Goal: Task Accomplishment & Management: Manage account settings

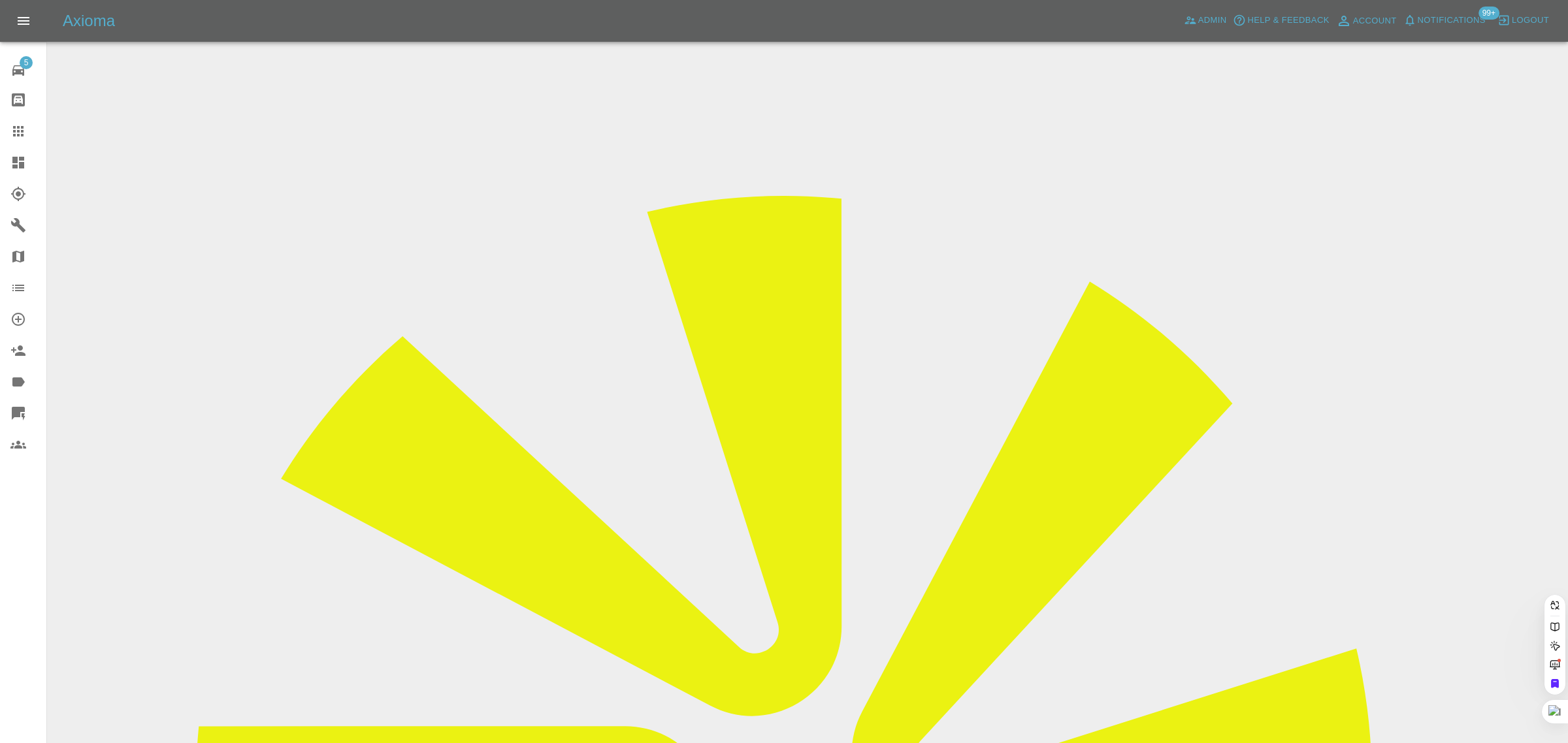
scroll to position [0, 36]
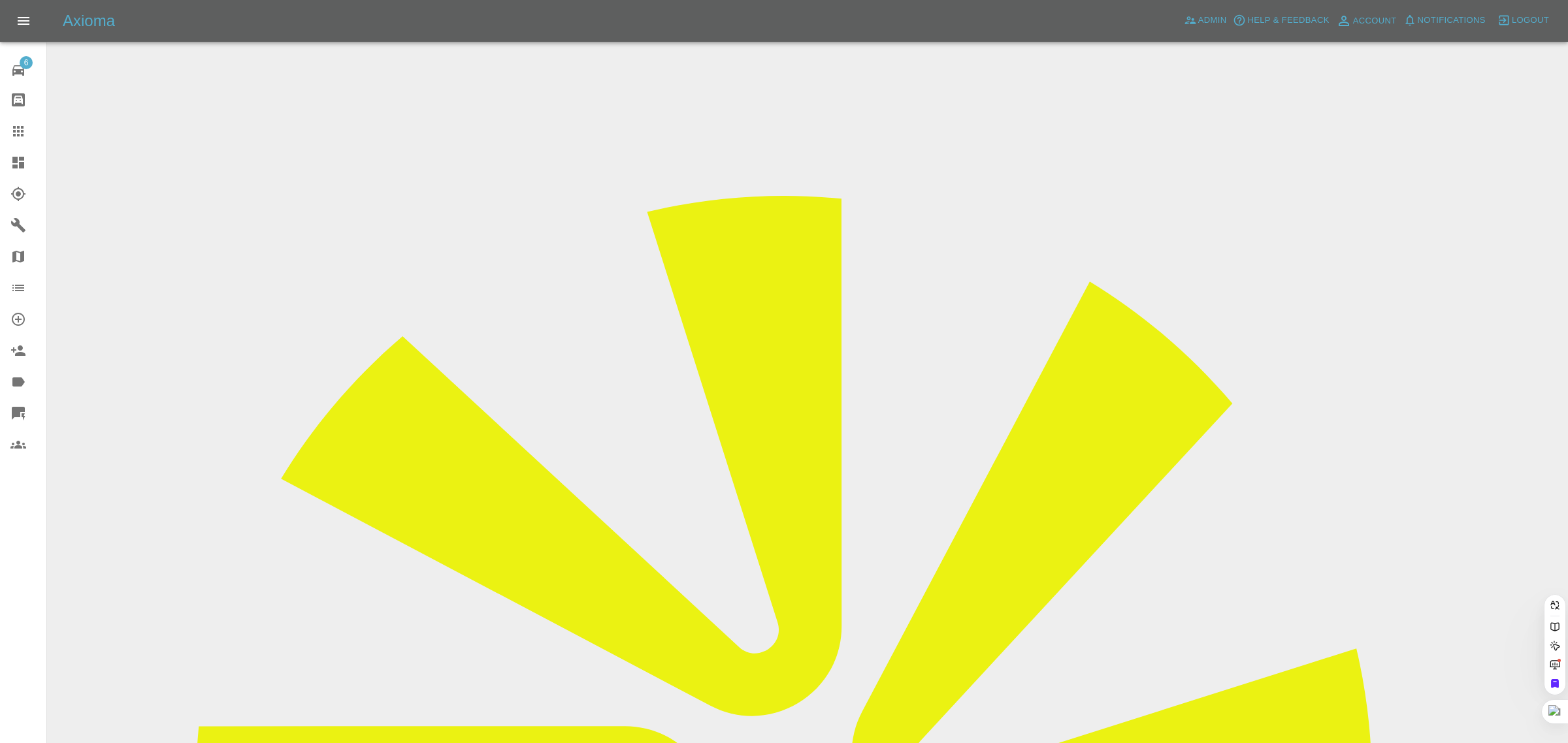
paste input "angelika.gacek@hotmail.com"
type input "angelika.gacek@hotmail.com"
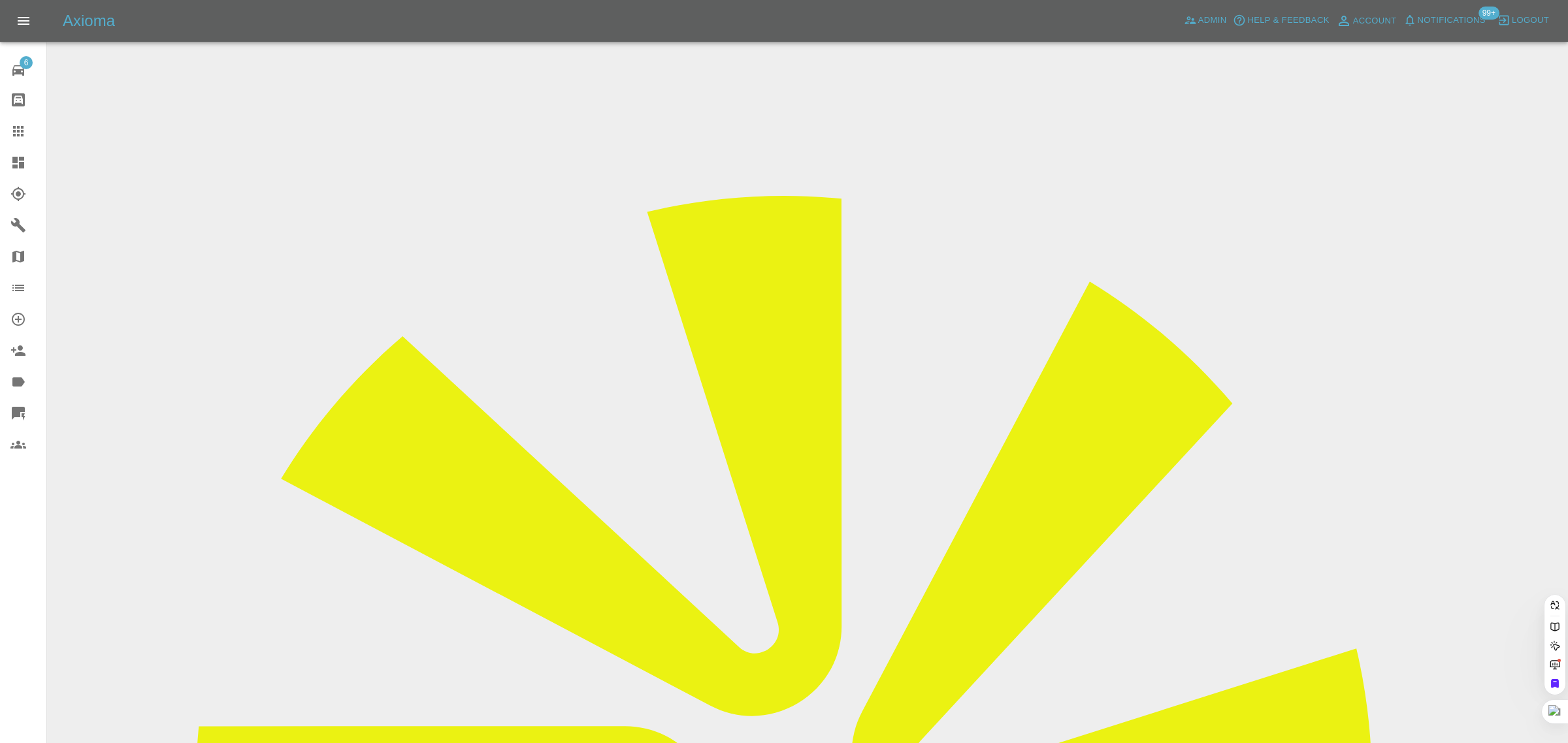
paste input "shaifulamin@hotmail.co.uk"
type input "shaifulamin@hotmail.co.uk"
paste input "sroth@hotmail.co.uk"
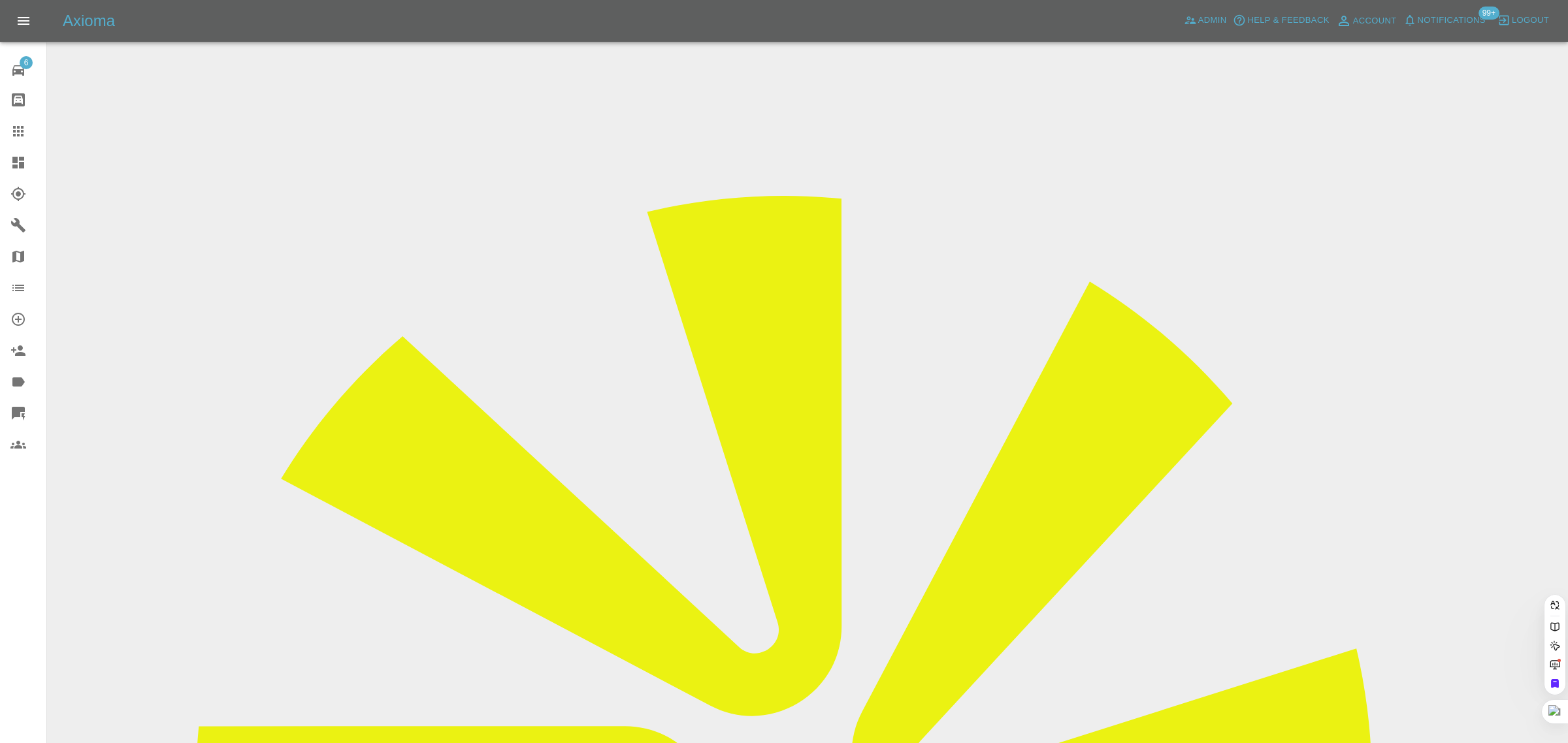
type input "sroth@hotmail.co.uk"
paste input "sroth@hotmail.co.uk"
type input "sroth@hotmail.co.uk"
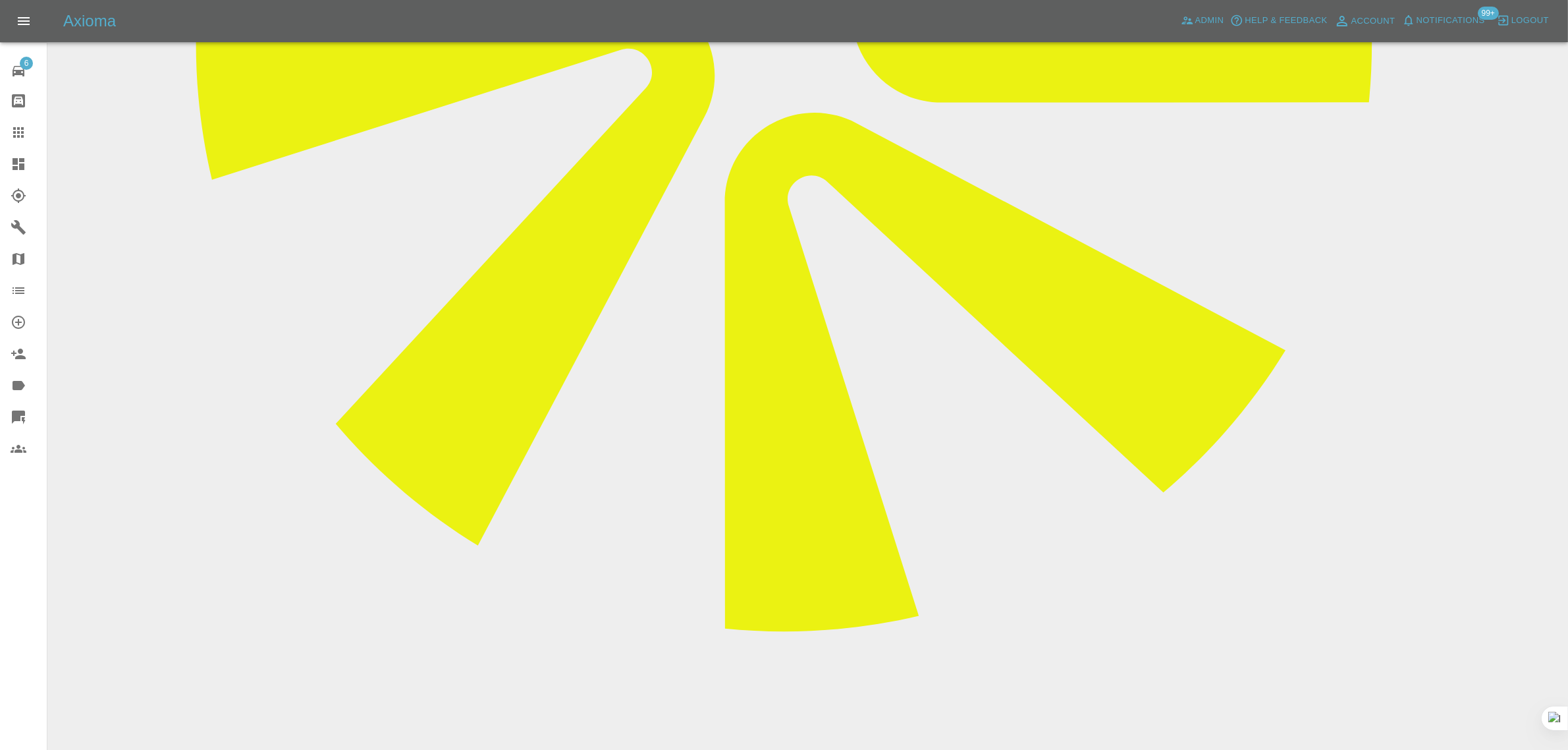
scroll to position [880, 0]
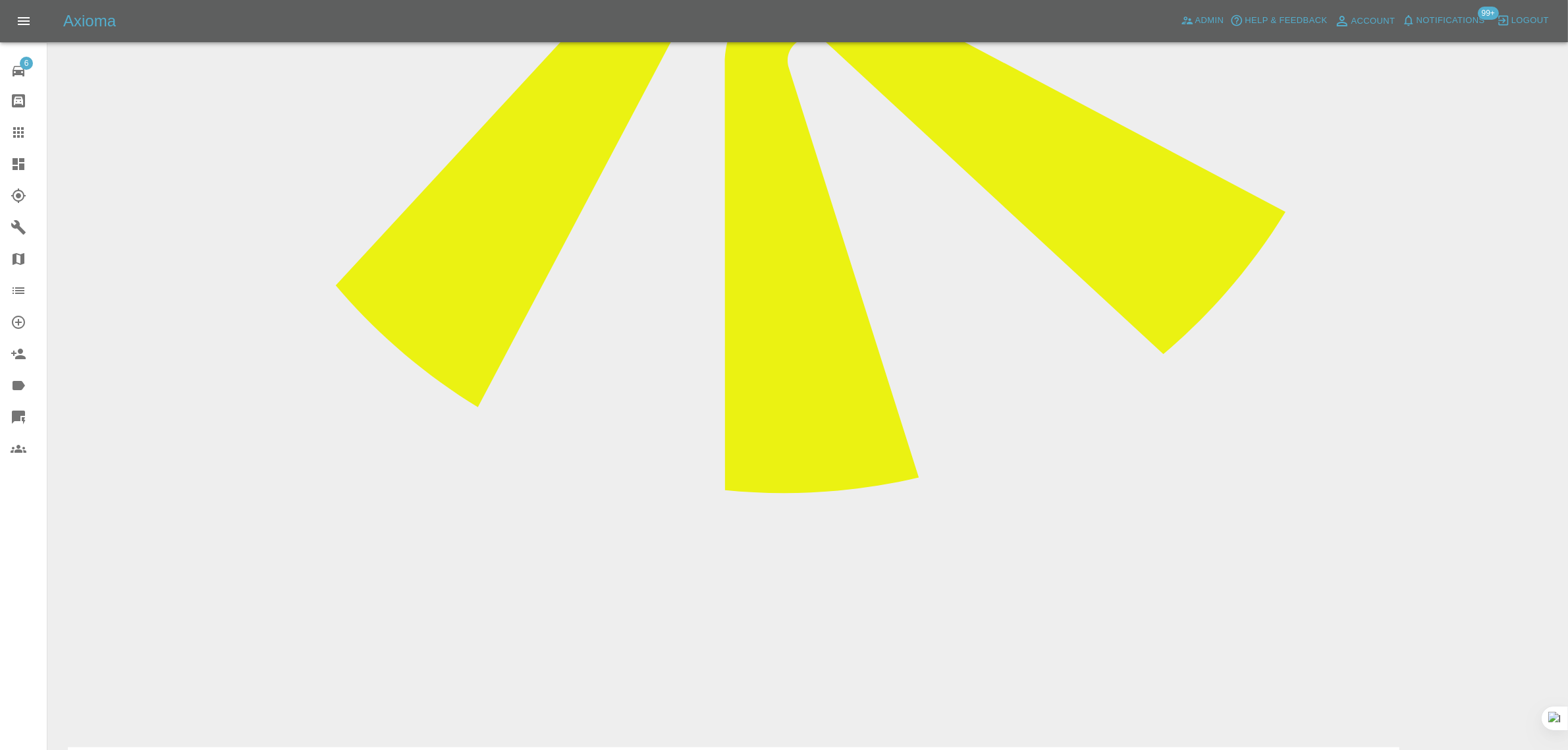
drag, startPoint x: 683, startPoint y: 464, endPoint x: 848, endPoint y: 466, distance: 165.0
drag, startPoint x: 597, startPoint y: 462, endPoint x: 866, endPoint y: 462, distance: 269.0
copy p "Booking date was confirmed by customer for 15-AUG"
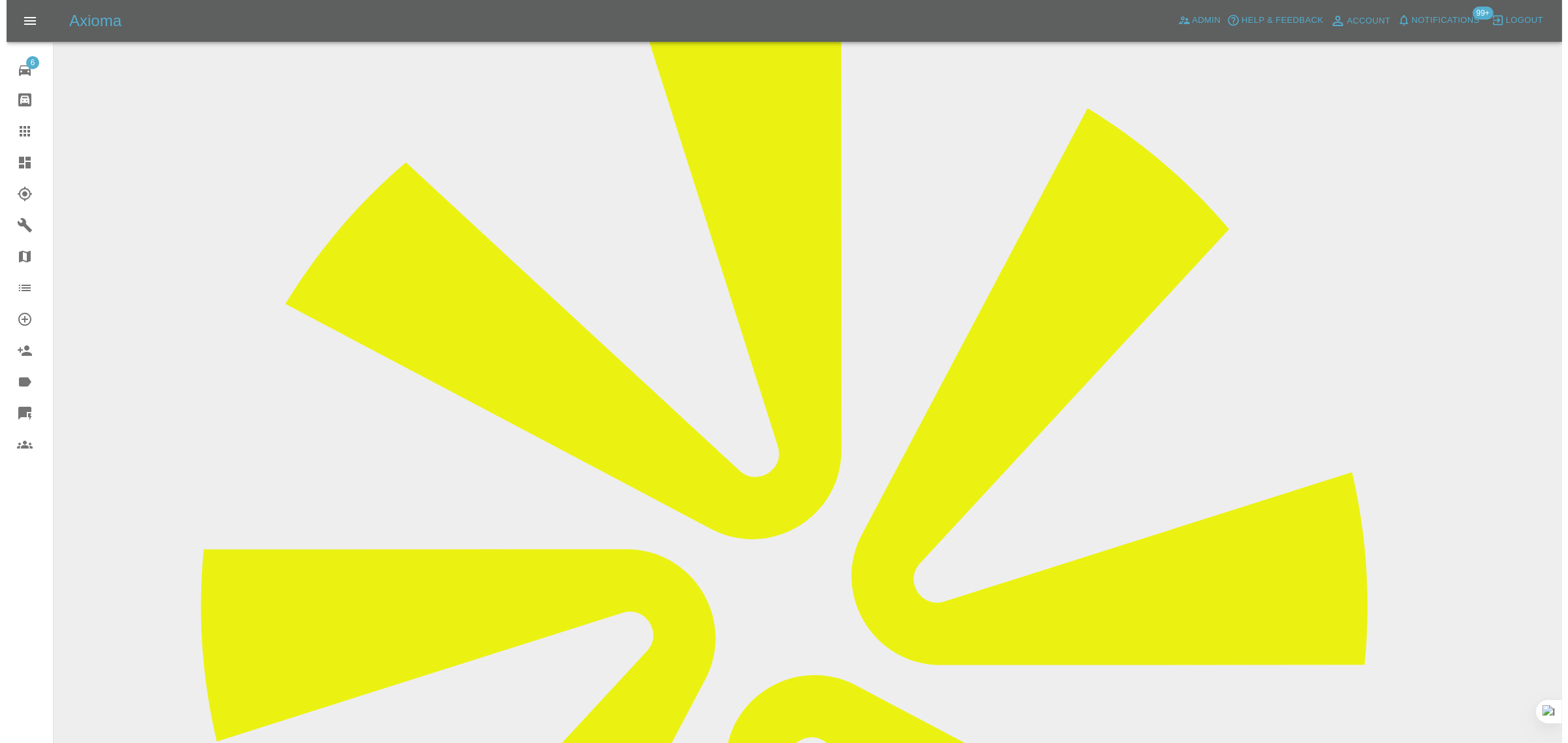
scroll to position [0, 0]
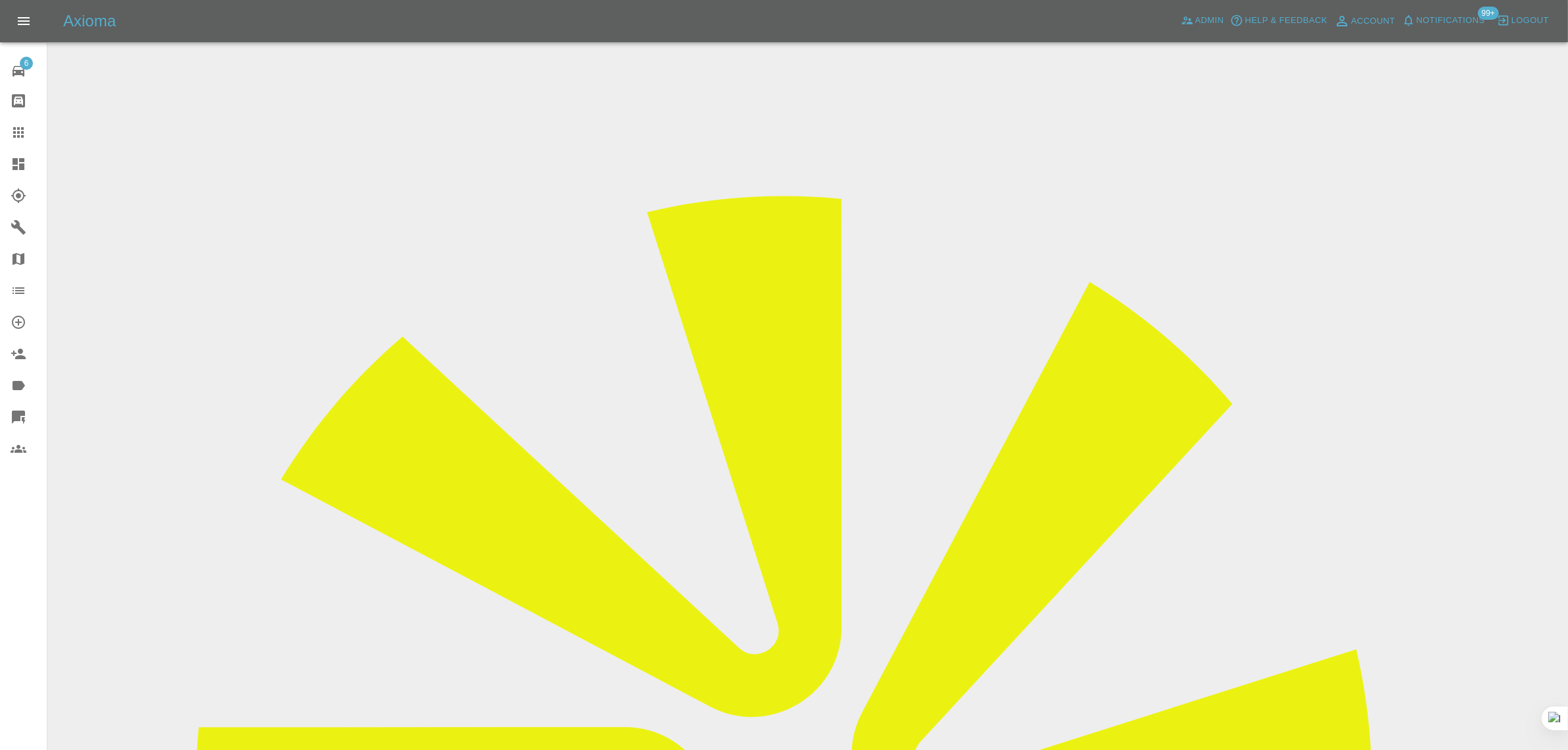
click at [20, 131] on icon at bounding box center [19, 133] width 16 height 16
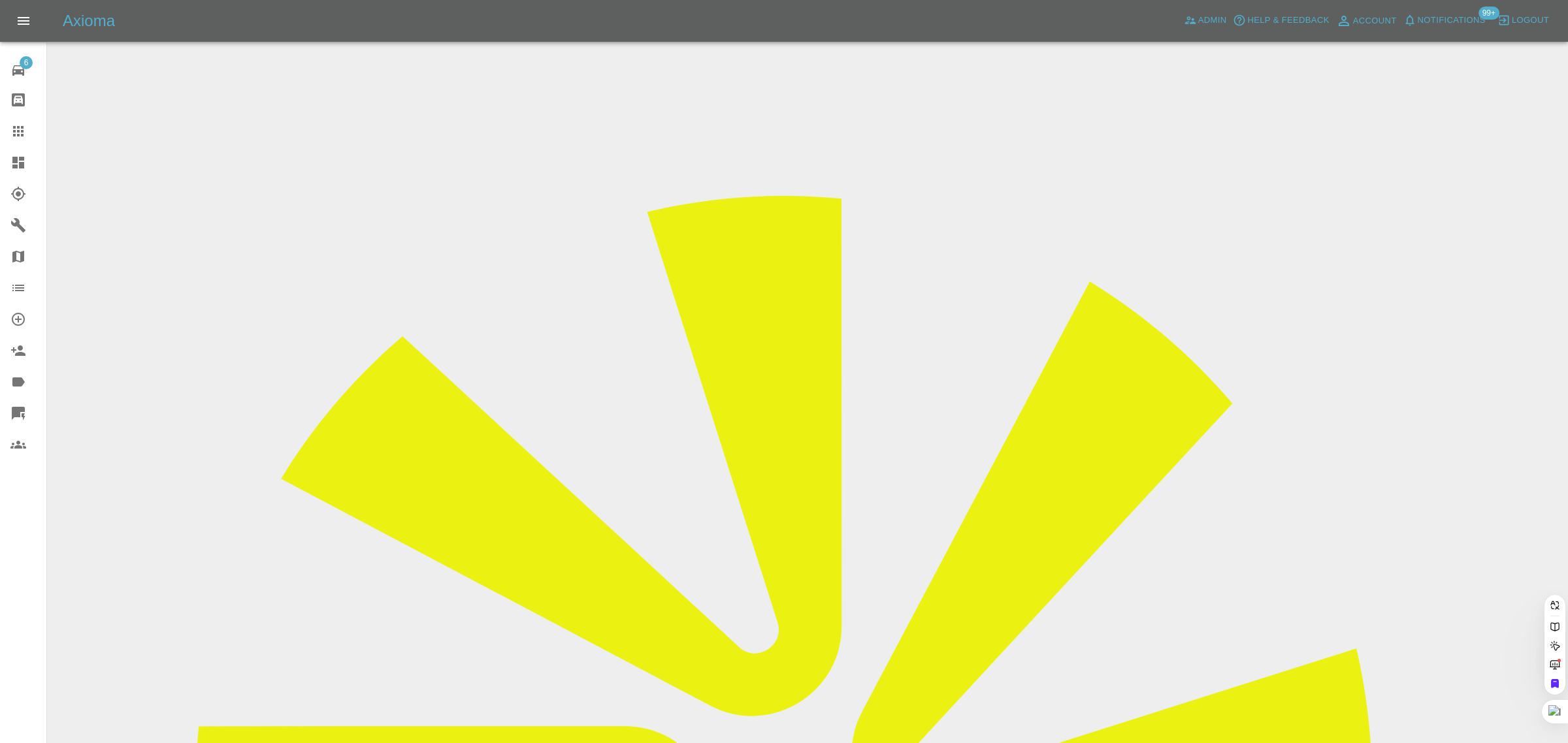
paste input "Booking date was confirmed by customer for 15-AUG"
type input "B"
paste input "sroth@hotmail.co.uk"
type input "sroth@hotmail.co.uk"
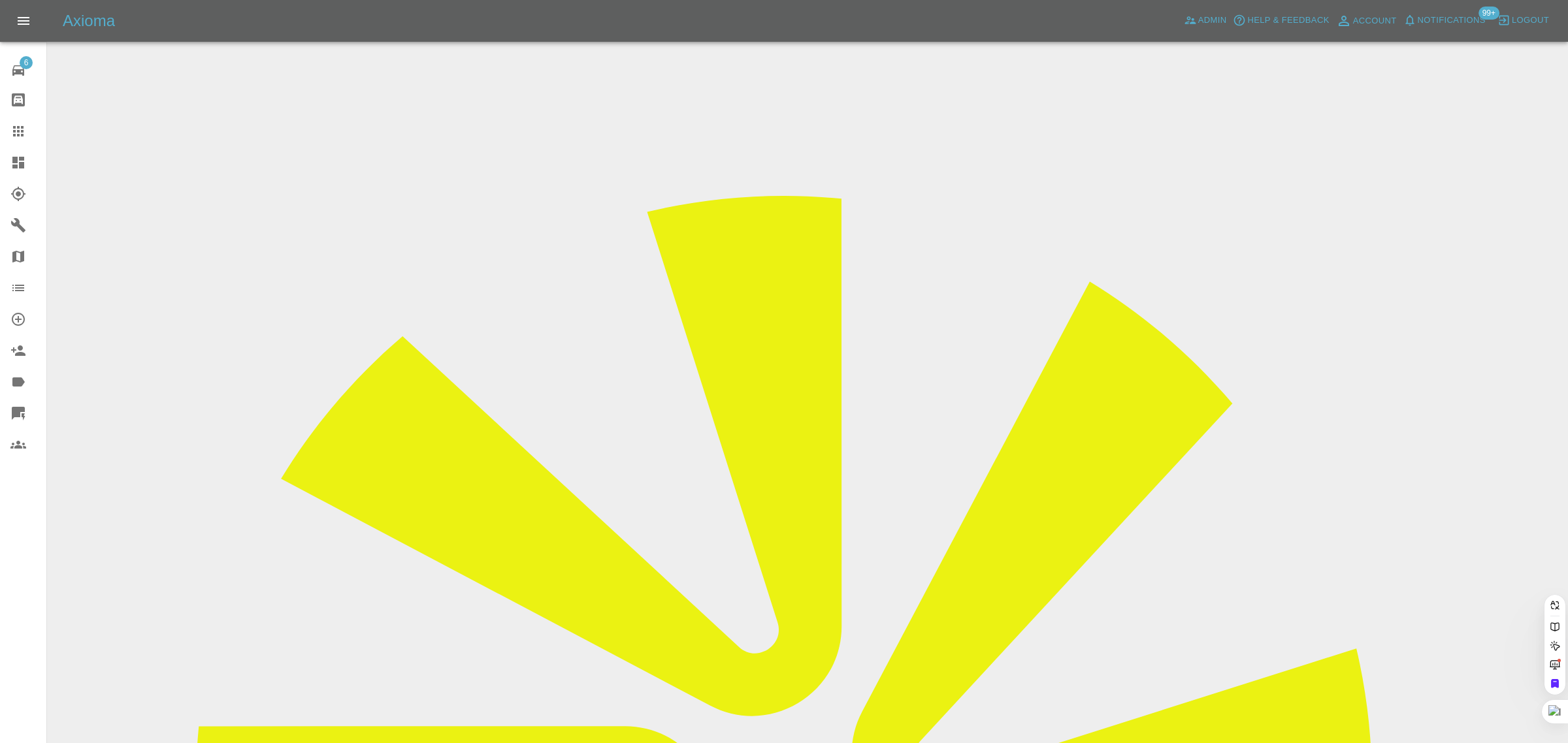
scroll to position [0, 3]
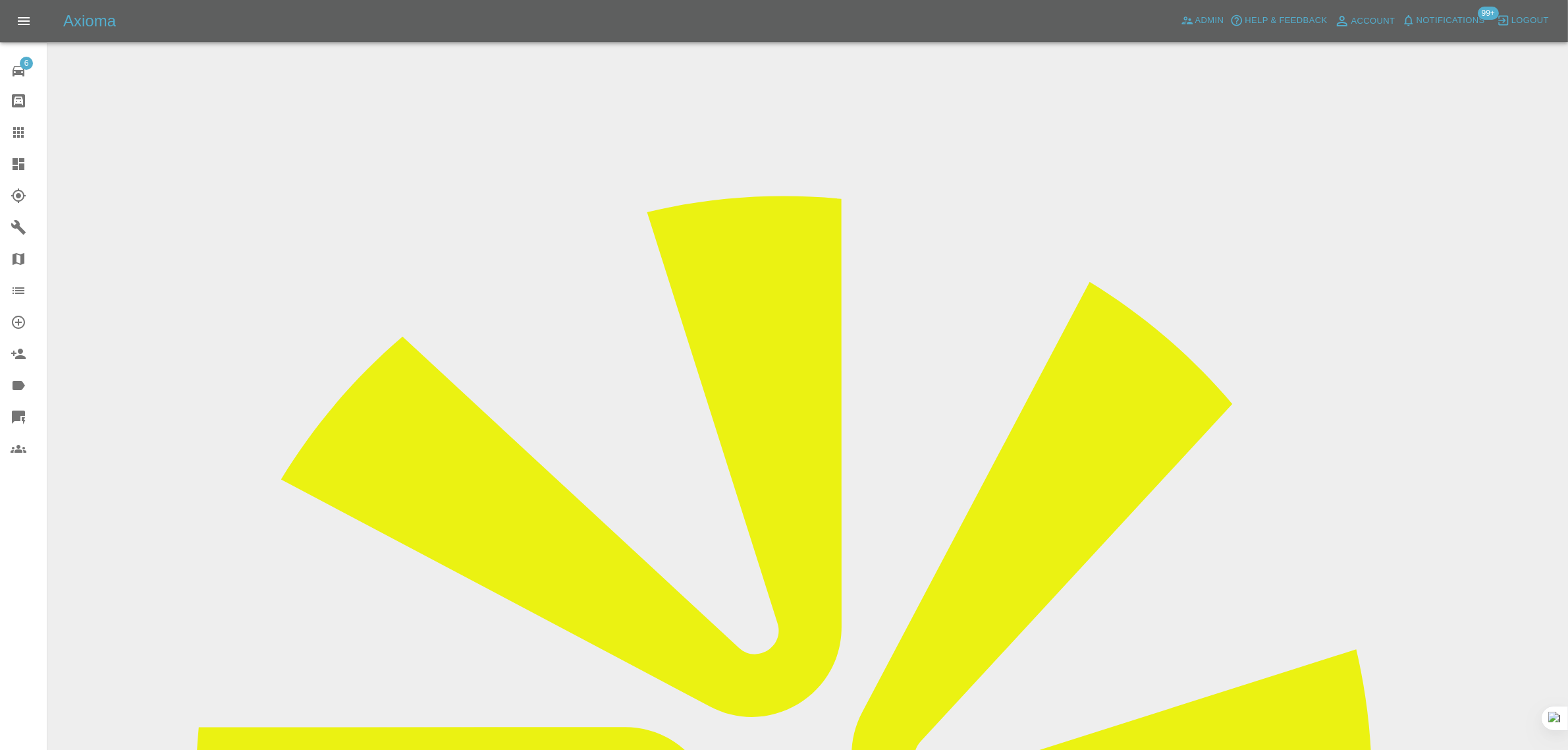
click at [19, 133] on icon at bounding box center [18, 133] width 11 height 11
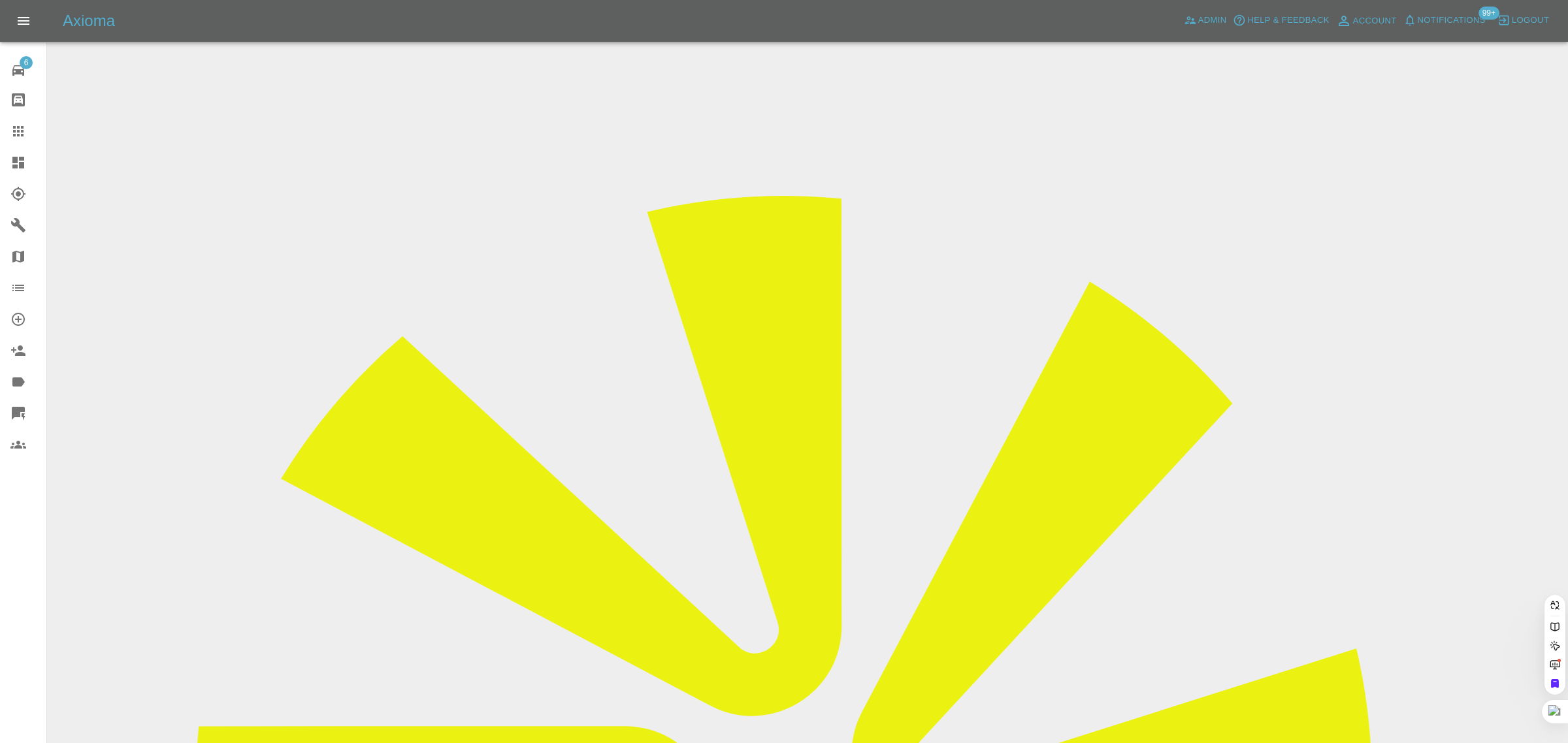
paste input "sroth@hotmail.co.uk"
type input "sroth@hotmail.co.uk"
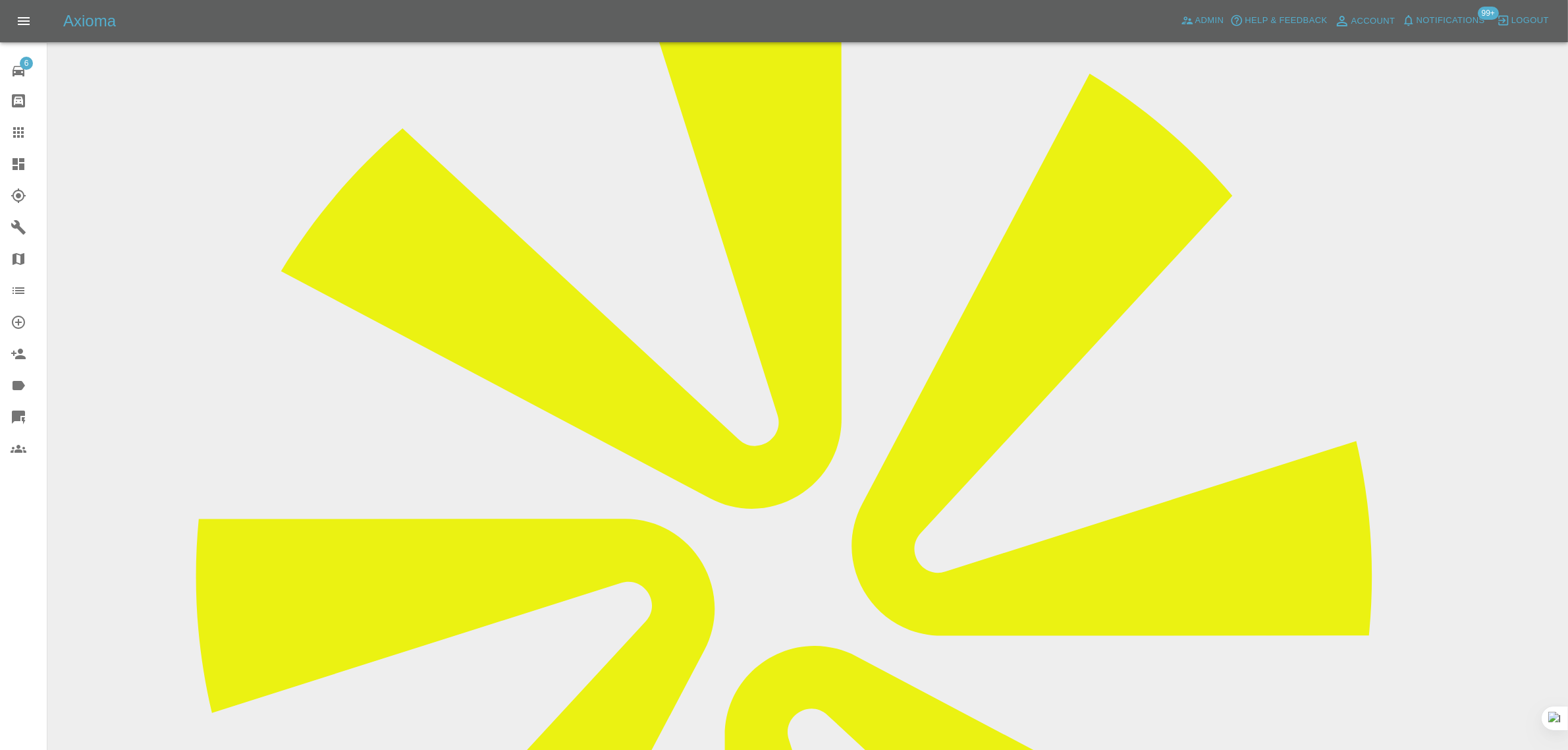
scroll to position [10, 0]
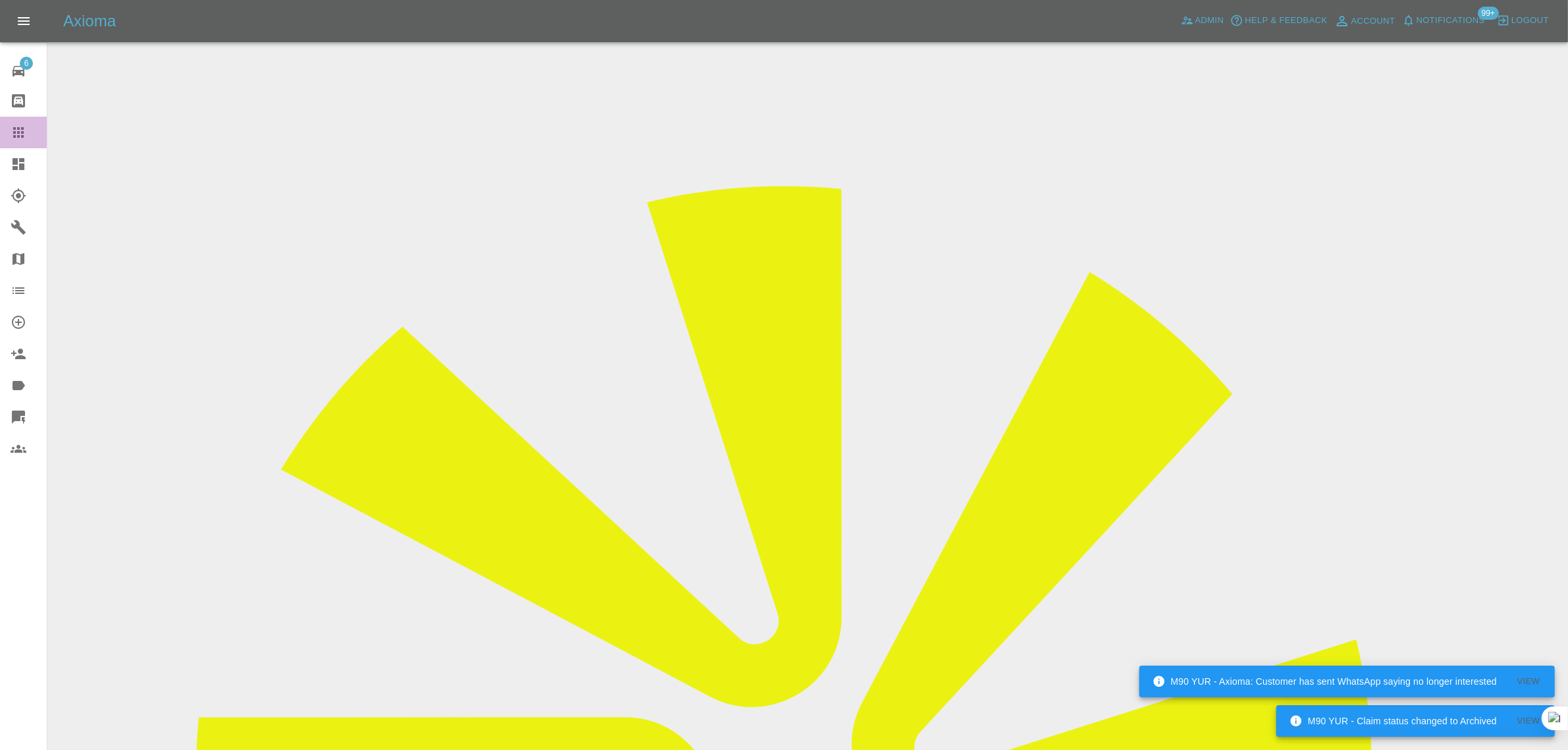
click at [17, 134] on icon at bounding box center [19, 133] width 16 height 16
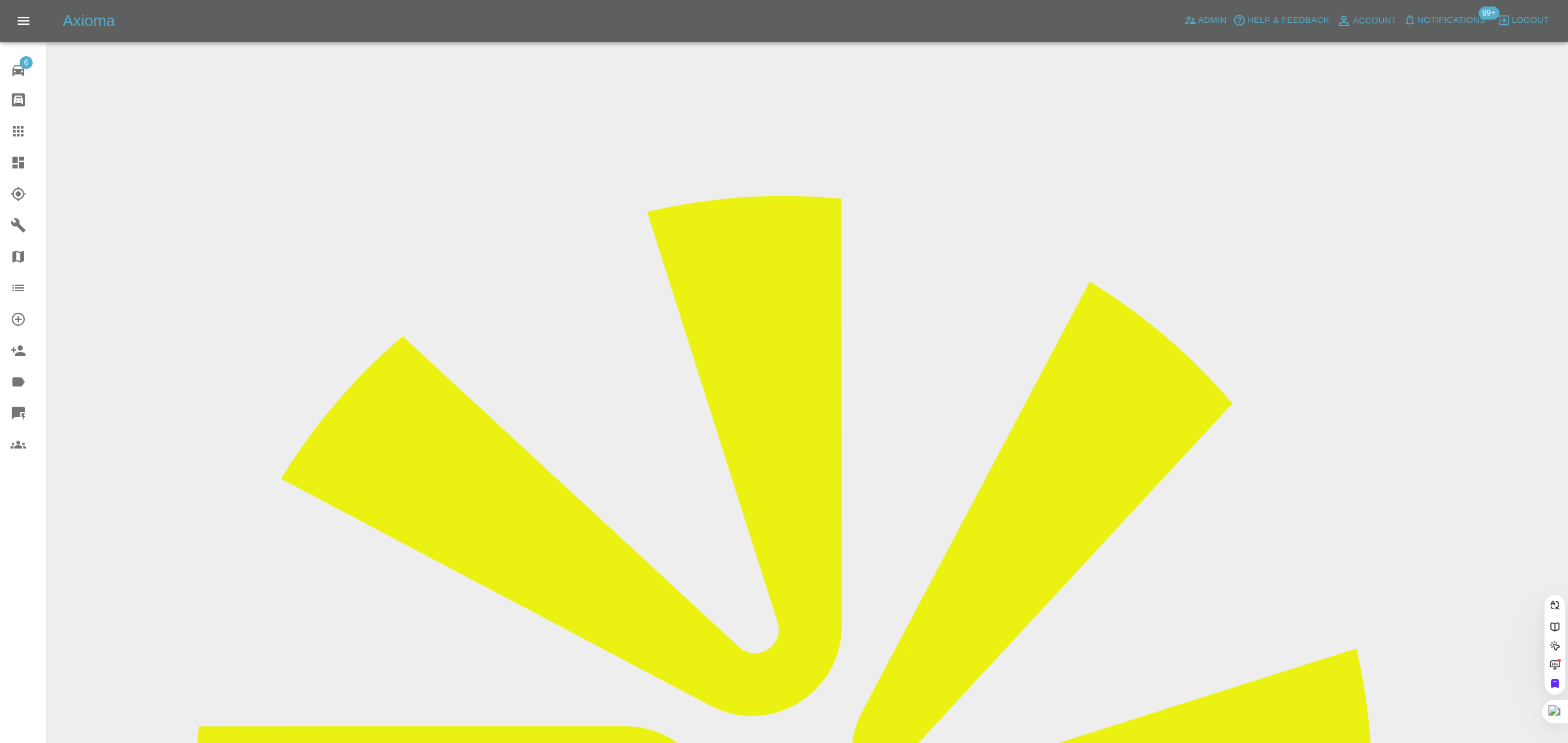
paste input "nijvyas1@gmail.com"
type input "nijvyas1@gmail.com"
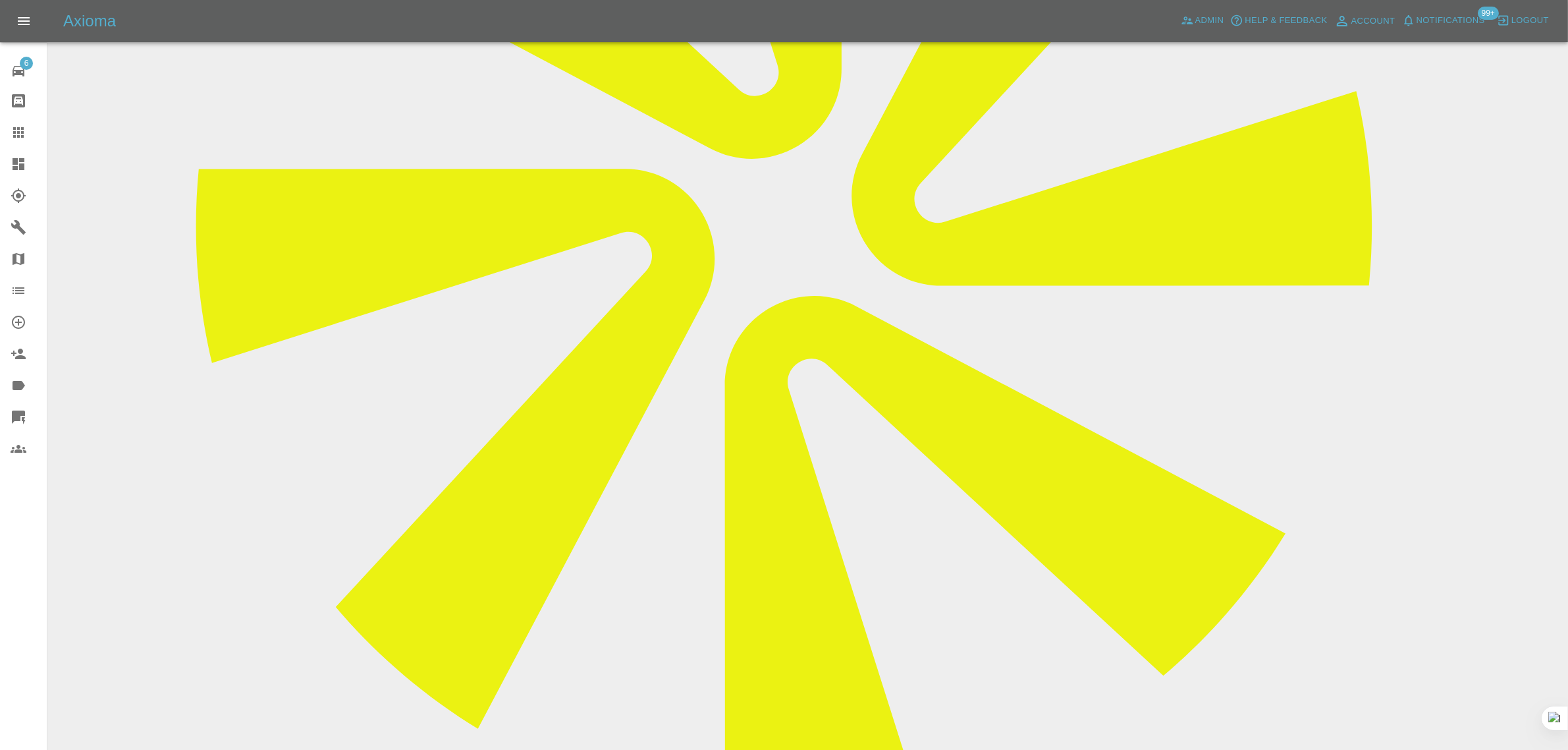
scroll to position [64, 0]
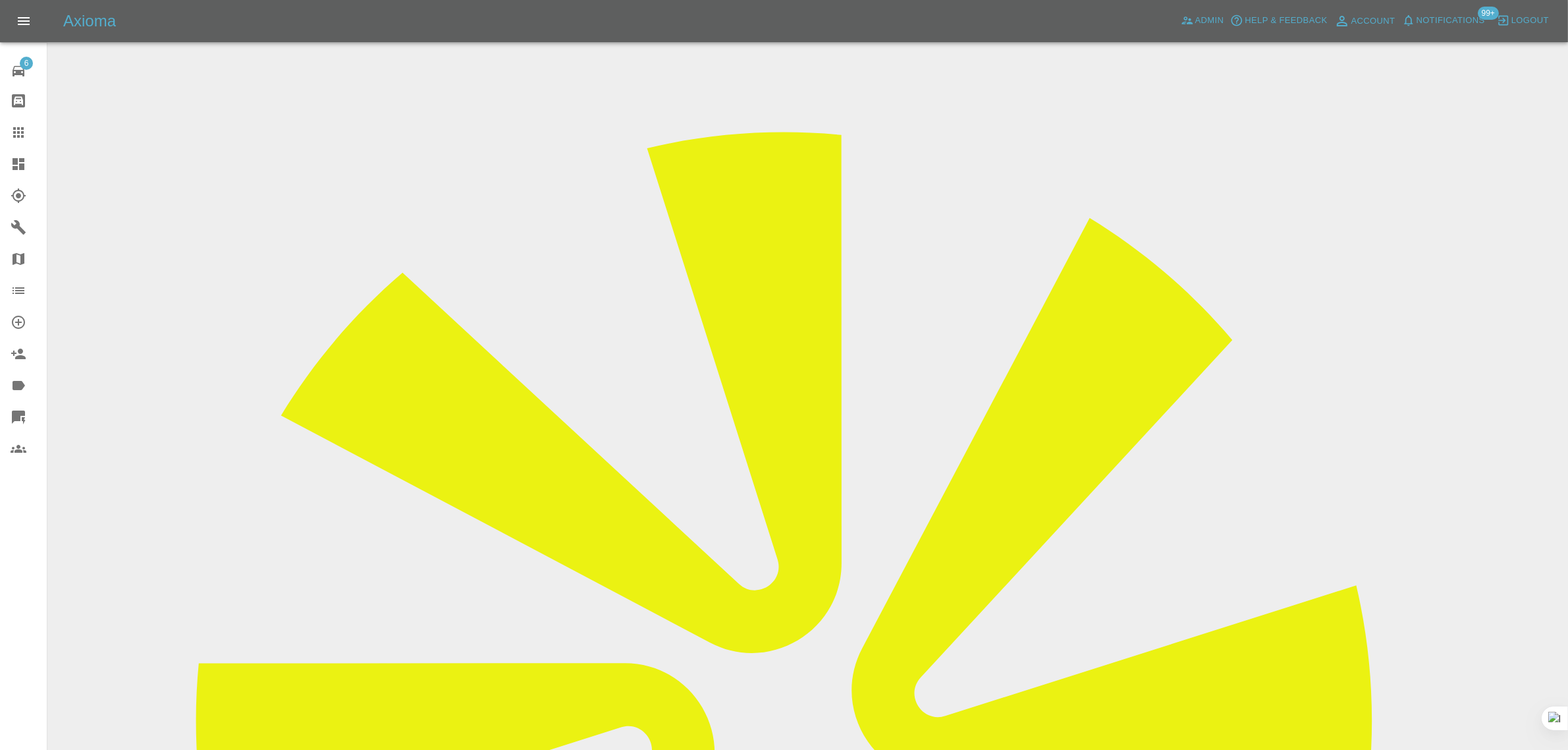
click at [20, 140] on icon at bounding box center [19, 133] width 16 height 16
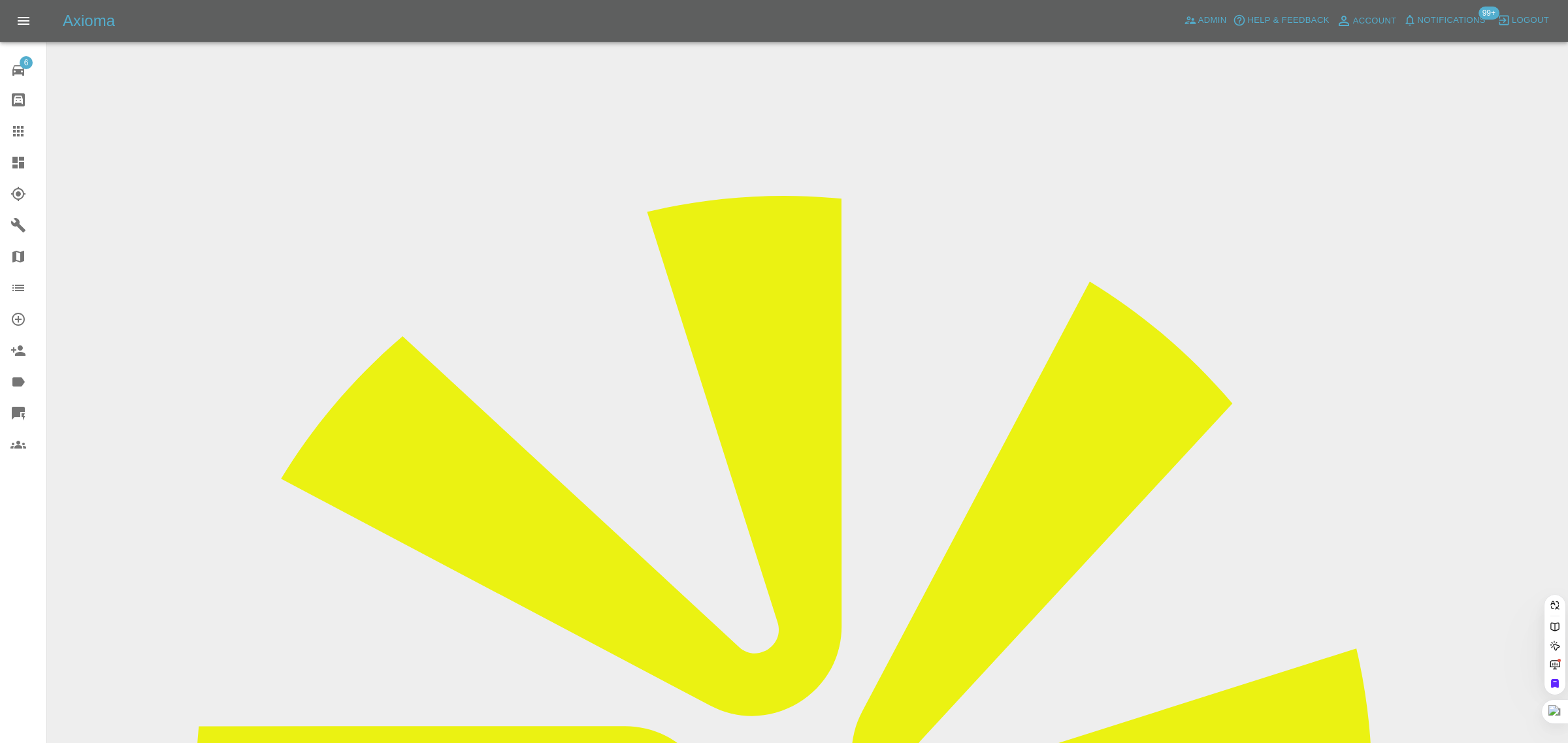
paste input "tfclayden@gmail.com"
type input "tfclayden@gmail.com"
paste input "only the front needs repairing"
type input "o"
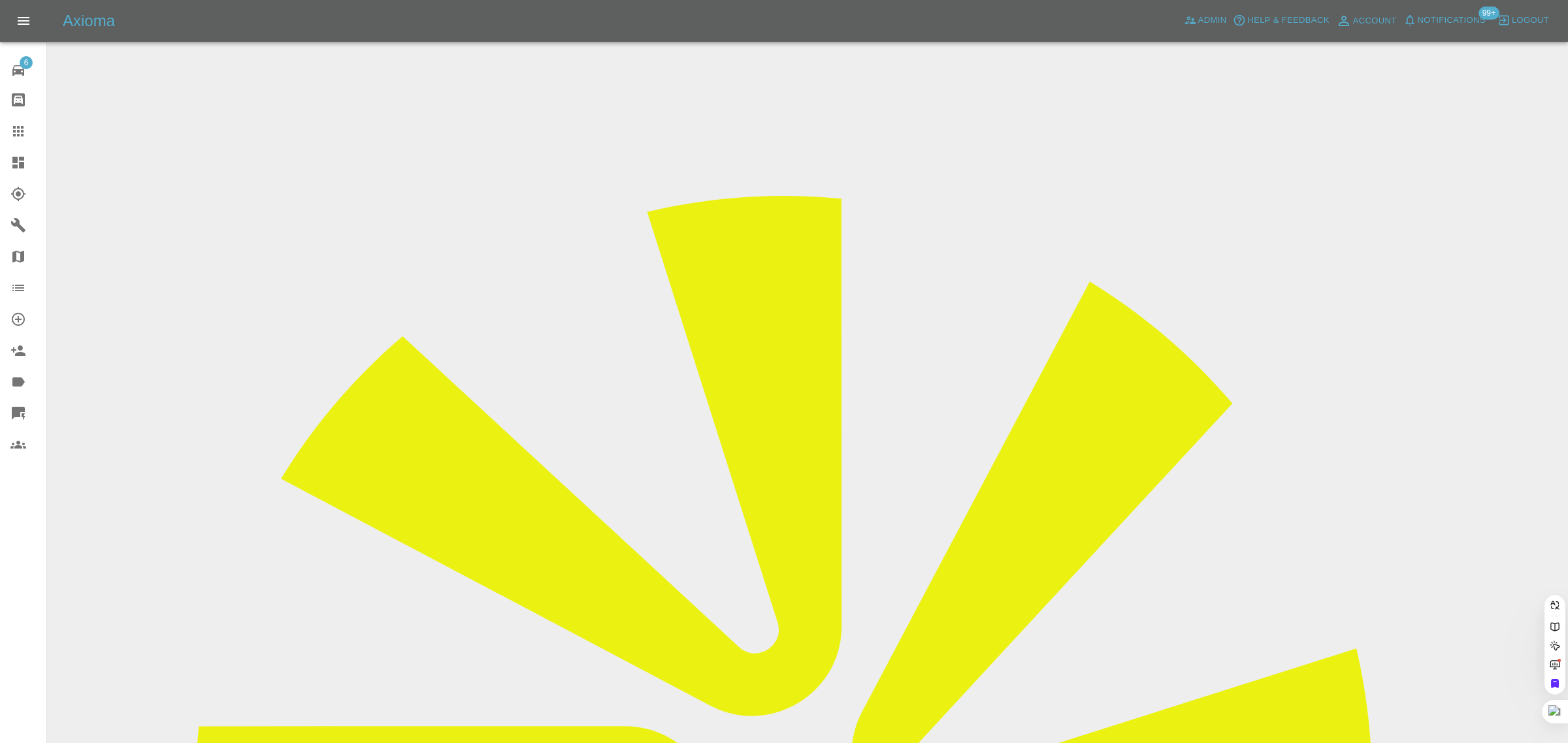
paste input "emilye349@gmail.com"
type input "emilye349@gmail.com"
paste input "dieter.halfar@gmail.com"
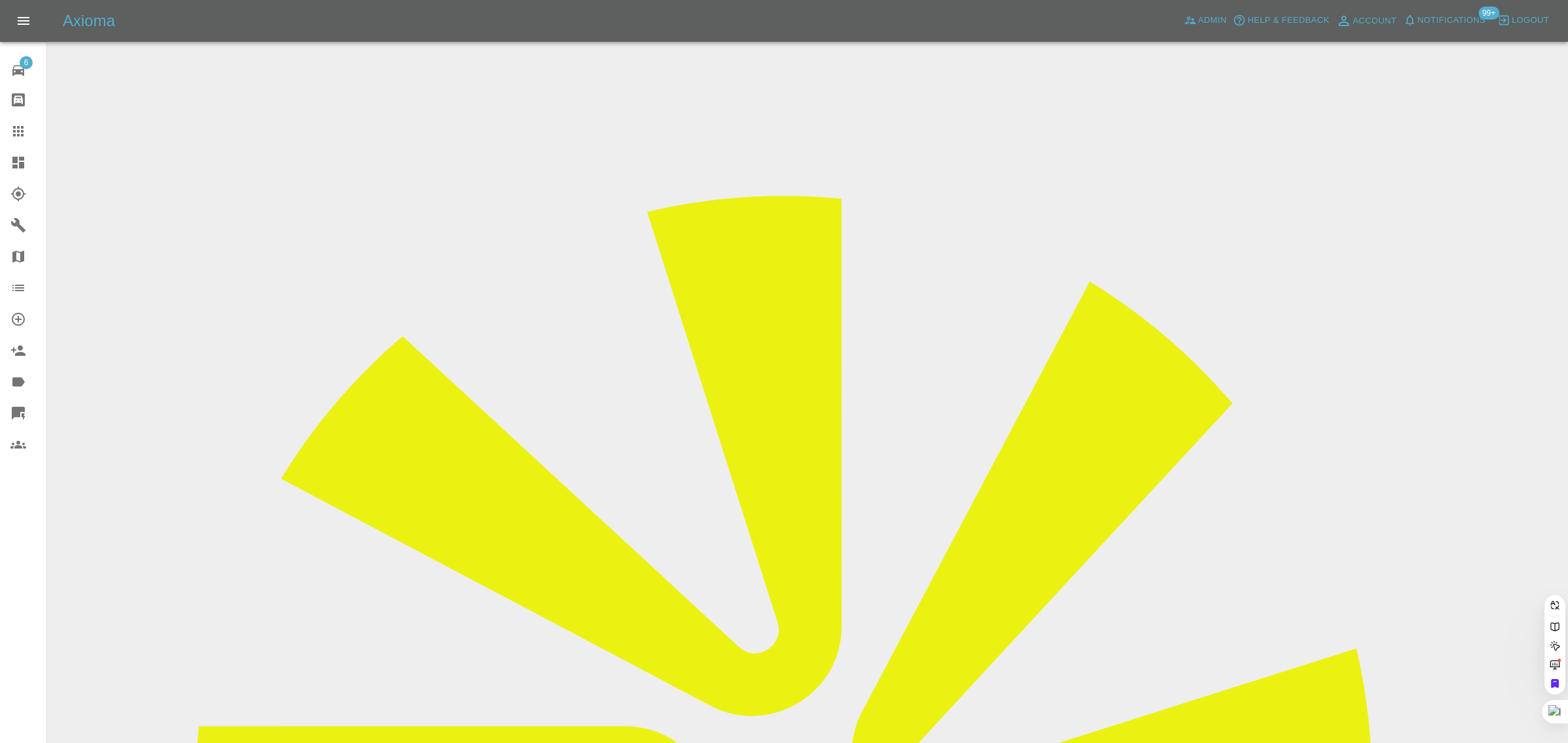
type input "dieter.halfar@gmail.com"
paste input "ray.ellis60@gmail.com"
type input "ray.ellis60@gmail.com"
paste input "quinntyrell@googlemail.com"
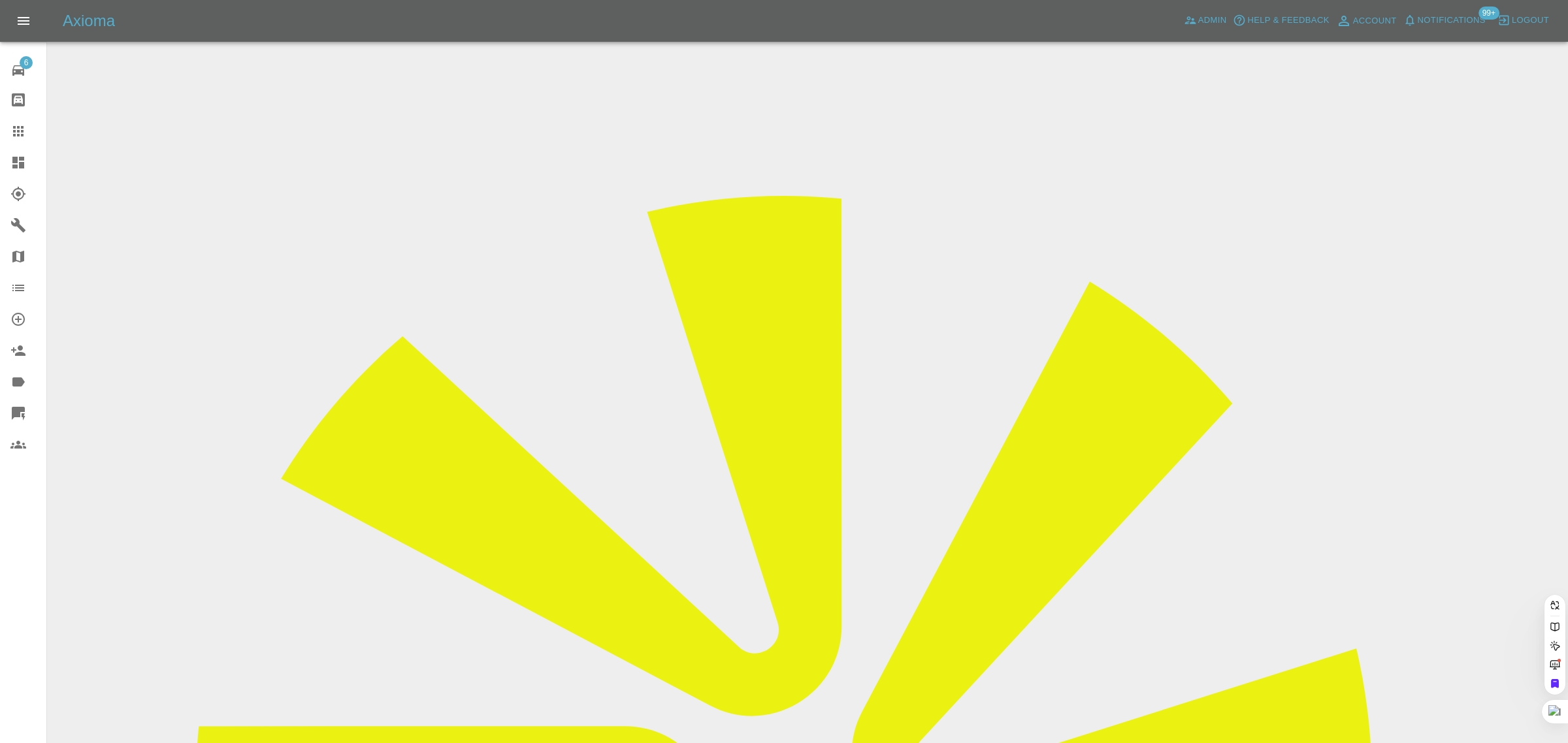
scroll to position [0, 30]
type input "quinntyrell@googlemail.com"
paste input "joel_maloney@hotmail.co.uk"
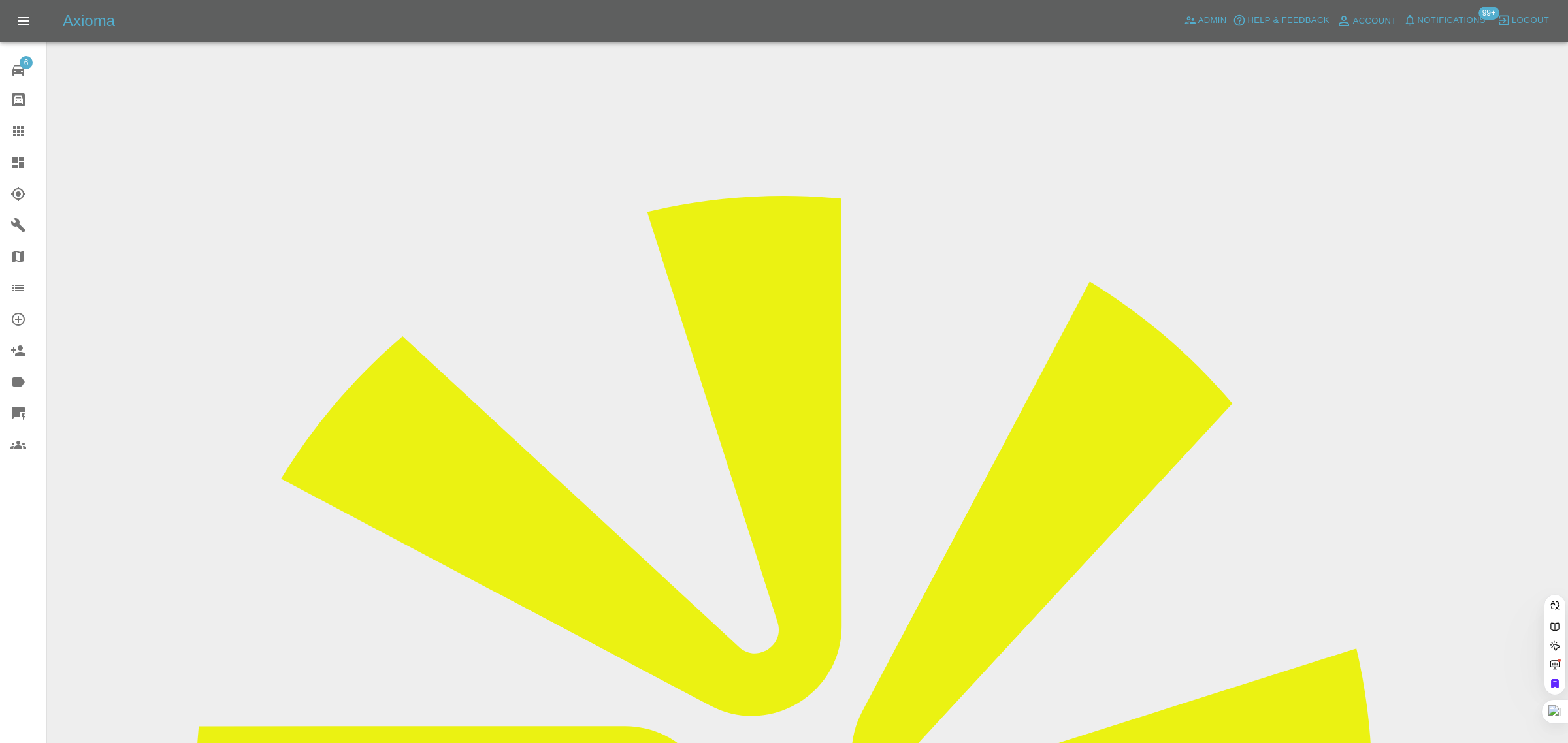
type input "joel_maloney@hotmail.co.uk"
paste input "joel_maloney@hotmail.co.uk"
type input "joel_maloney@hotmail.co.uk"
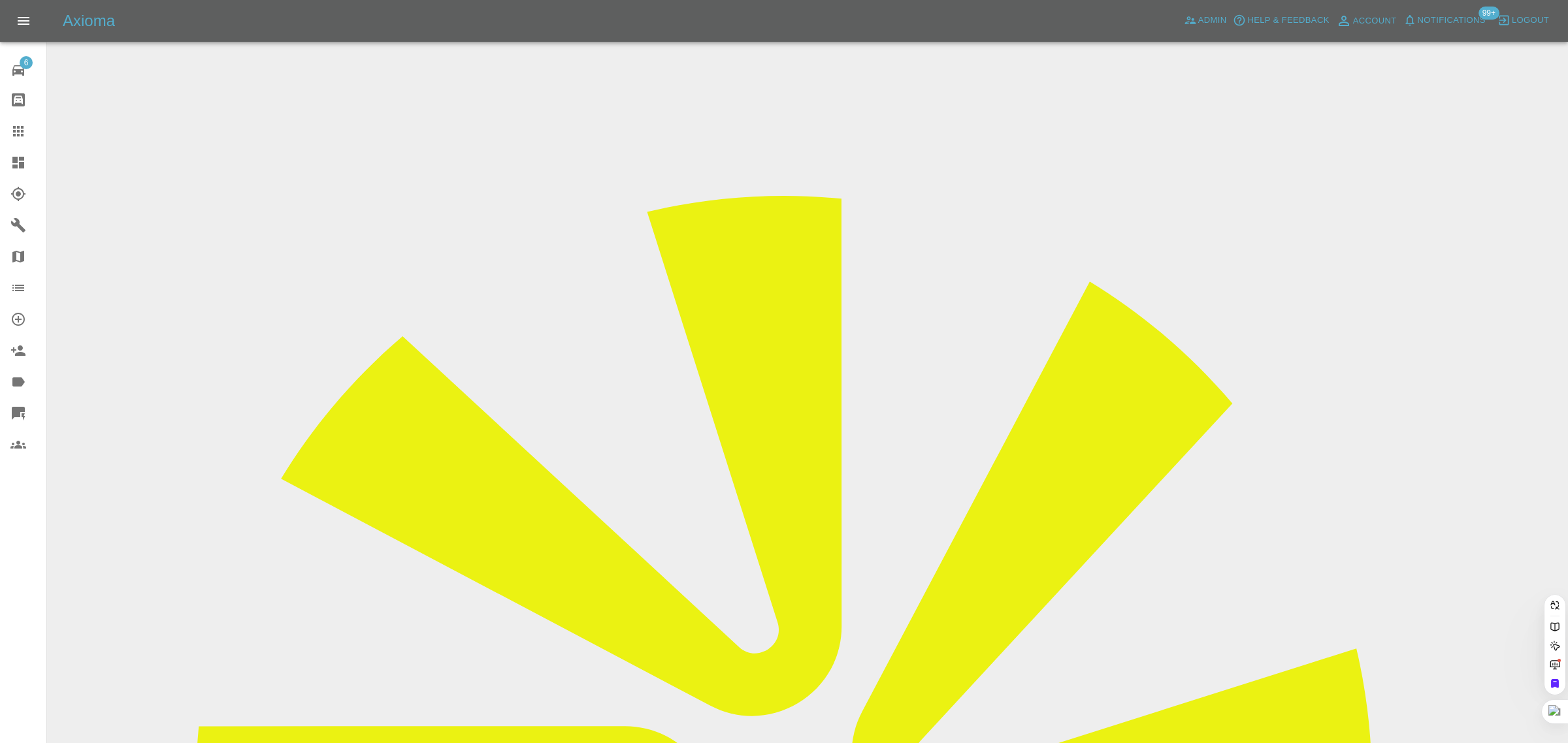
scroll to position [0, 20]
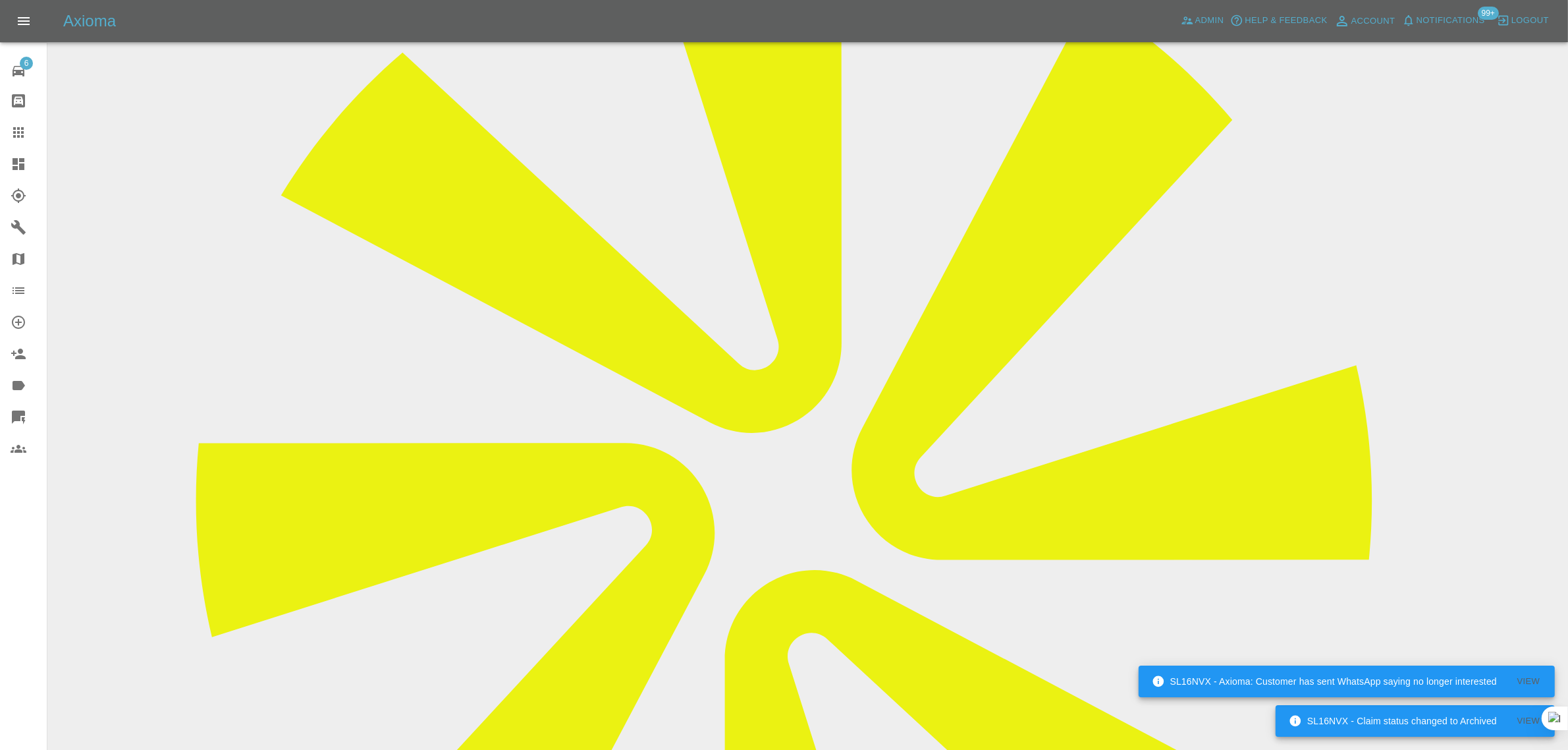
scroll to position [52, 0]
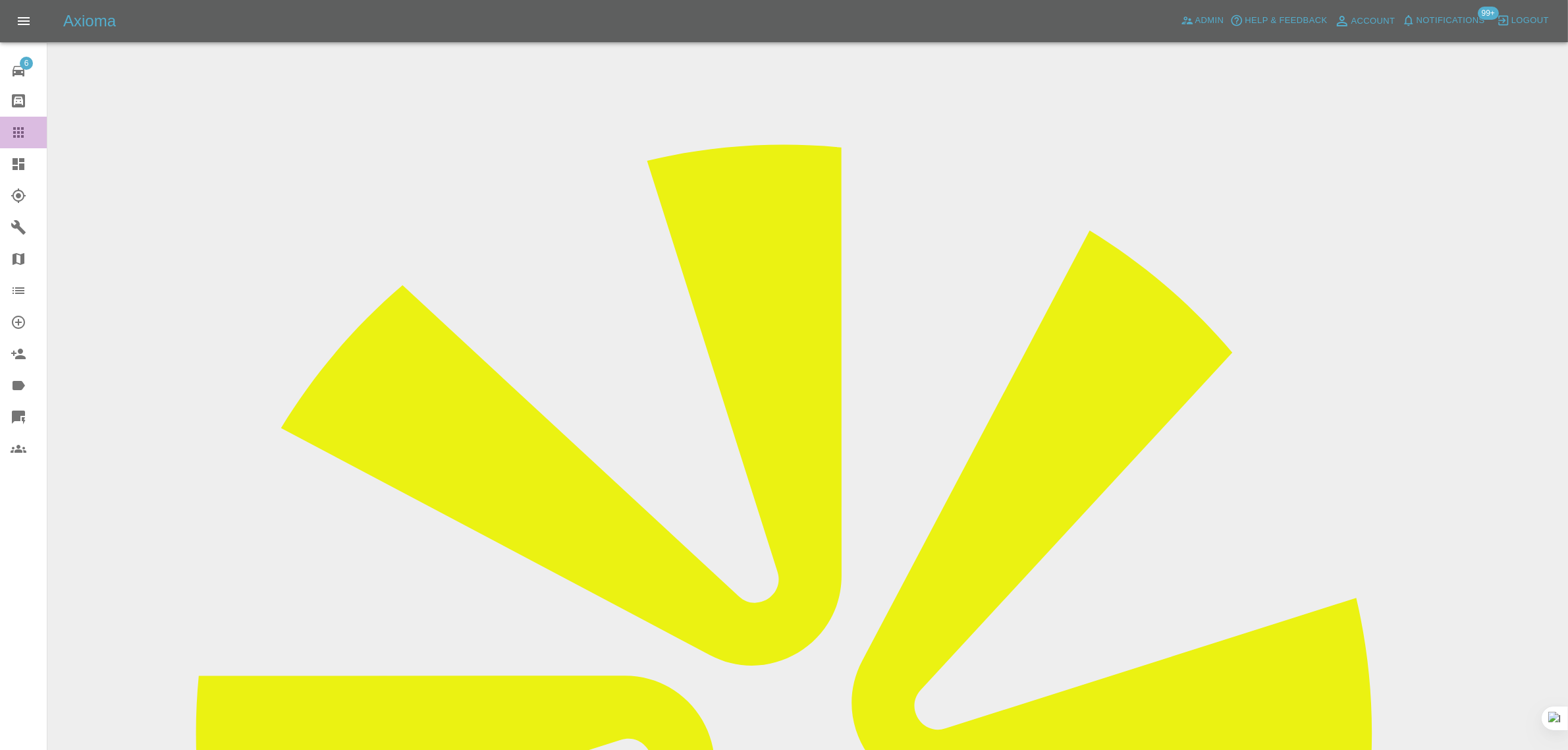
click at [15, 128] on icon at bounding box center [18, 133] width 11 height 11
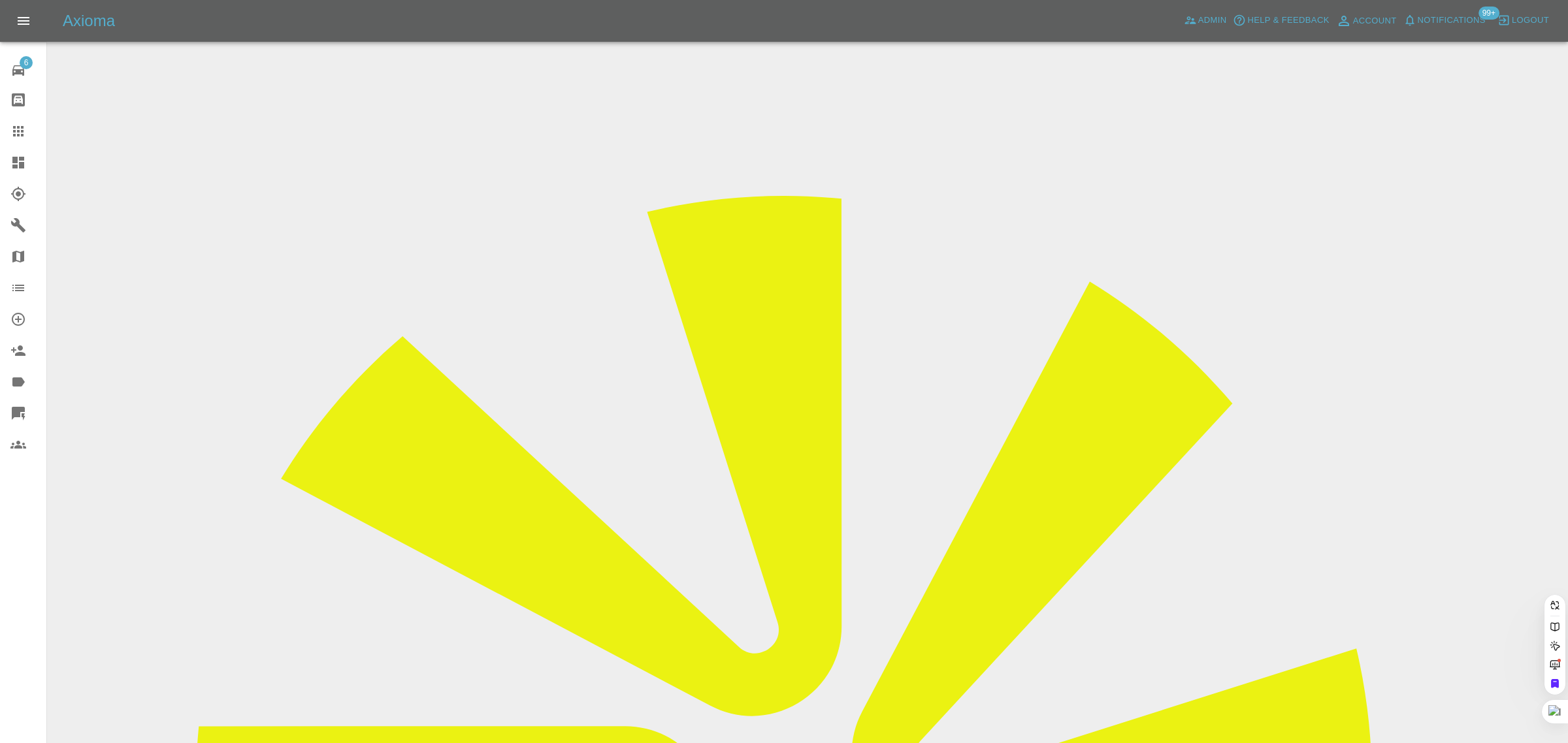
paste input "wpayze@gmail.com"
type input "wpayze@gmail.com"
paste input "michael_higgins@outlook.com"
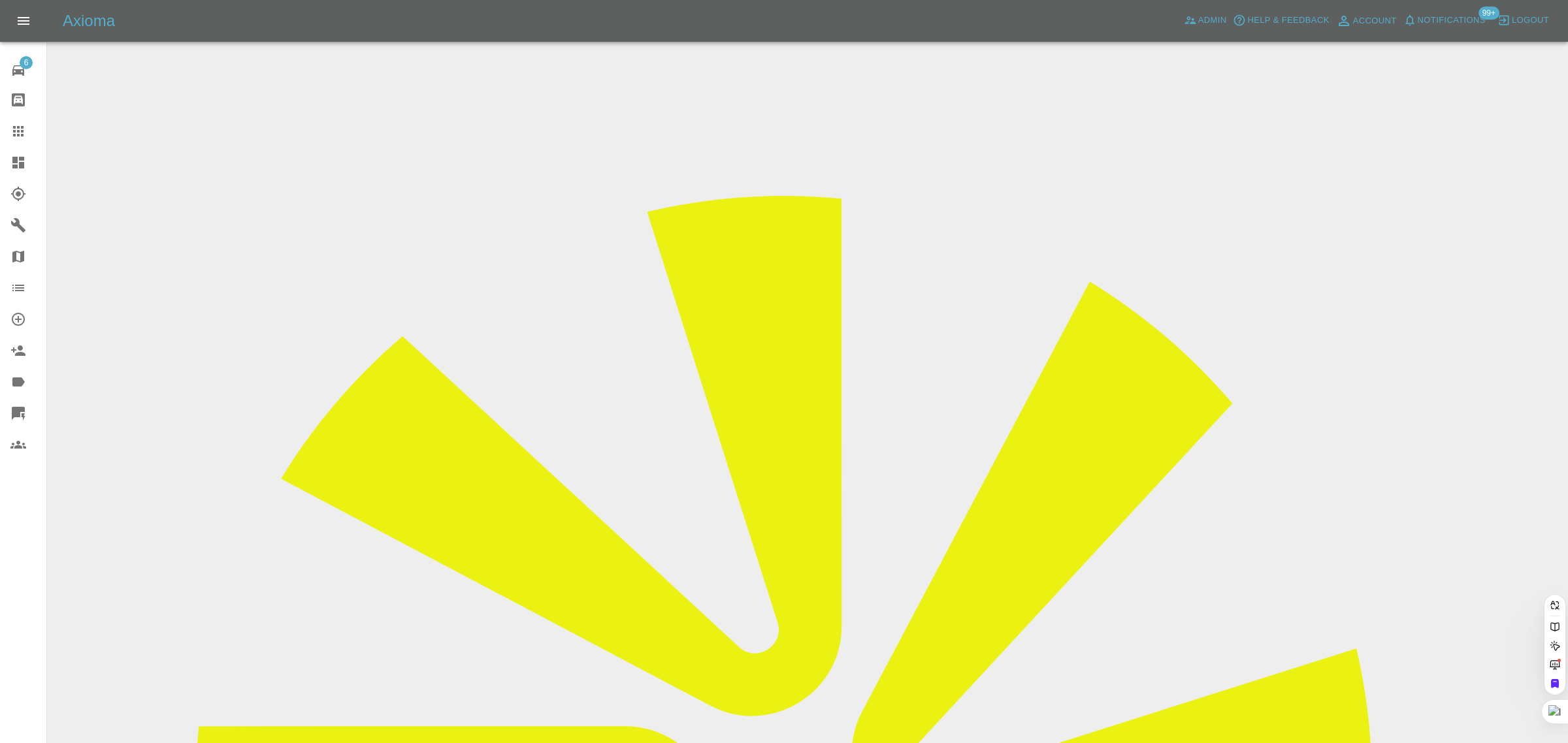
type input "michael_higgins@outlook.com"
paste input "sroth@hotmail.co.uk"
type input "sroth@hotmail.co.uk"
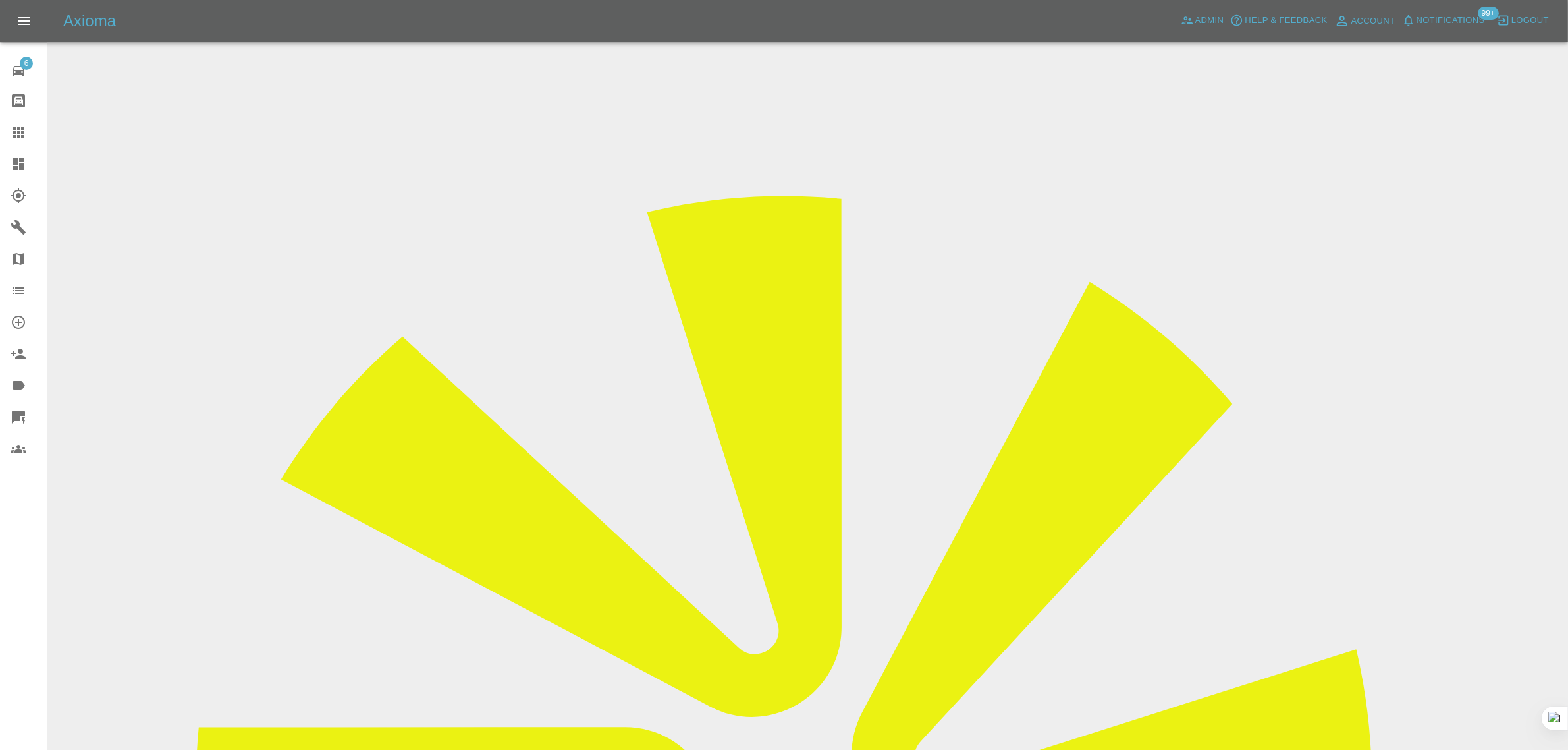
click at [17, 134] on icon at bounding box center [19, 133] width 16 height 16
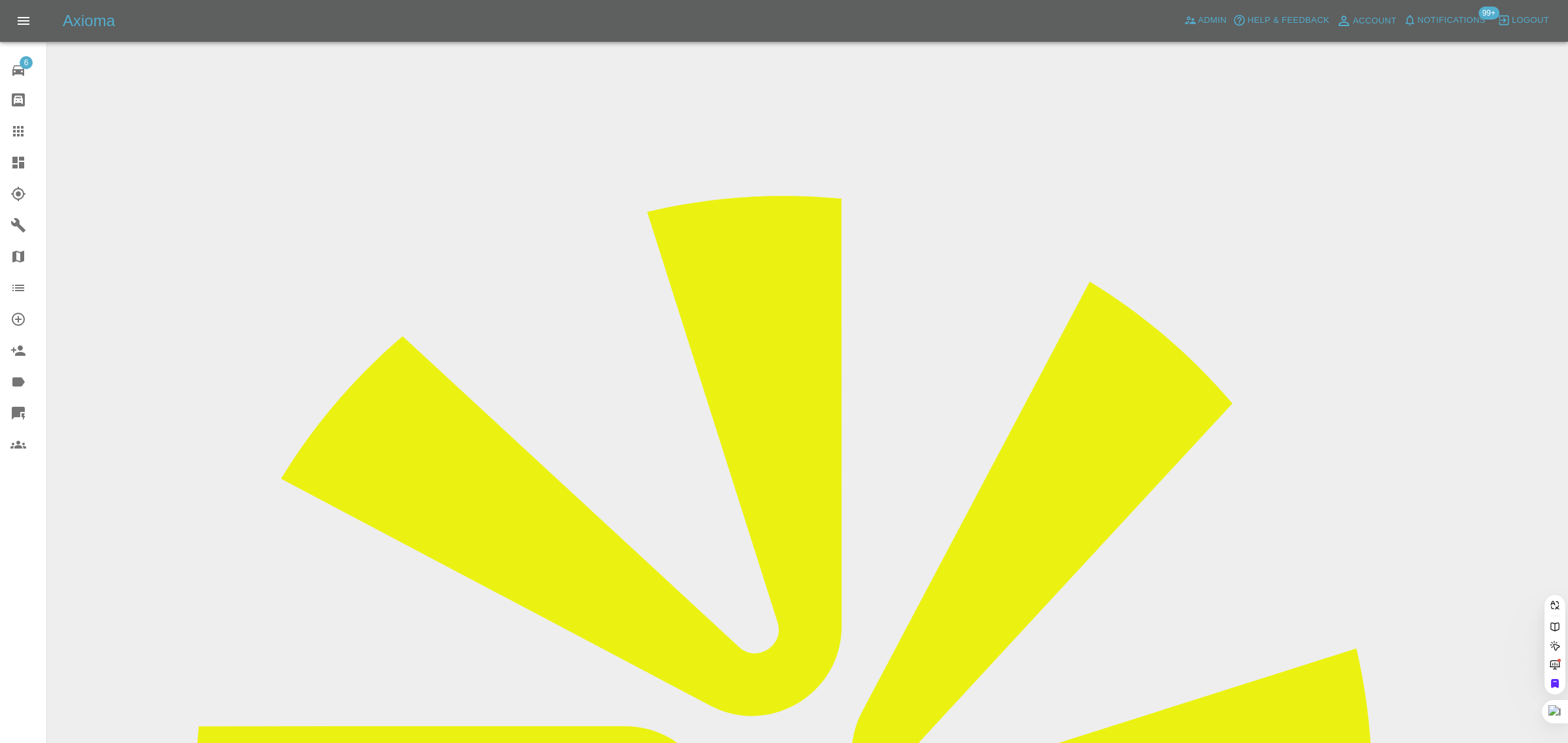
paste input "jartime@hotmail.com"
type input "jartime@hotmail.com"
paste input "l.sanderson1@btinternet.com"
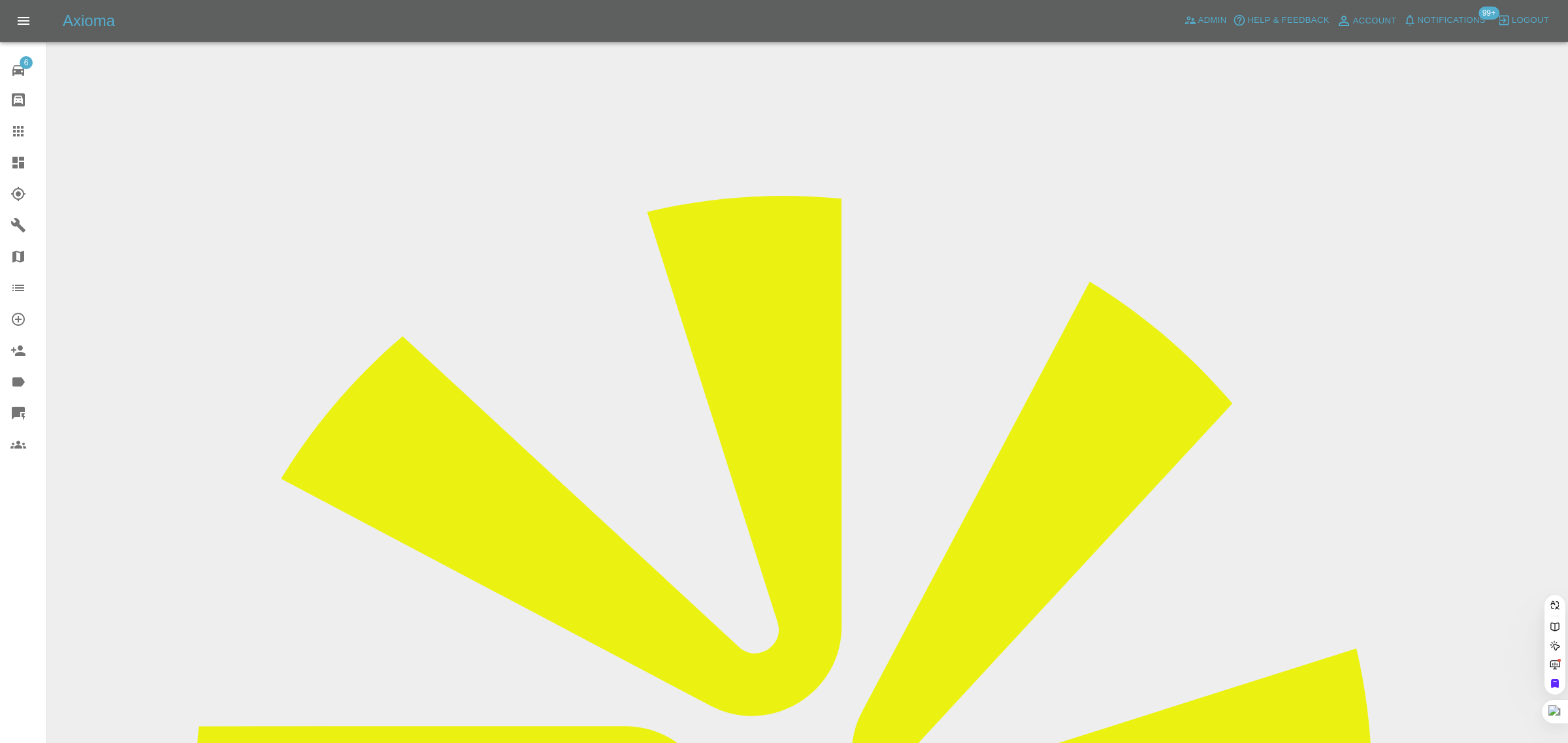
type input "l.sanderson1@btinternet.com"
paste input "emmatall4@gmail.com"
type input "emmatall4@gmail.com"
paste input "emmatall4@gmail.com"
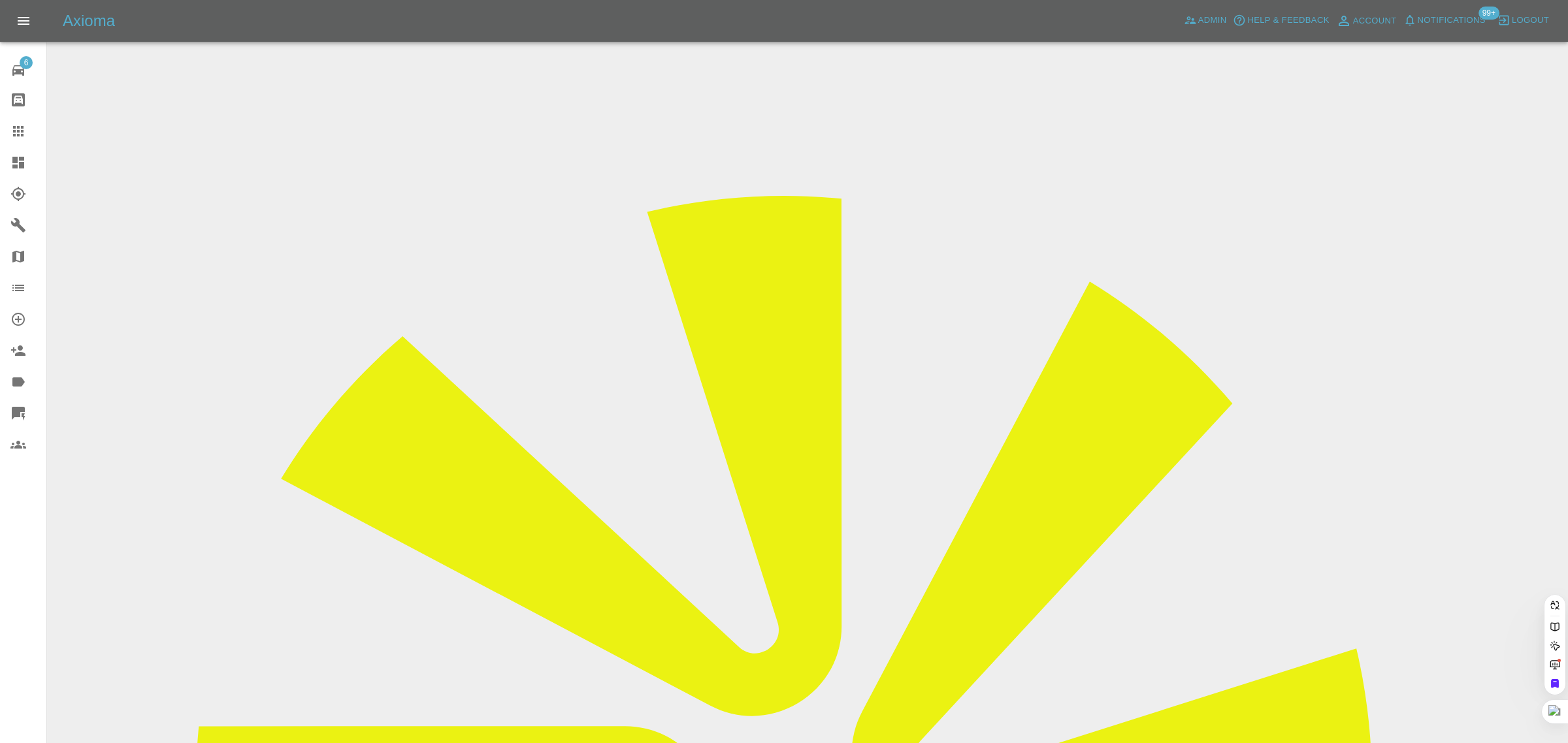
type input "emmatall4@gmail.com"
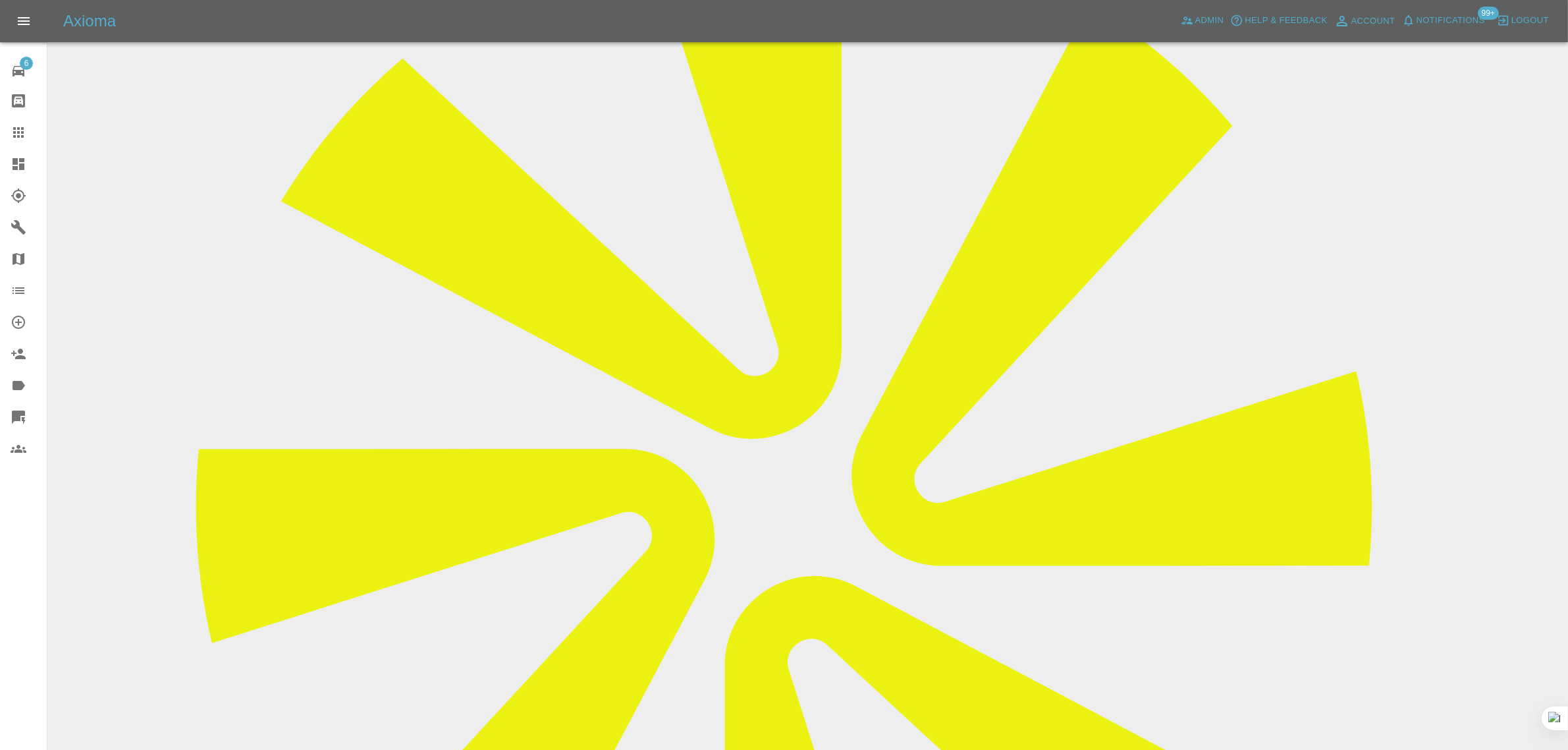
scroll to position [119, 0]
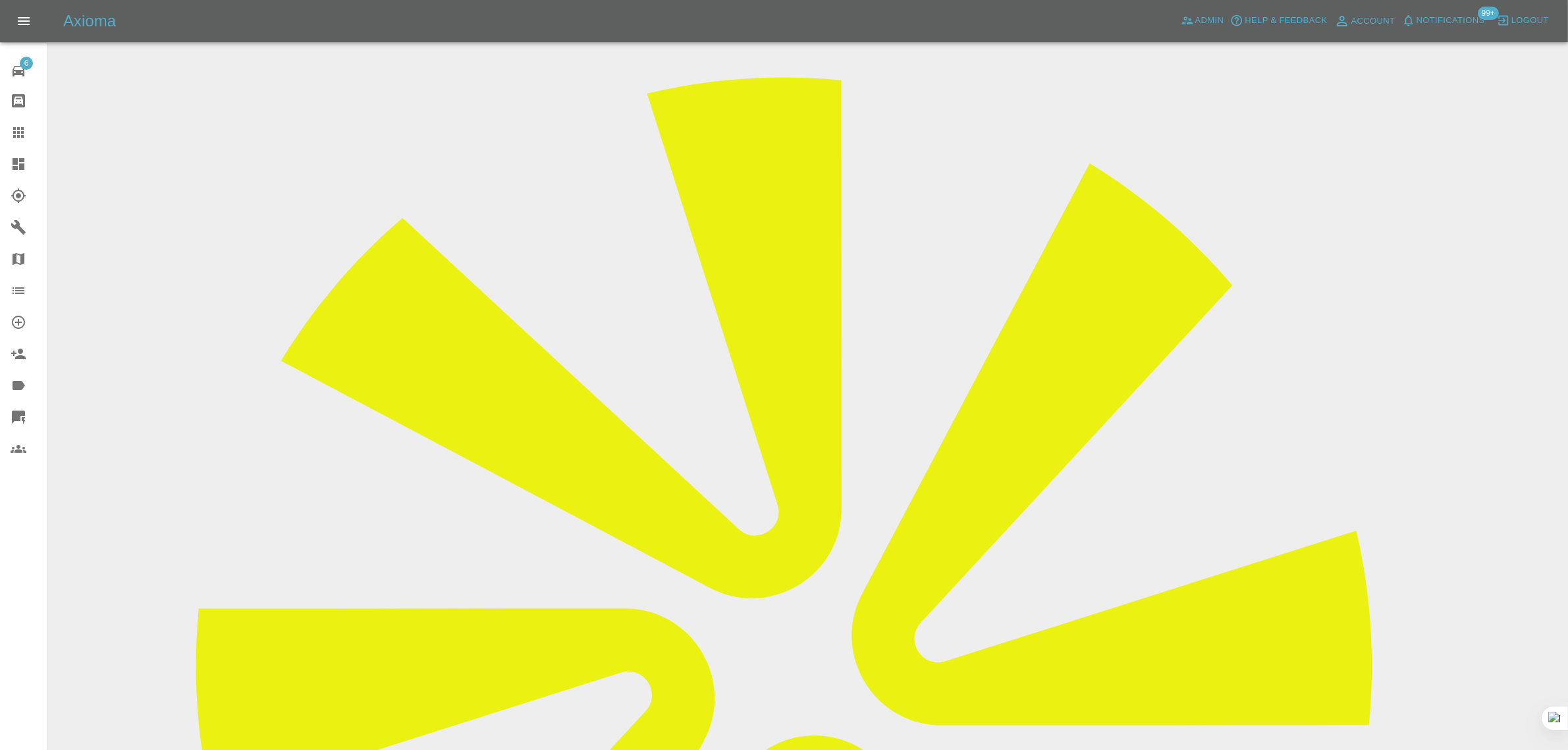
click at [15, 133] on icon at bounding box center [18, 133] width 11 height 11
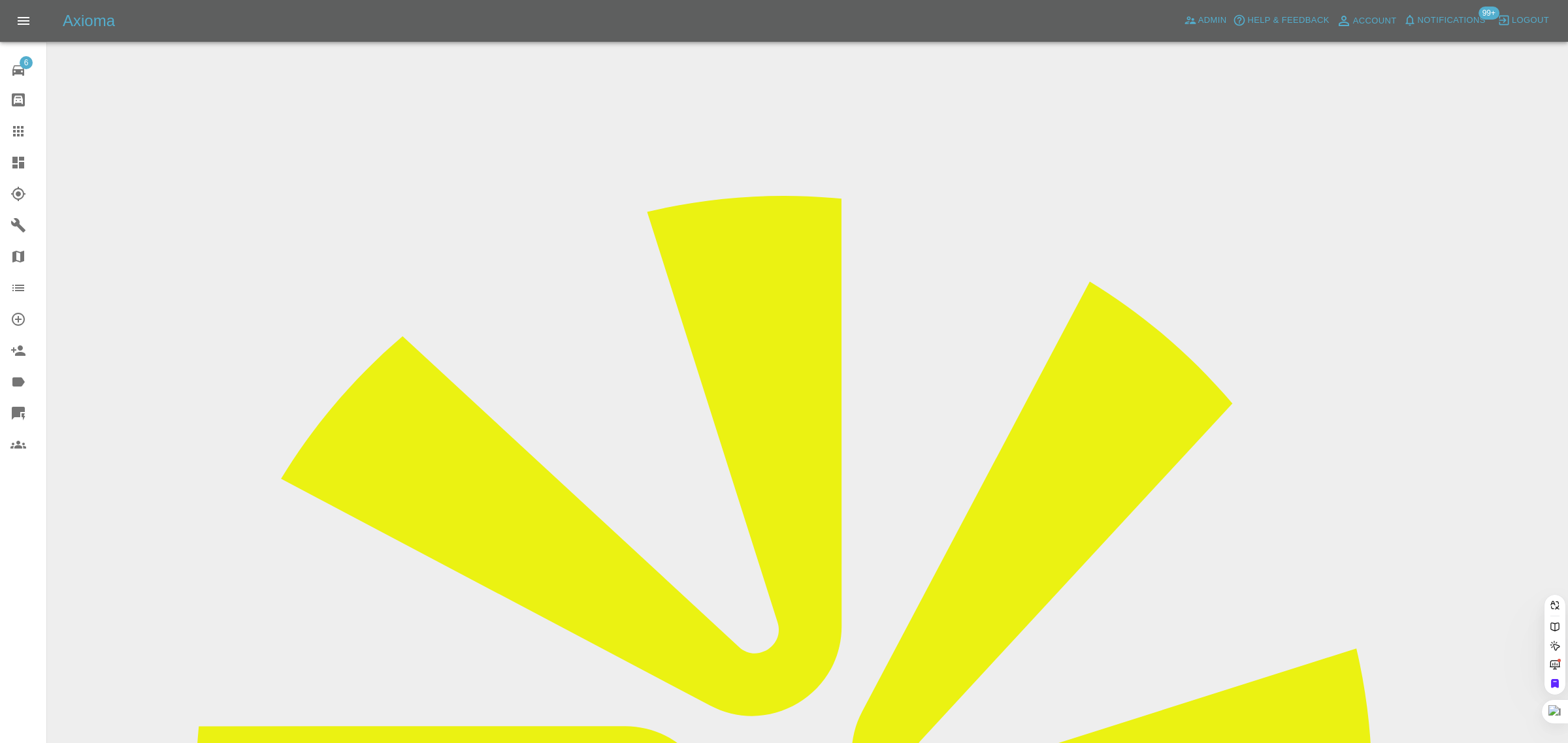
paste input "emmatall4@gmail.com"
type input "emmatall4@gmail.com"
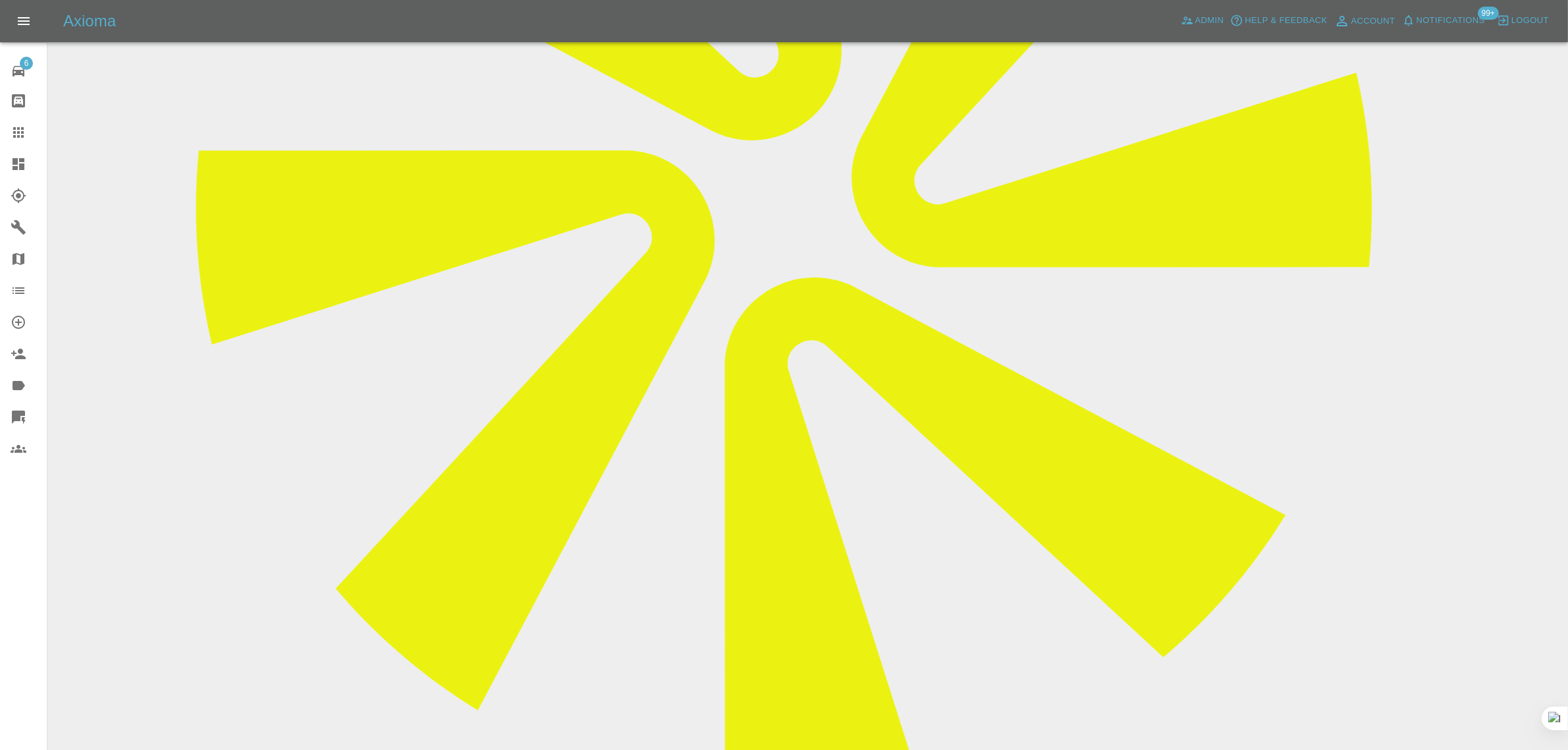
scroll to position [761, 0]
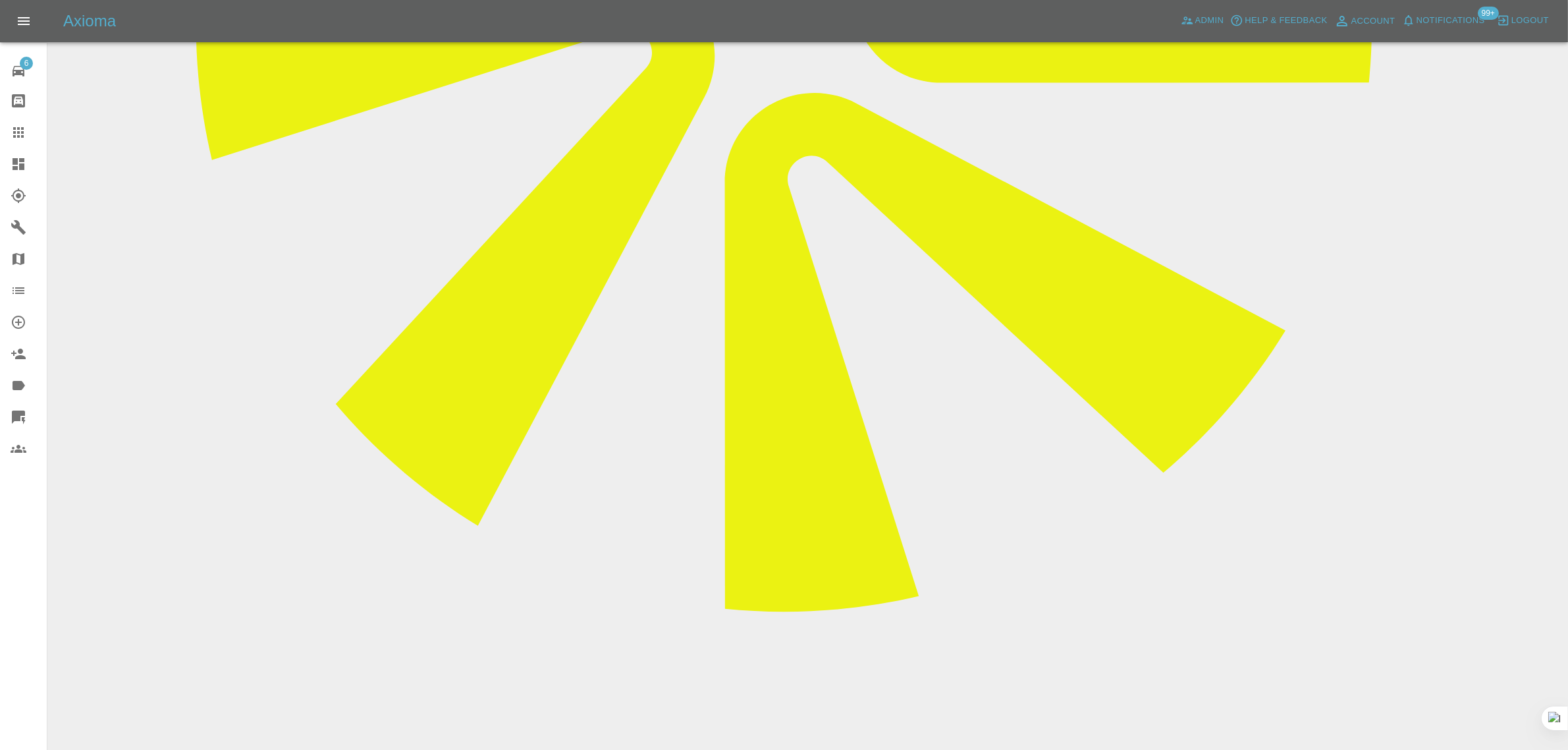
click at [20, 130] on icon at bounding box center [19, 133] width 16 height 16
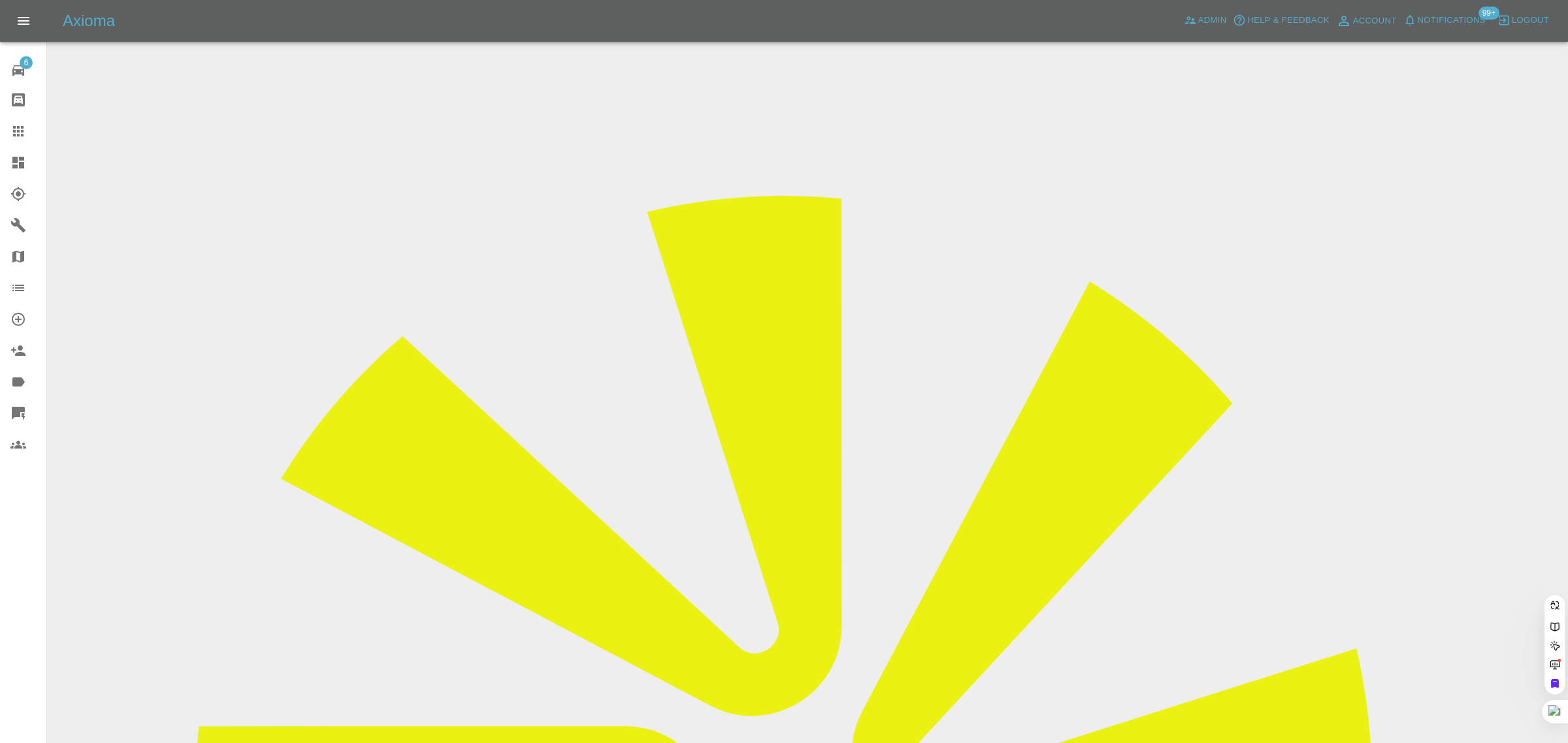
paste input "david@eatnqc.co.uk"
type input "david@eatnqc.co.uk"
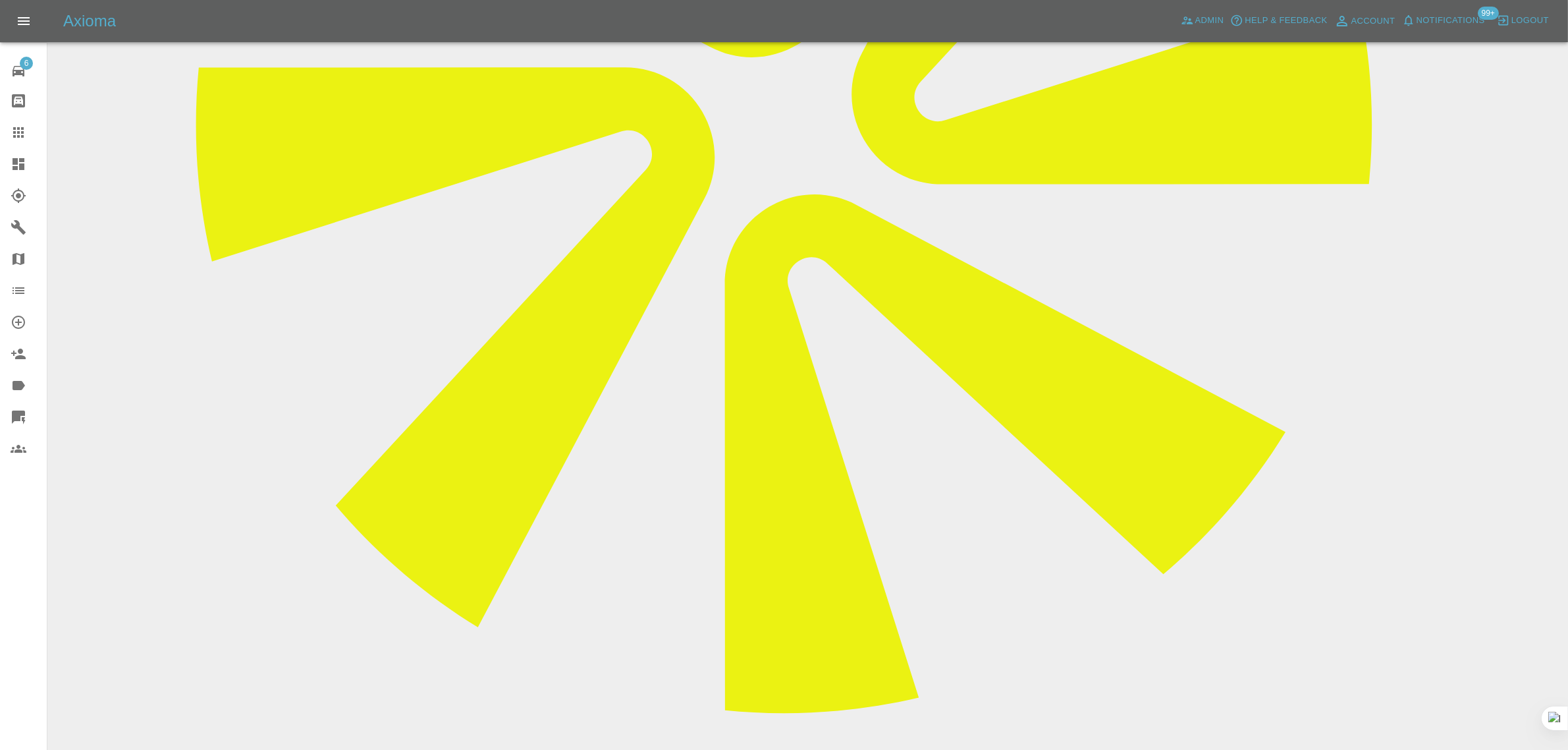
scroll to position [758, 0]
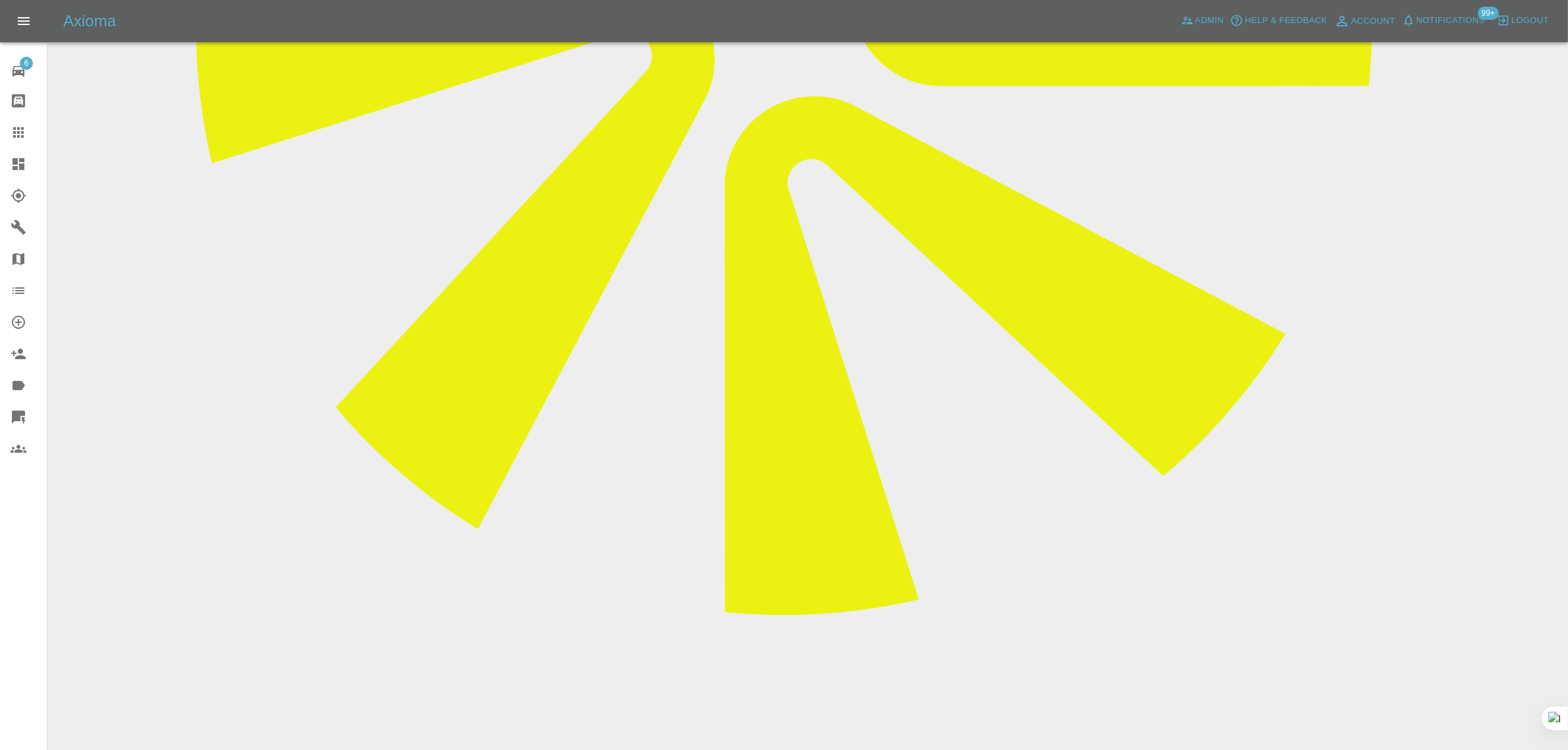
click at [24, 133] on icon at bounding box center [19, 133] width 16 height 16
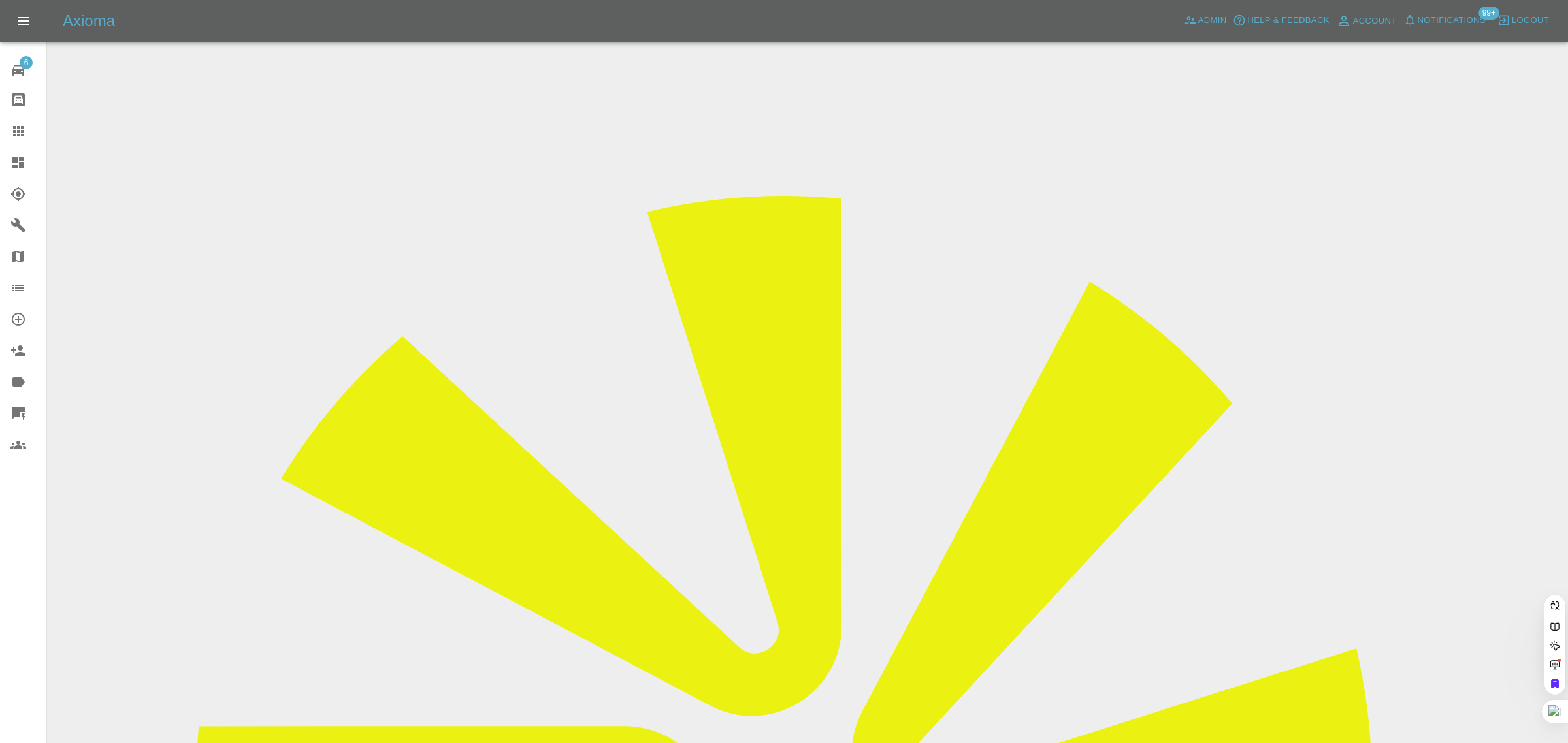
paste input "tommcmurdo1996@icloud.com"
type input "tommcmurdo1996@icloud.com"
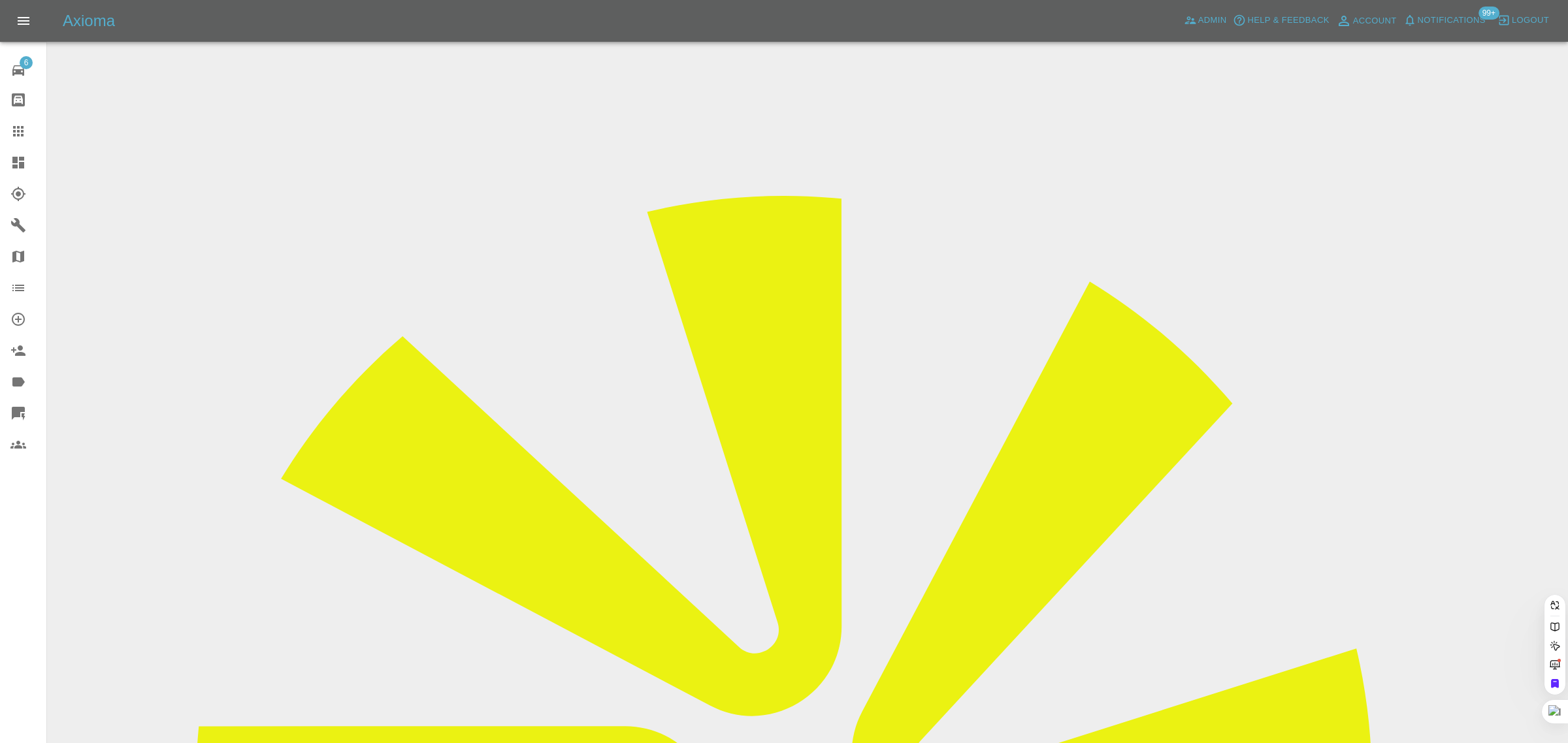
paste input "davidaidoo94@gmail.com"
type input "davidaidoo94@gmail.co"
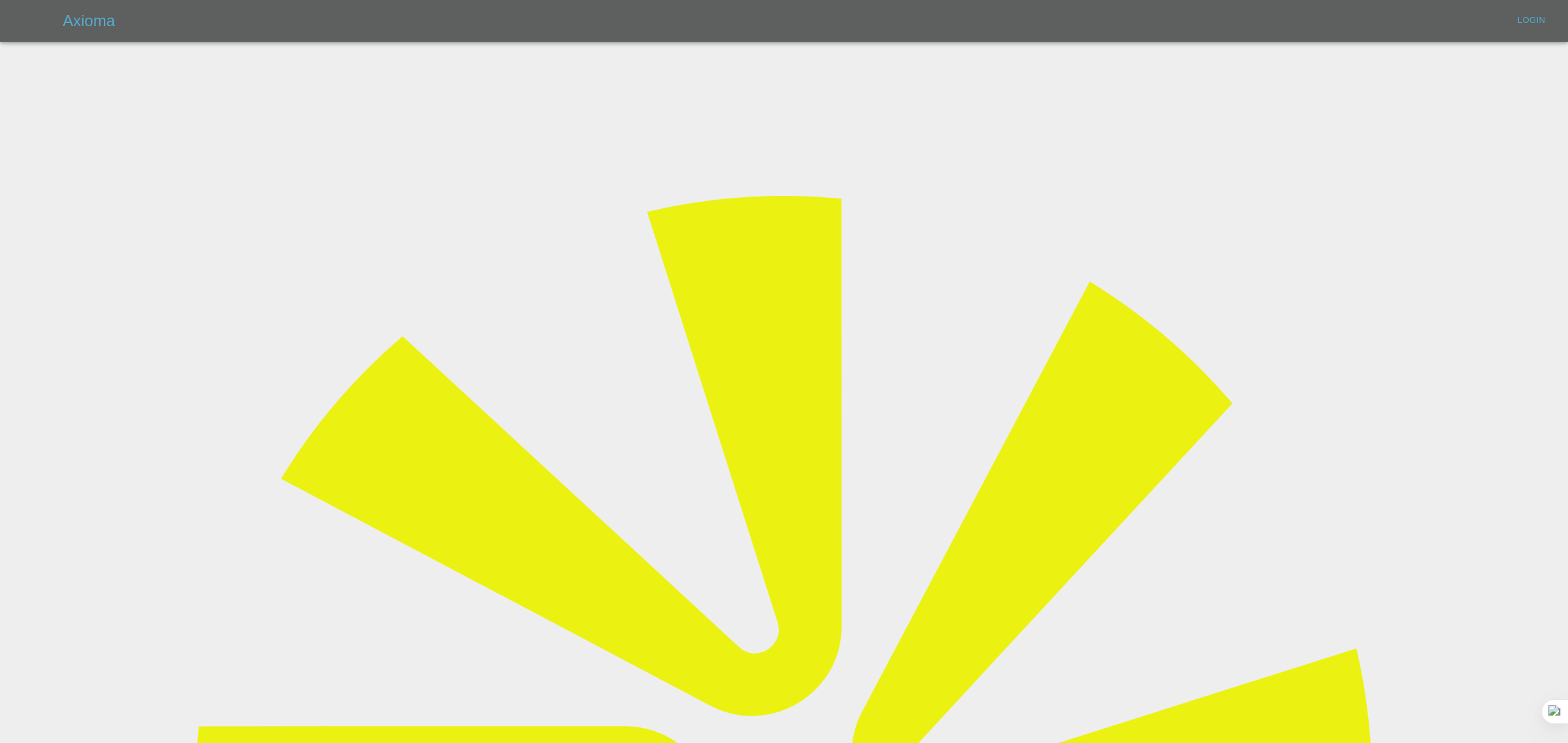
type input "bookkeeping@fifoaccounting.com"
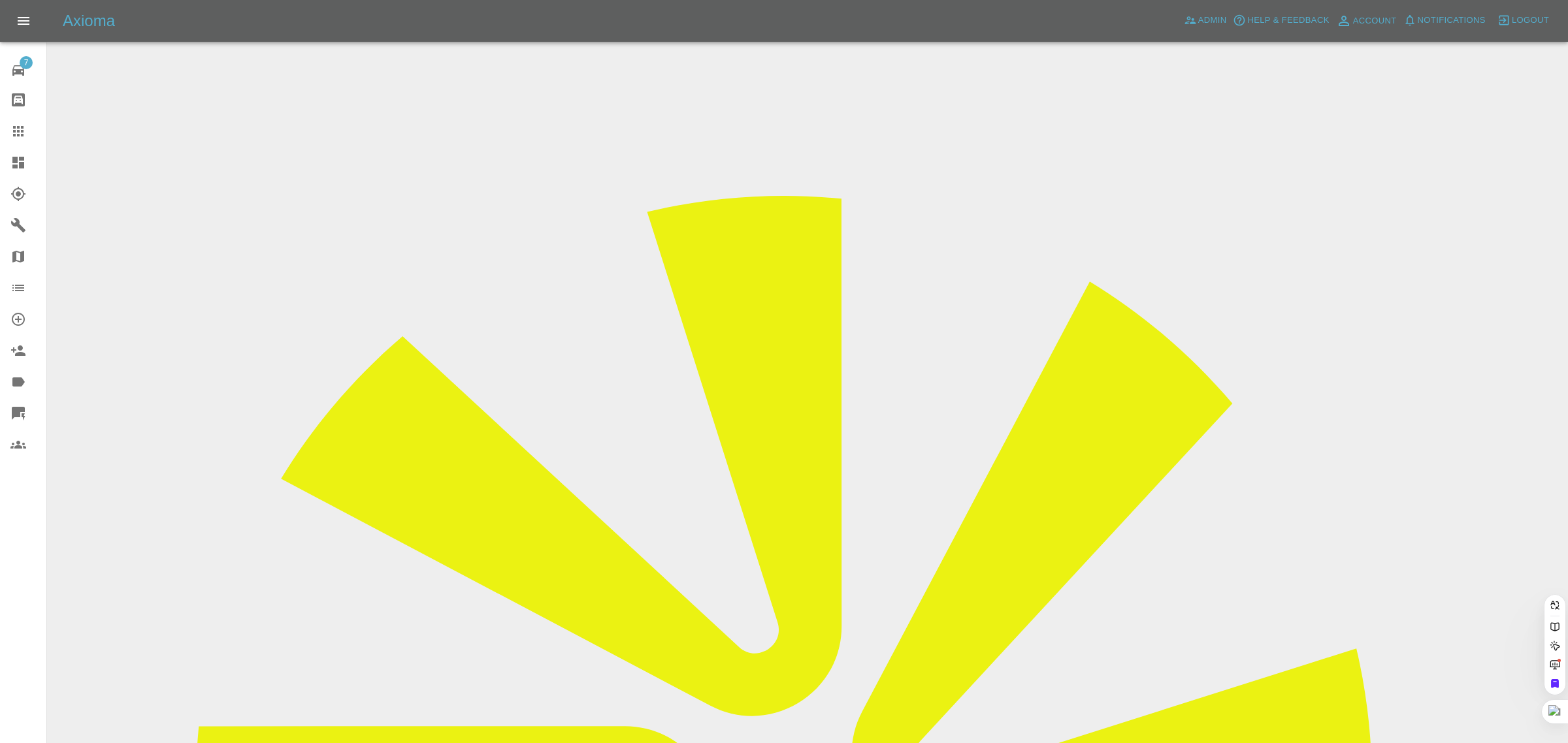
paste input "davidaidoo94@gmail.com"
type input "davidaidoo94@gmail.co"
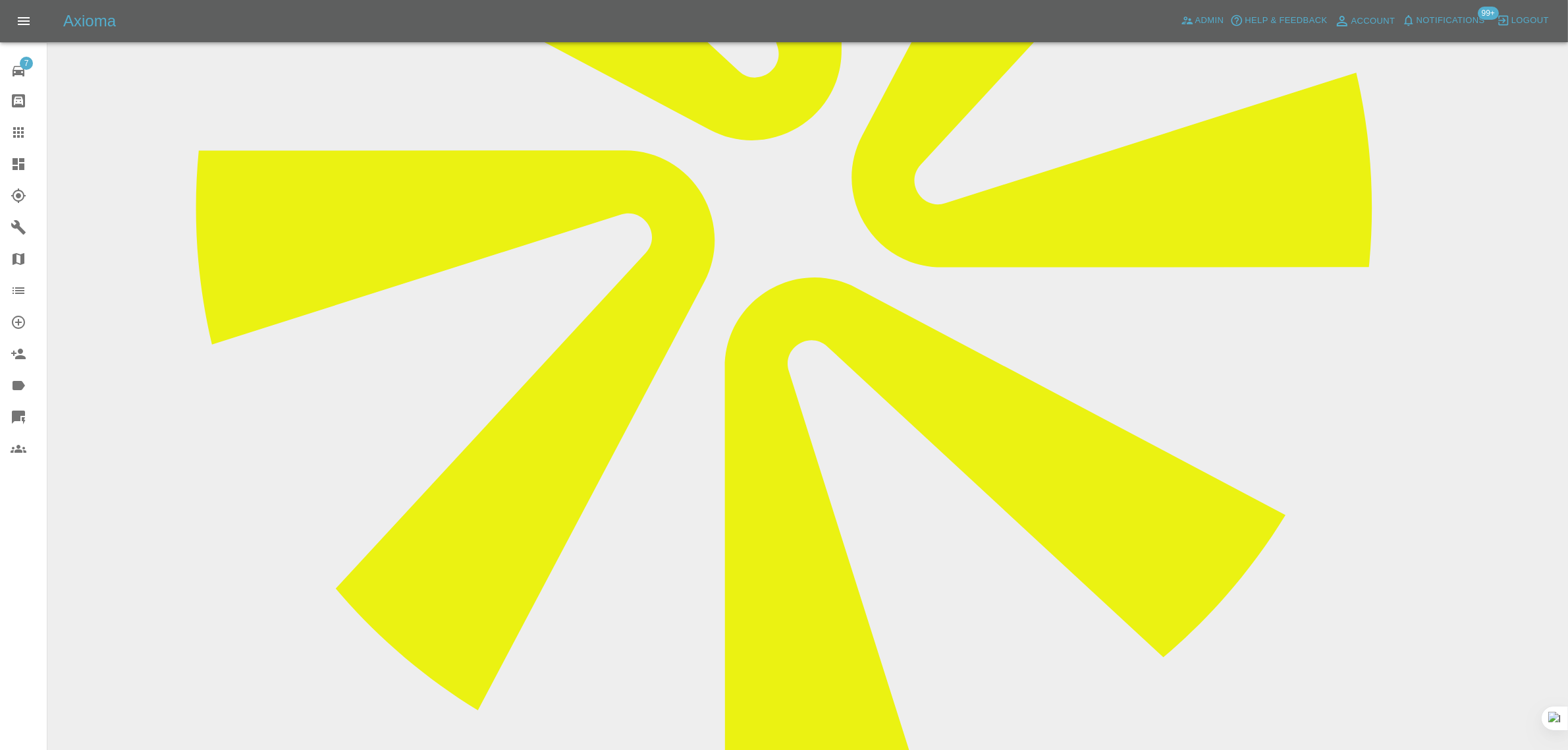
scroll to position [695, 0]
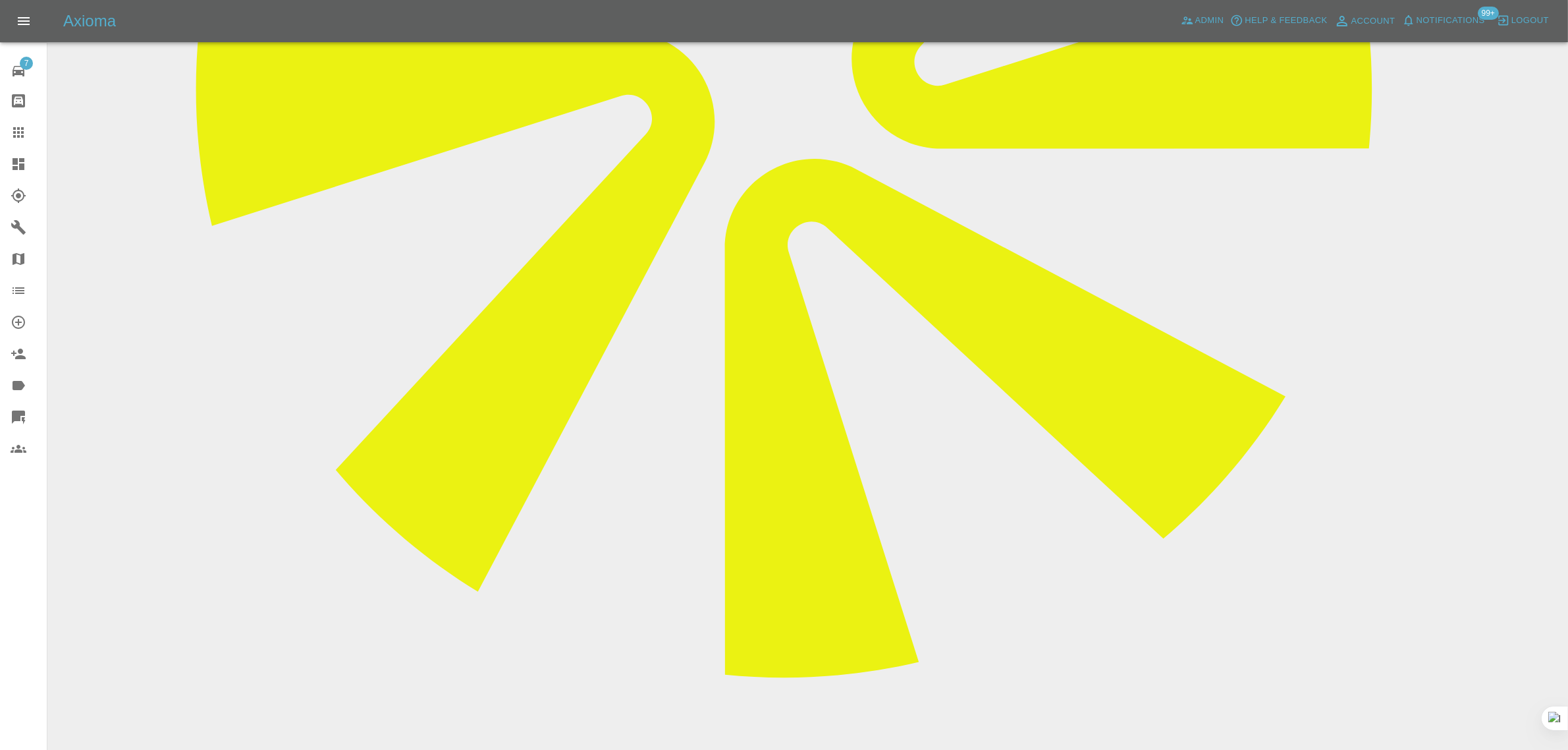
paste textarea "Thanks, I want to decline this quote as I've got a cheaper one elsewhere."
type textarea "Thanks, I want to decline this quote as I've got a cheaper one elsewhere."
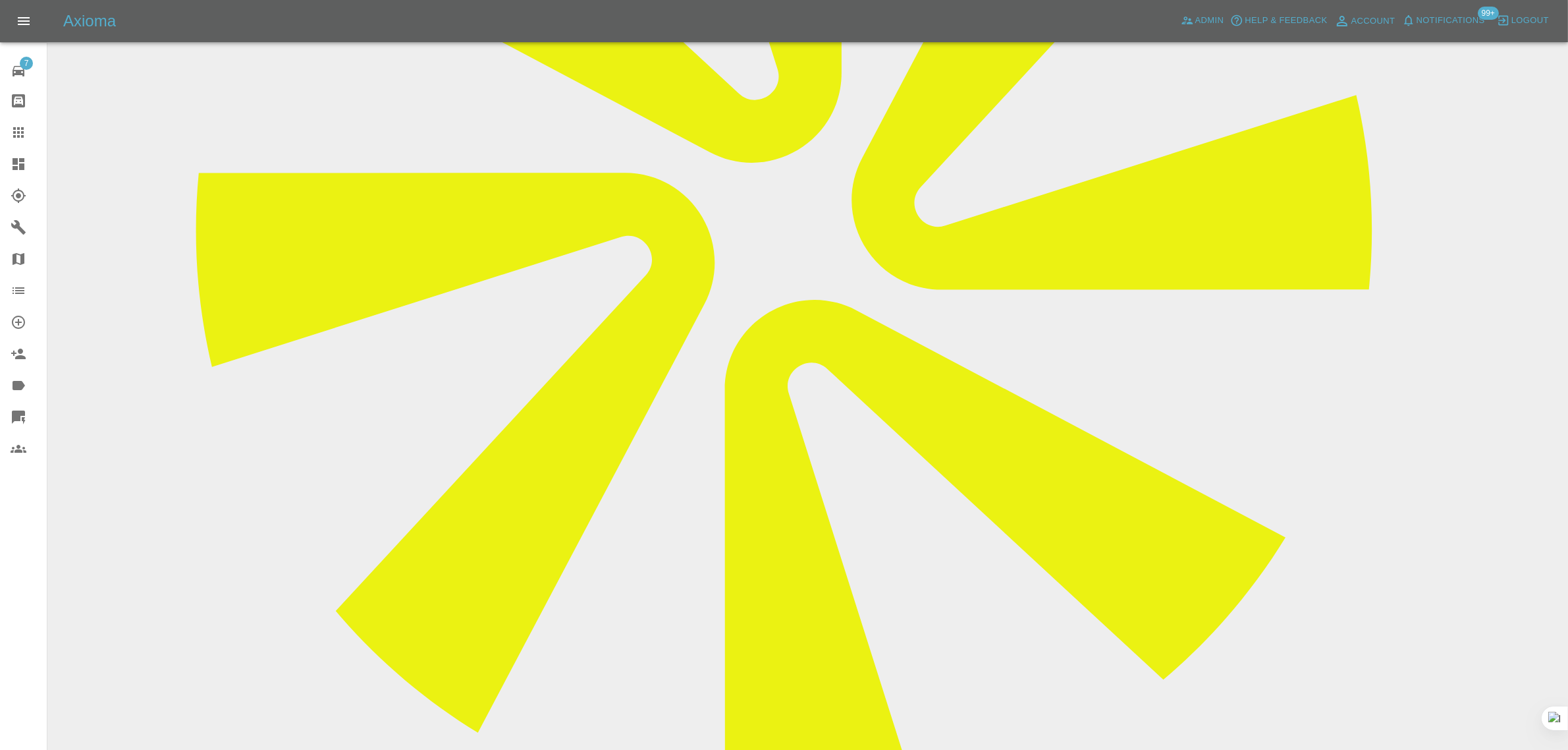
scroll to position [283, 0]
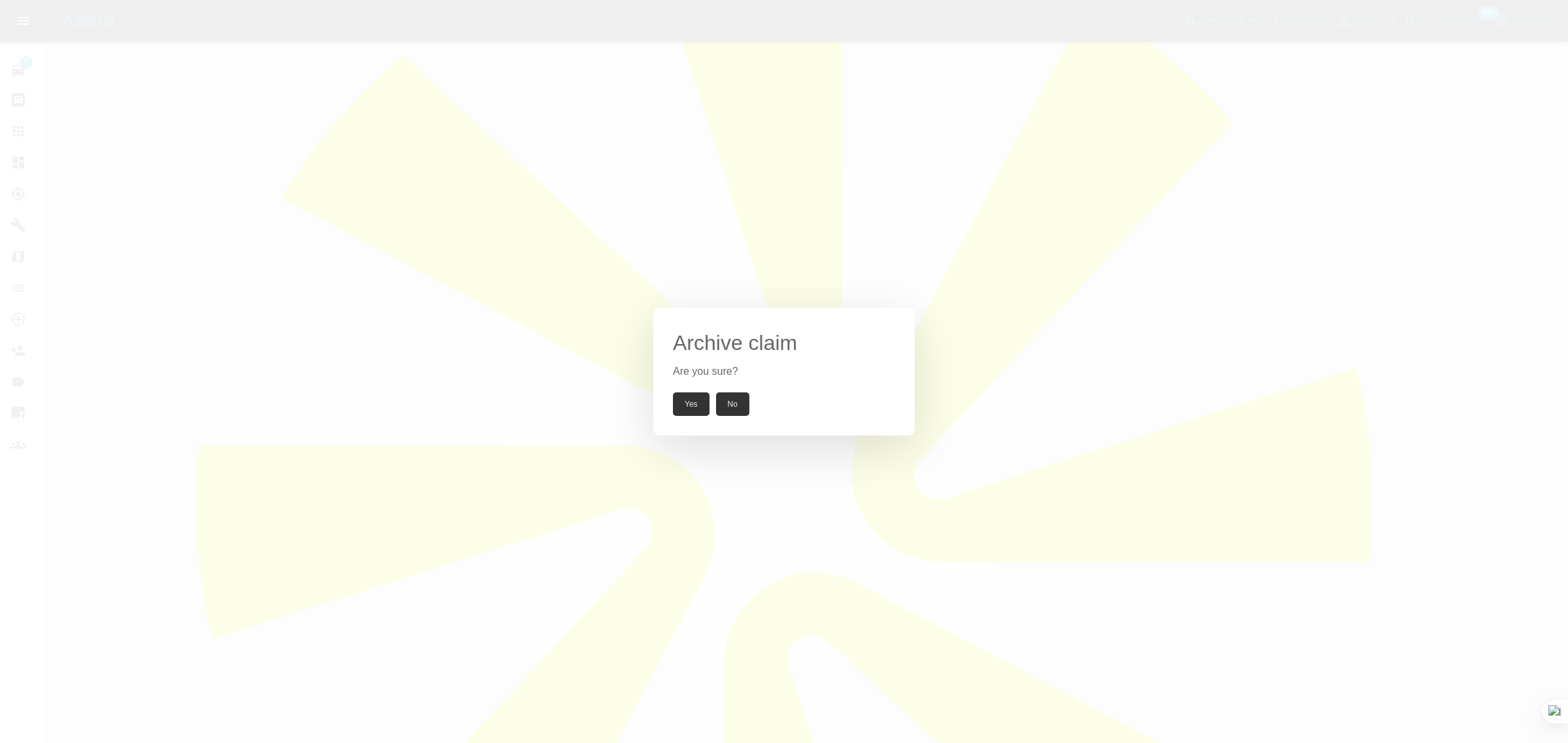
click at [681, 395] on button "Yes" at bounding box center [691, 404] width 37 height 24
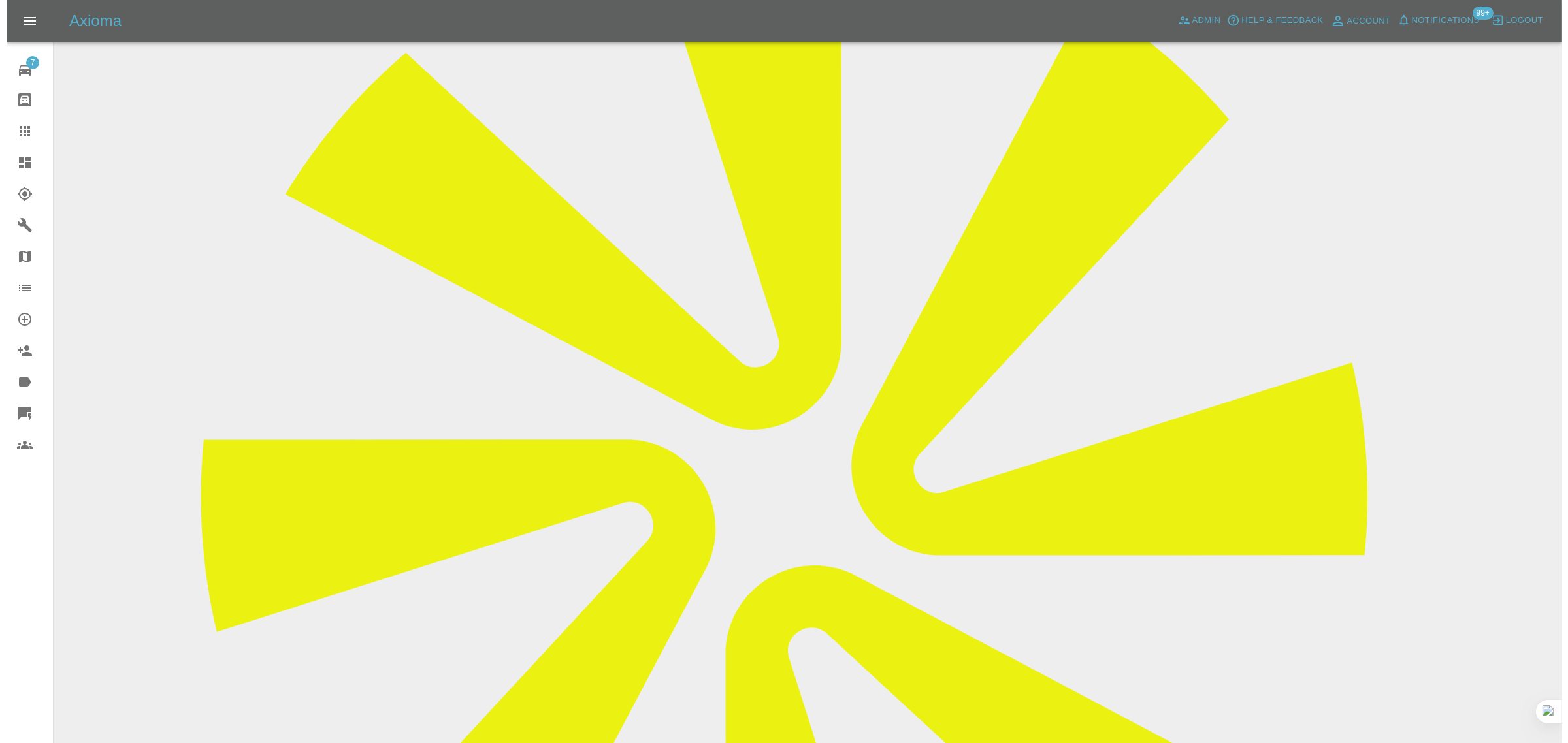
scroll to position [0, 0]
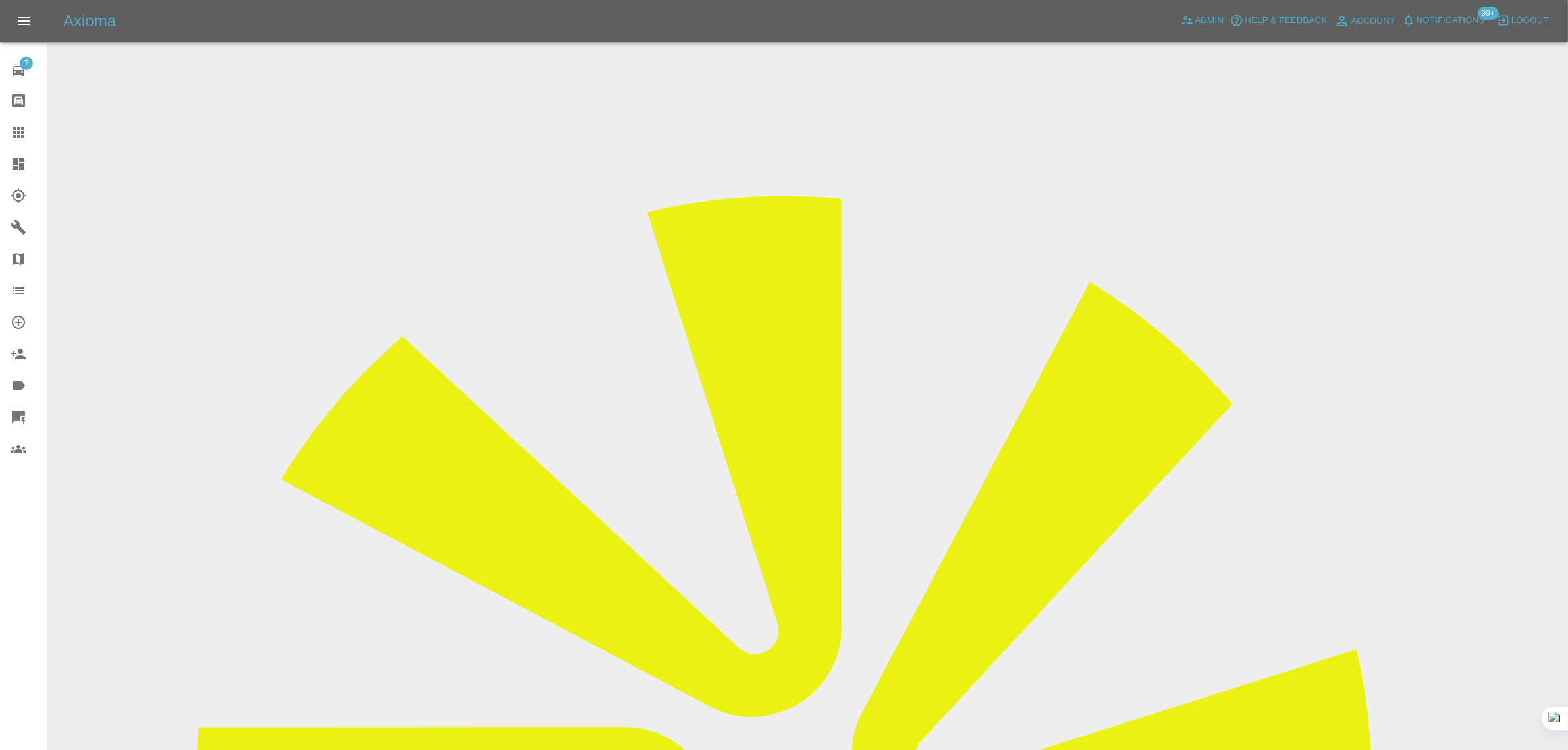
click at [11, 131] on icon at bounding box center [19, 133] width 16 height 16
click at [19, 137] on icon at bounding box center [18, 133] width 11 height 11
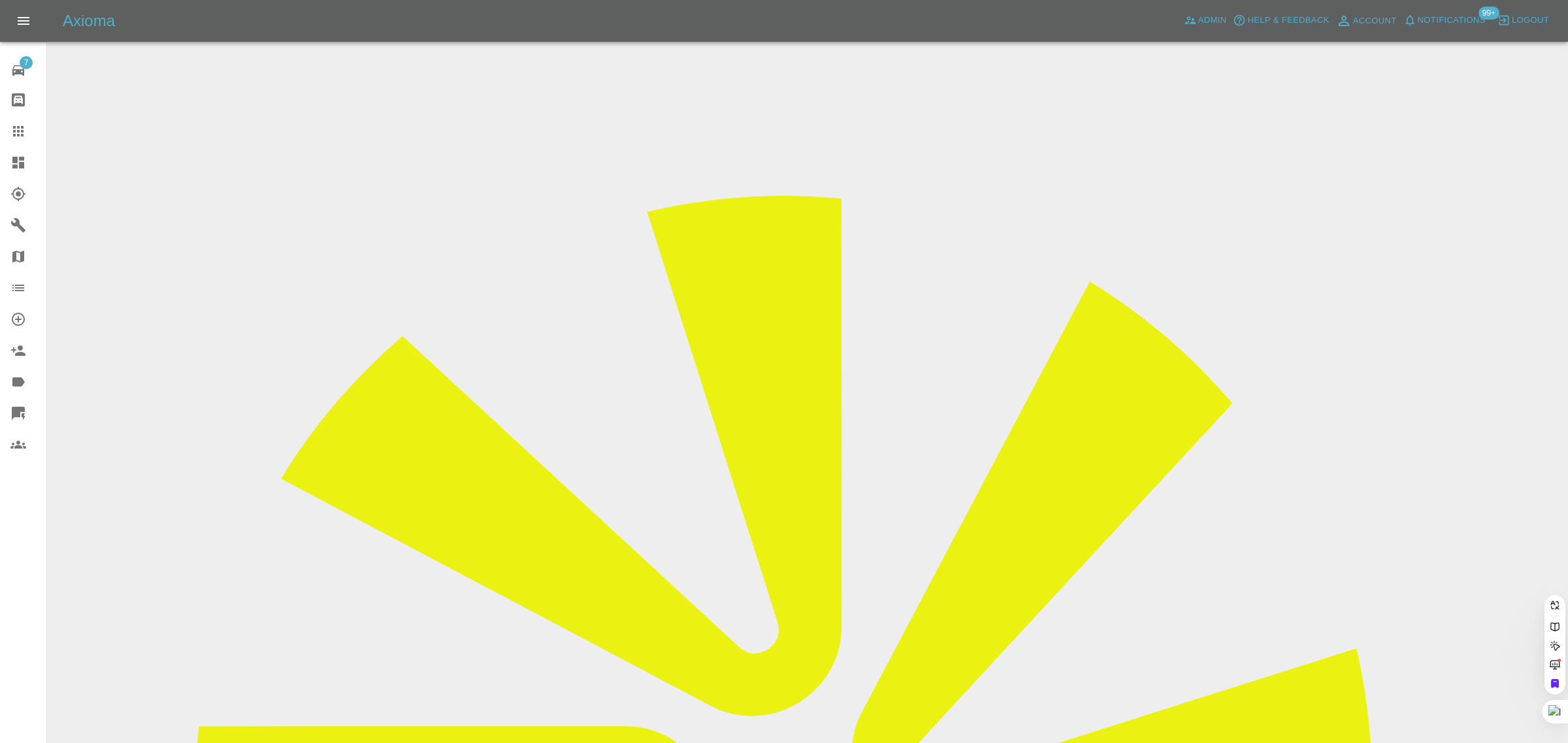
paste input "nottmjohn@gmail.com"
type input "nottmjohn@gmail.co"
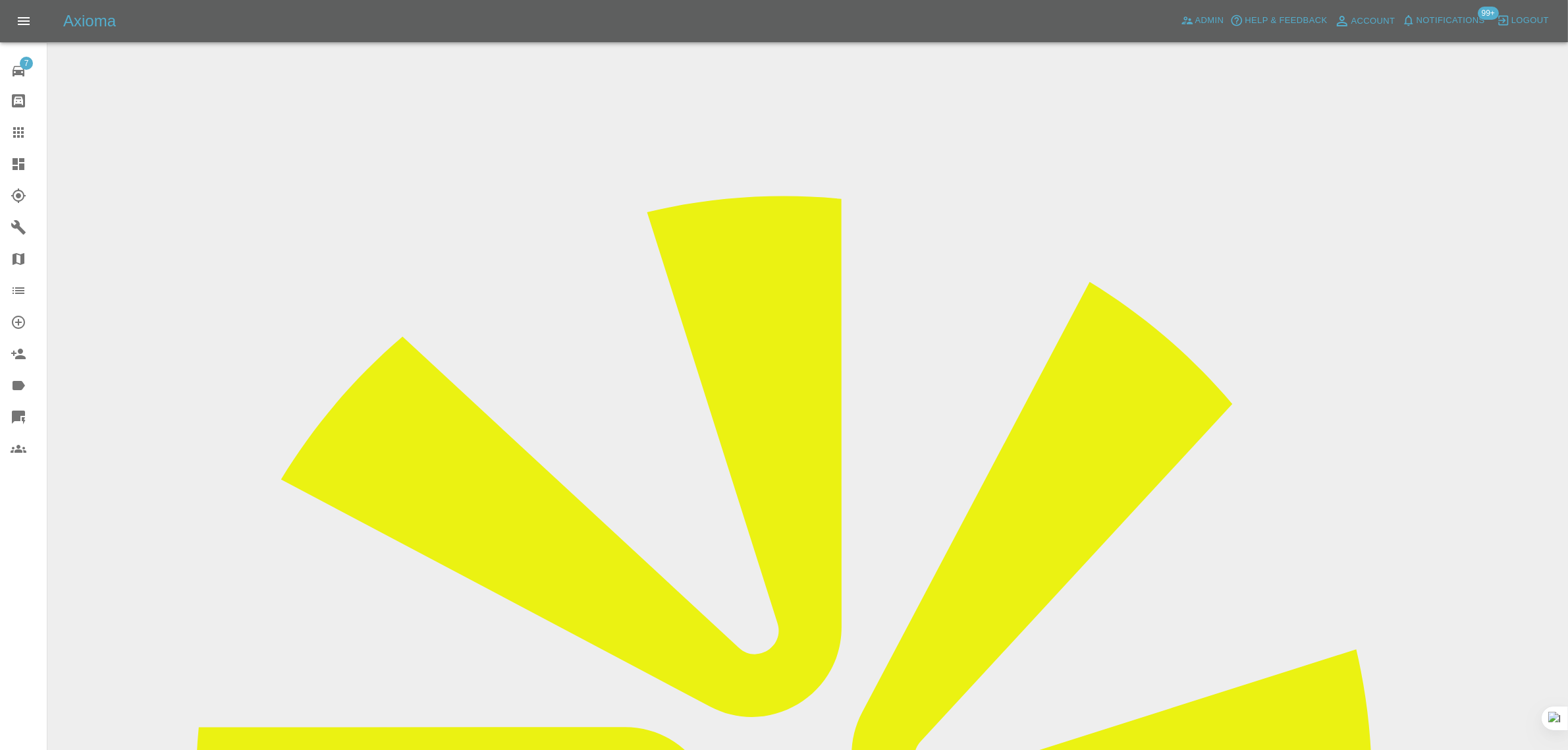
click at [0, 0] on input "Choose images" at bounding box center [0, 0] width 0 height 0
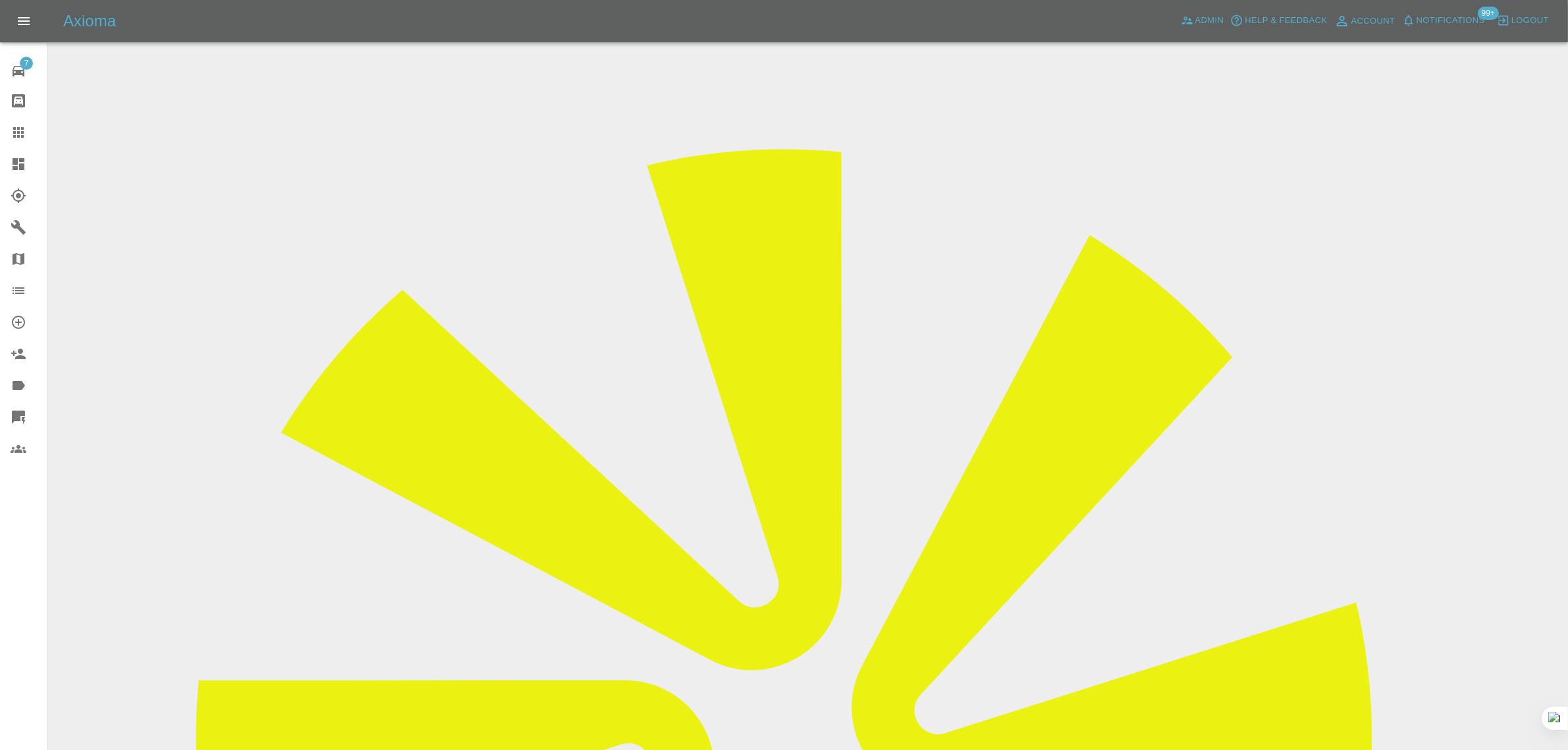
scroll to position [61, 0]
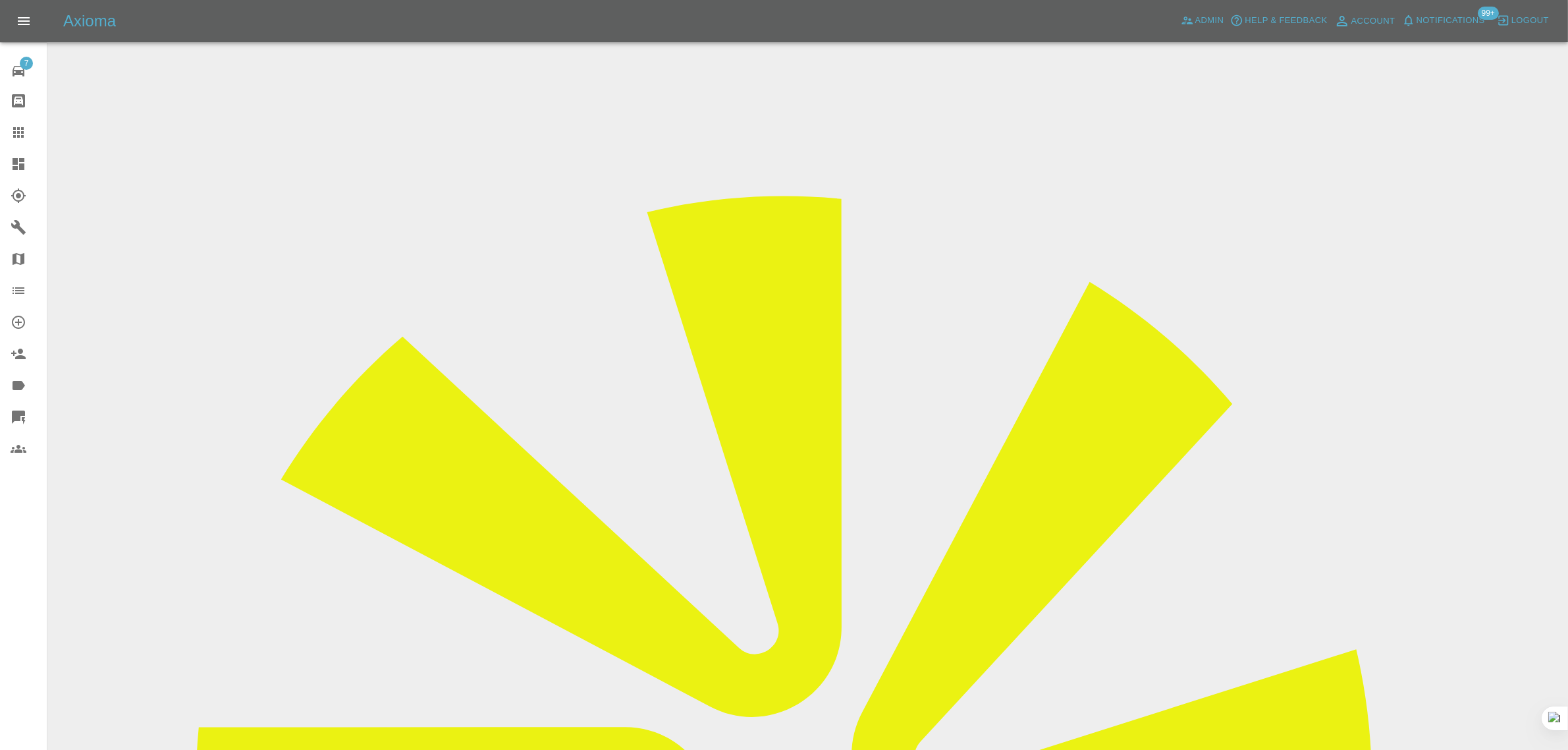
click at [20, 133] on icon at bounding box center [19, 133] width 16 height 16
click at [17, 133] on icon at bounding box center [18, 133] width 11 height 11
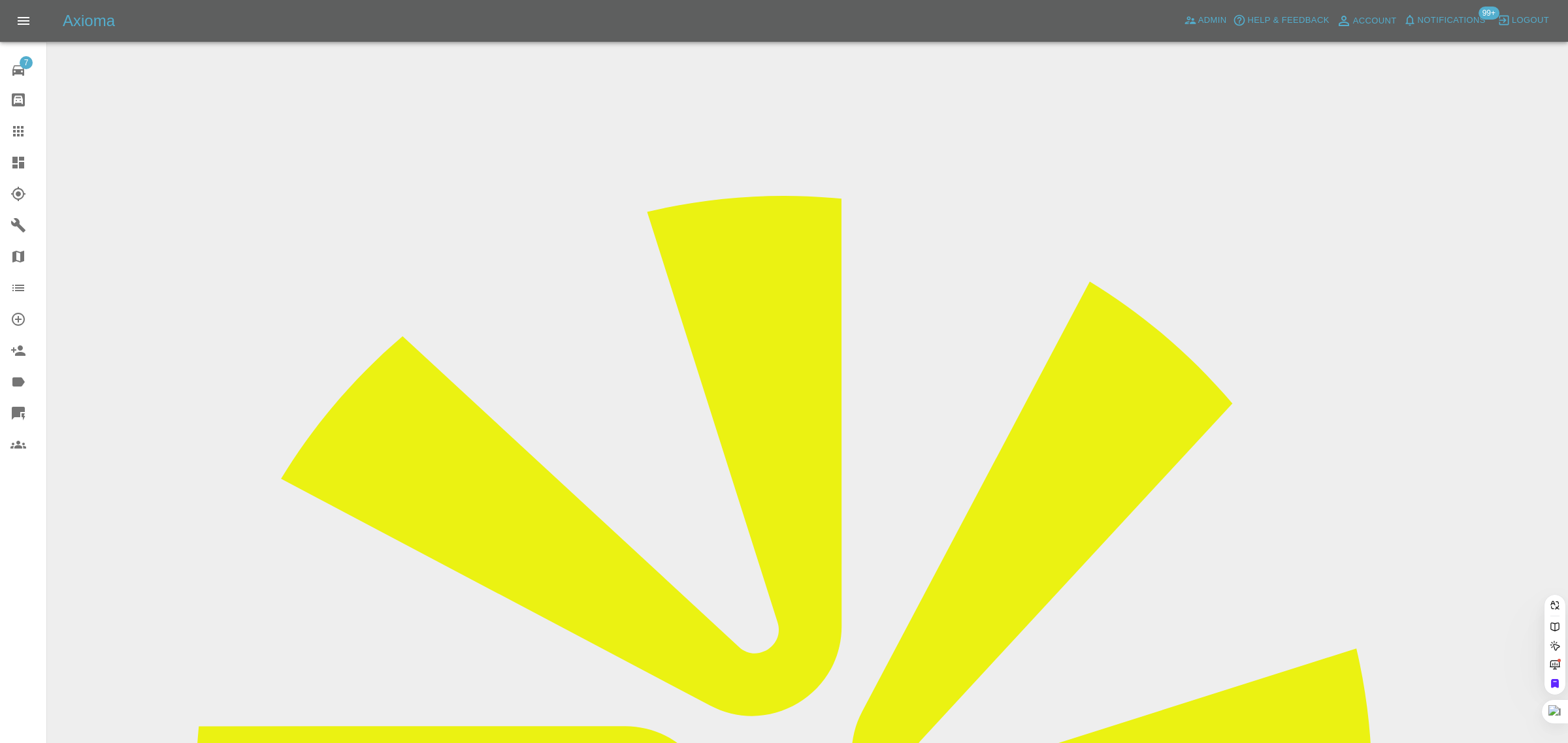
paste input "colinpopperwell@gmail.com"
type input "colinpopperwell@gmail.com"
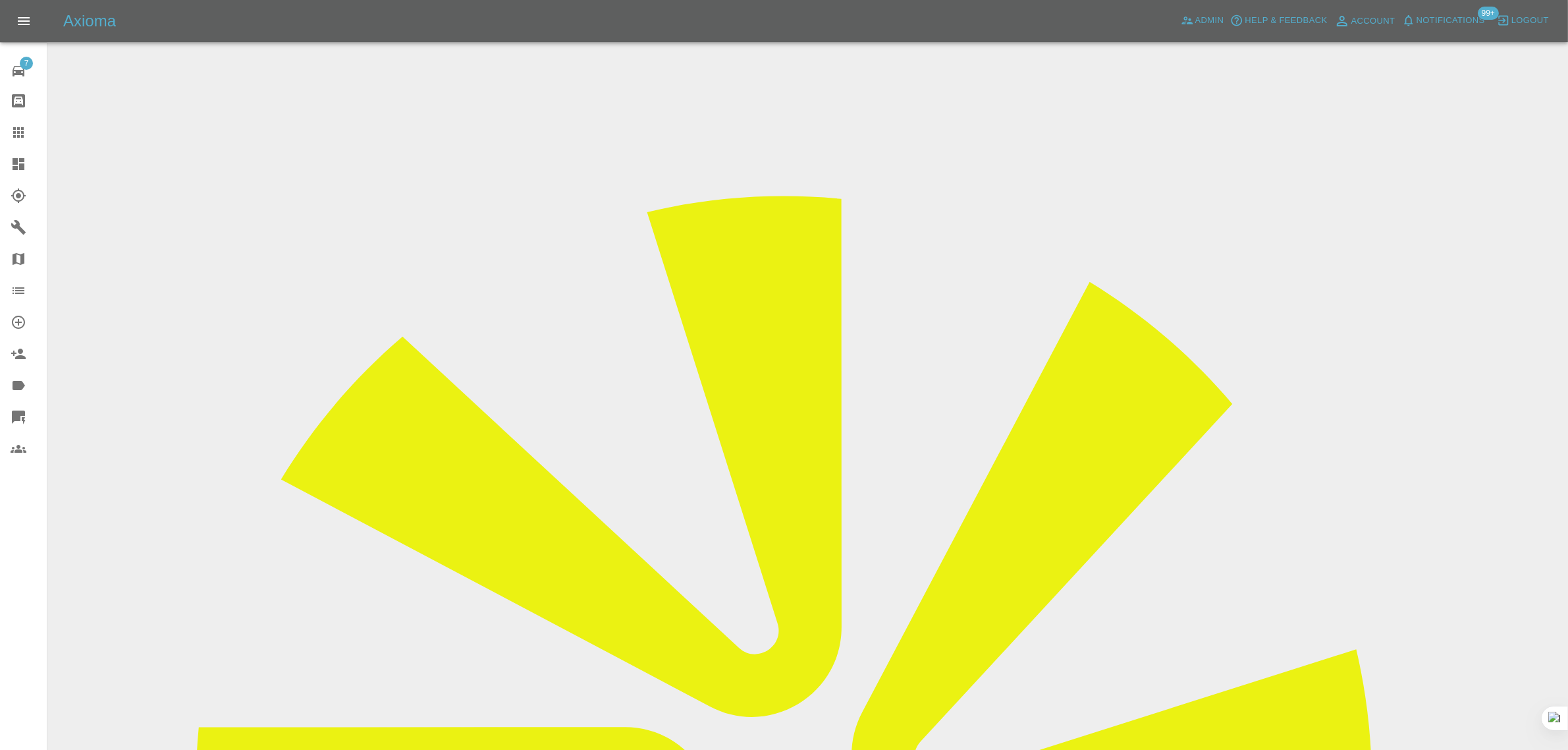
drag, startPoint x: 853, startPoint y: 555, endPoint x: 890, endPoint y: 609, distance: 65.5
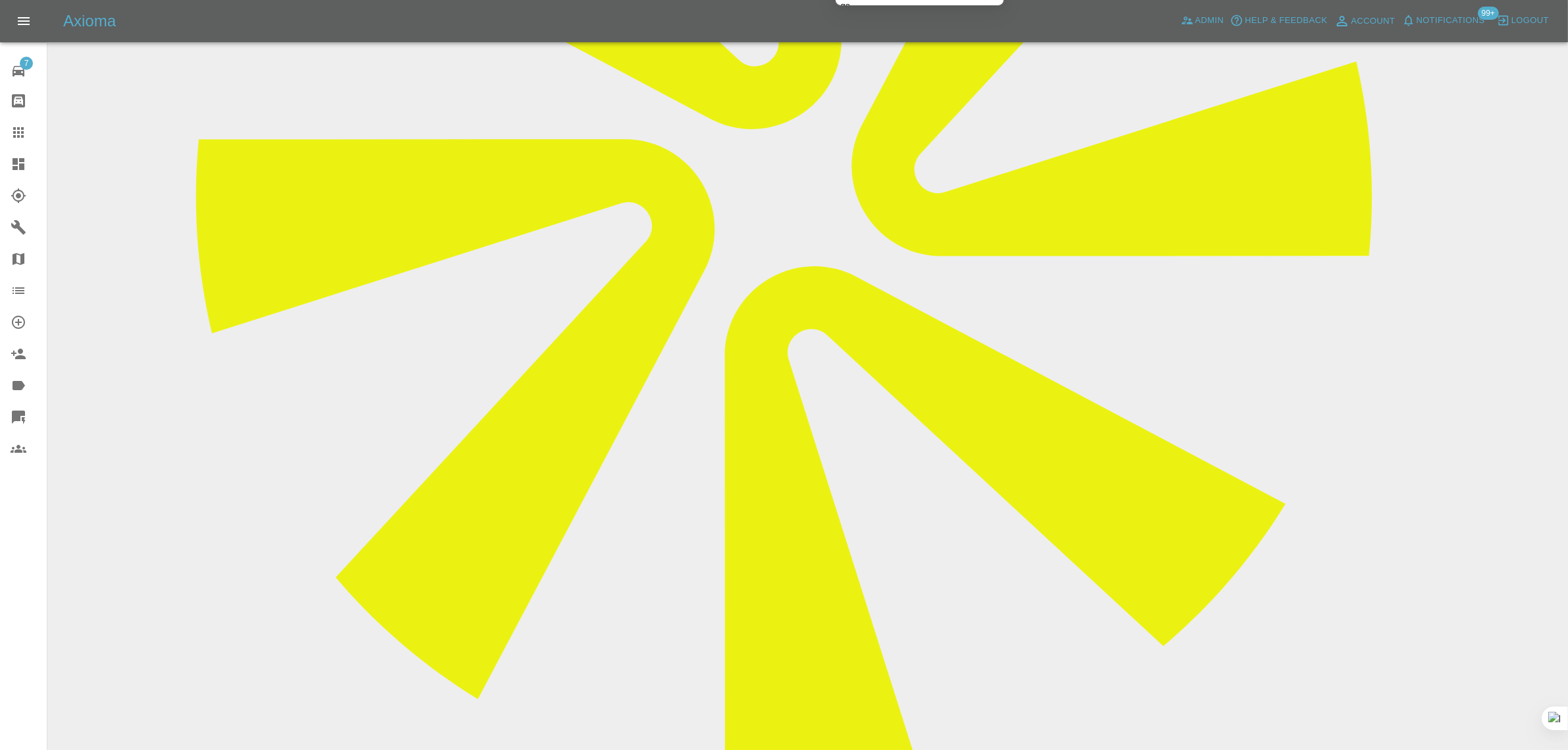
scroll to position [751, 0]
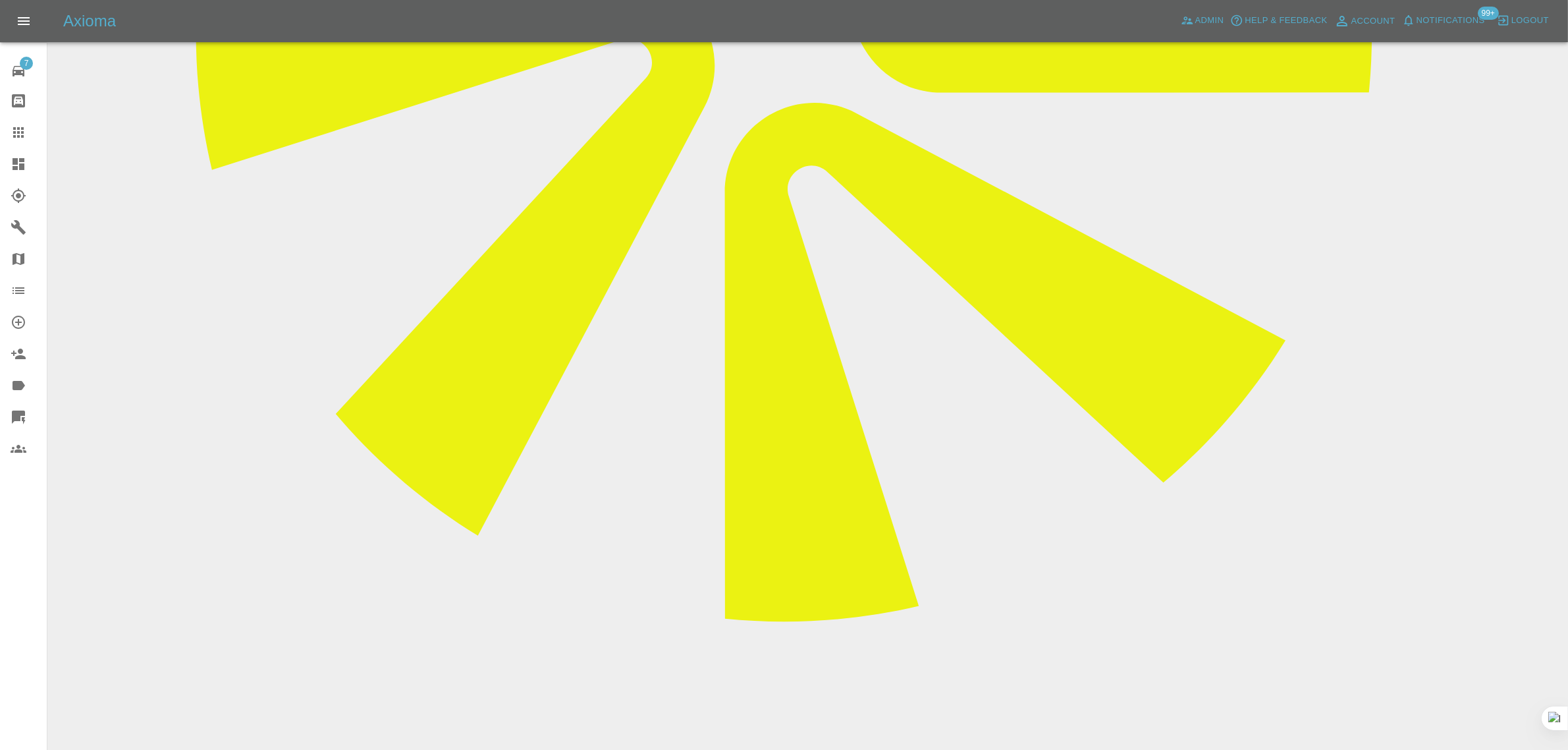
drag, startPoint x: 1443, startPoint y: 614, endPoint x: 1502, endPoint y: 616, distance: 59.0
drag, startPoint x: 1456, startPoint y: 577, endPoint x: 1500, endPoint y: 583, distance: 44.4
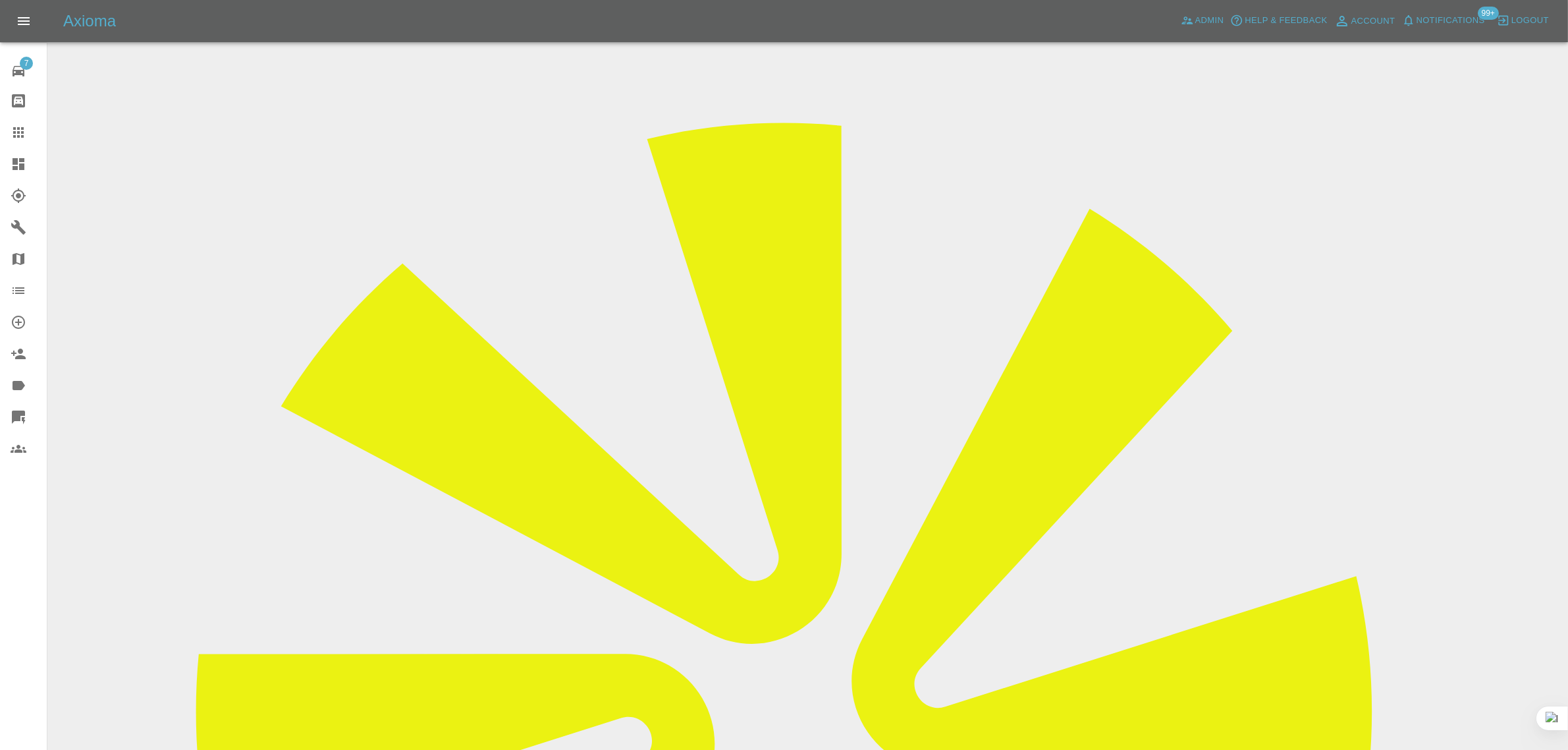
scroll to position [0, 0]
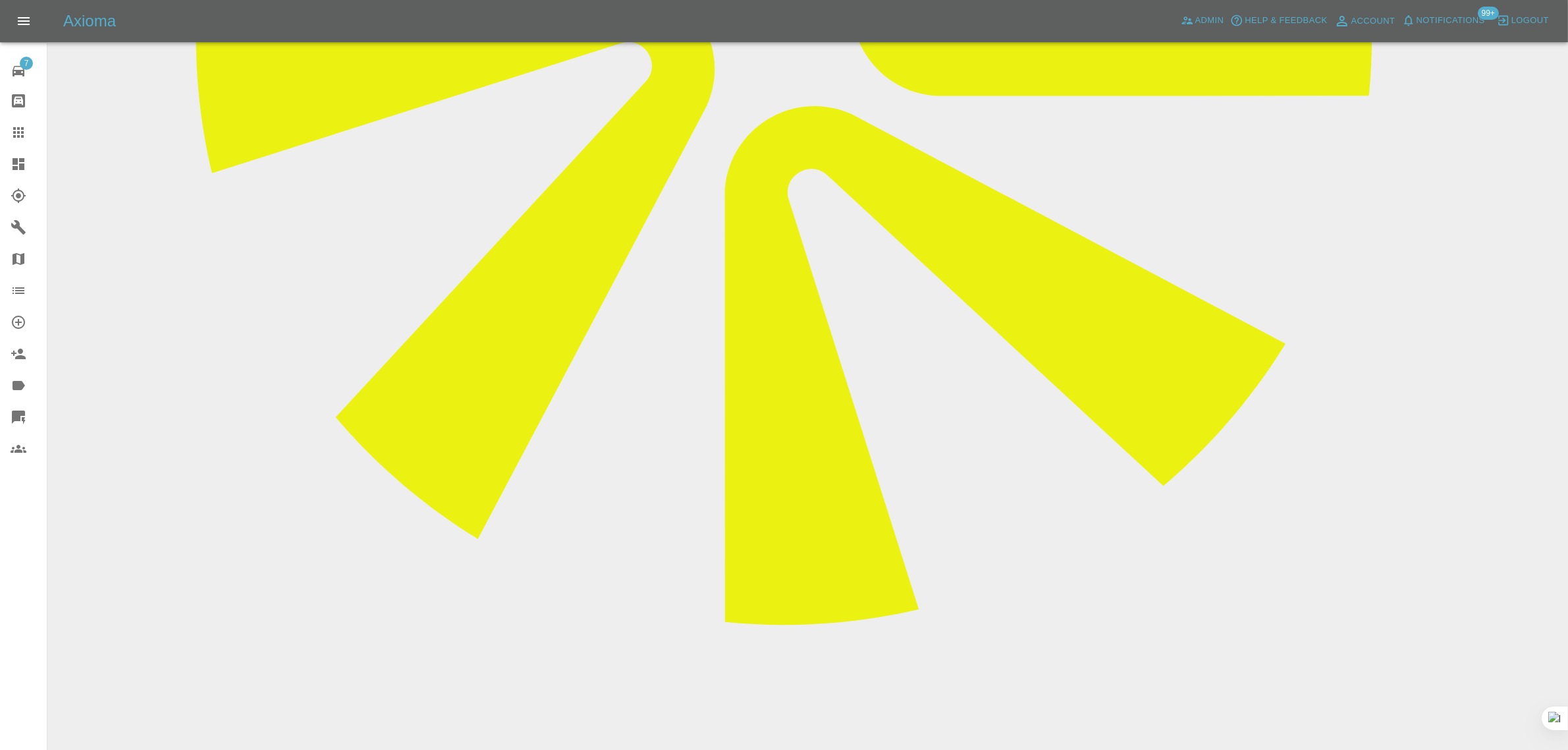
scroll to position [751, 0]
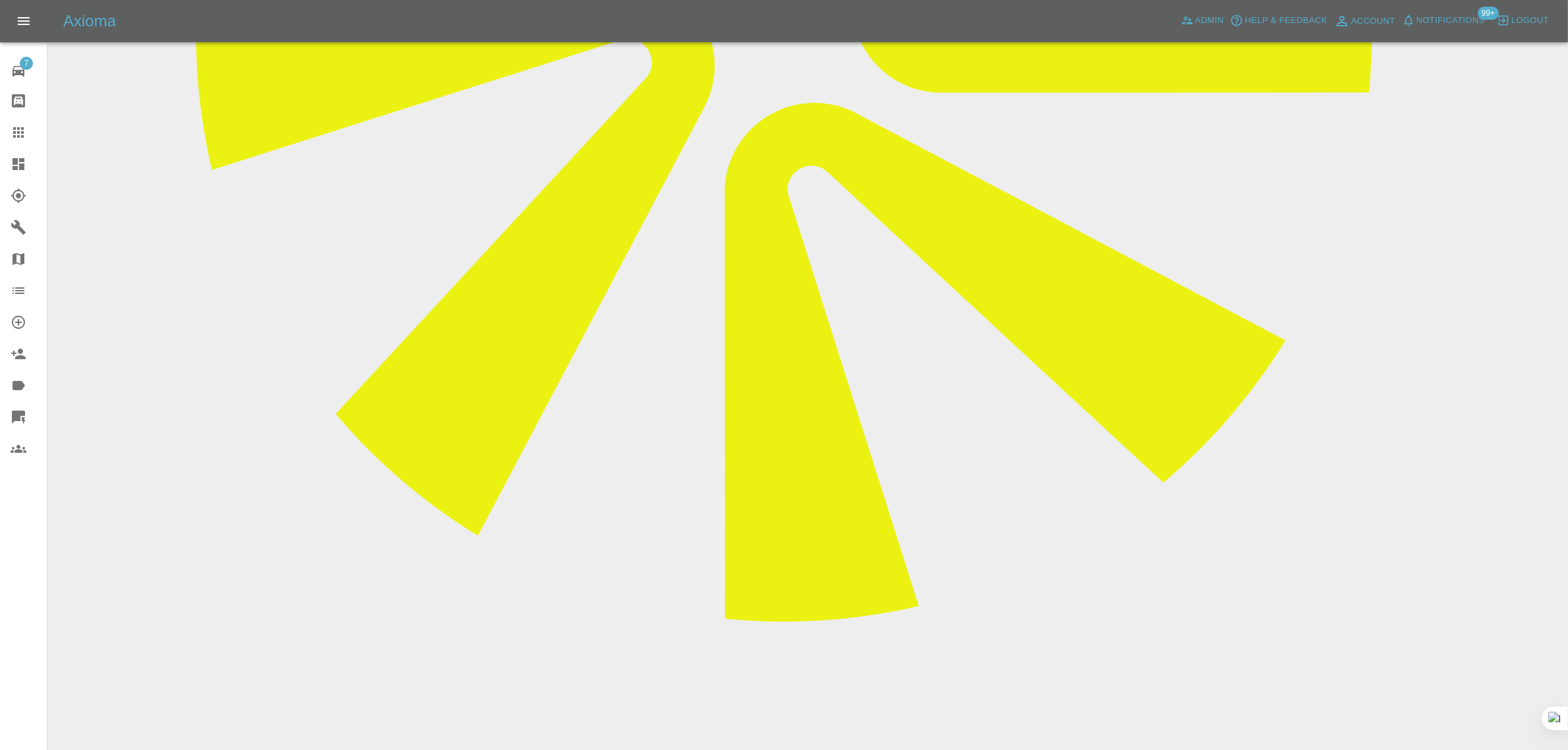
drag, startPoint x: 598, startPoint y: 577, endPoint x: 753, endPoint y: 593, distance: 155.8
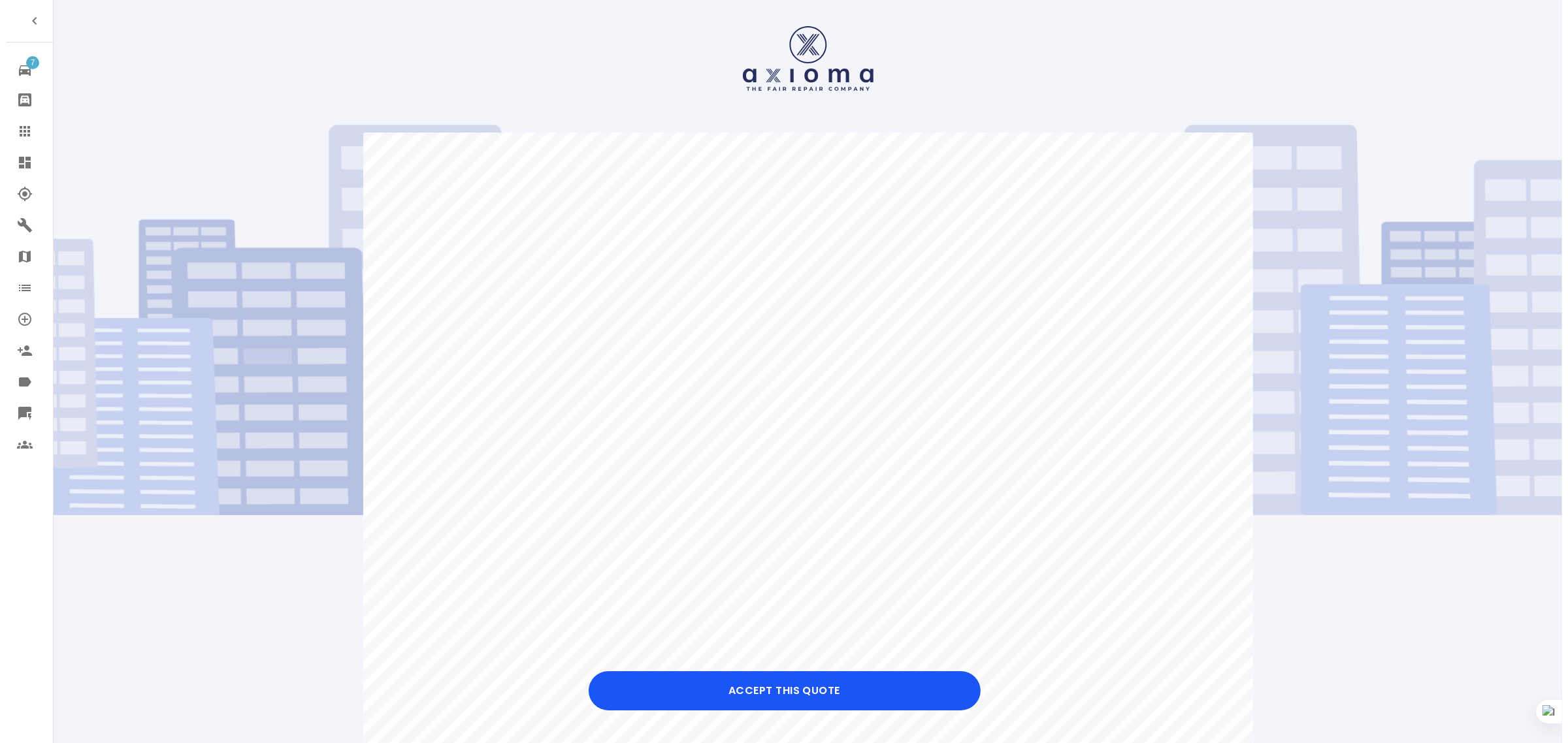
scroll to position [163, 0]
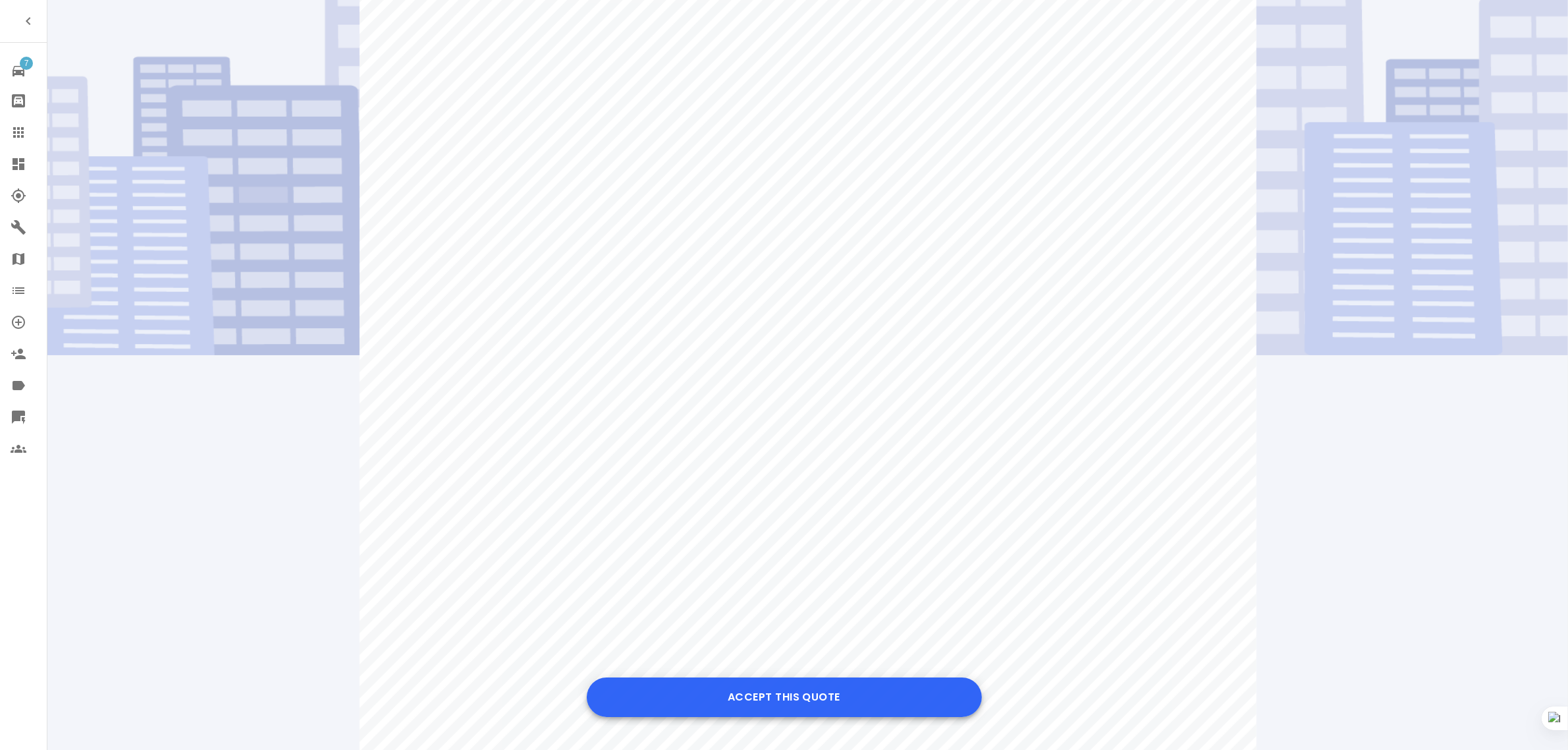
click at [824, 692] on button "Accept this Quote" at bounding box center [784, 697] width 395 height 40
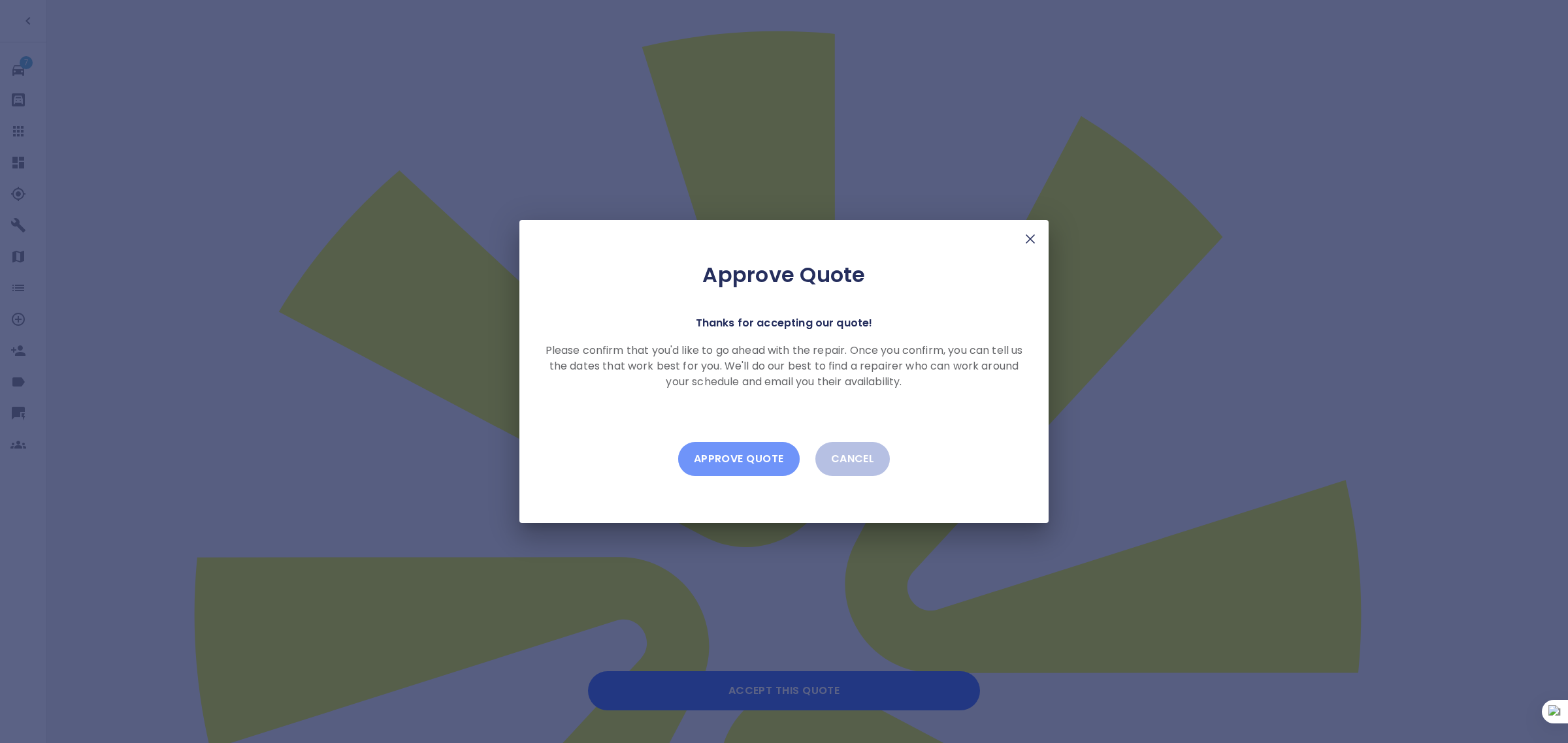
click at [730, 467] on button "Approve Quote" at bounding box center [739, 458] width 122 height 34
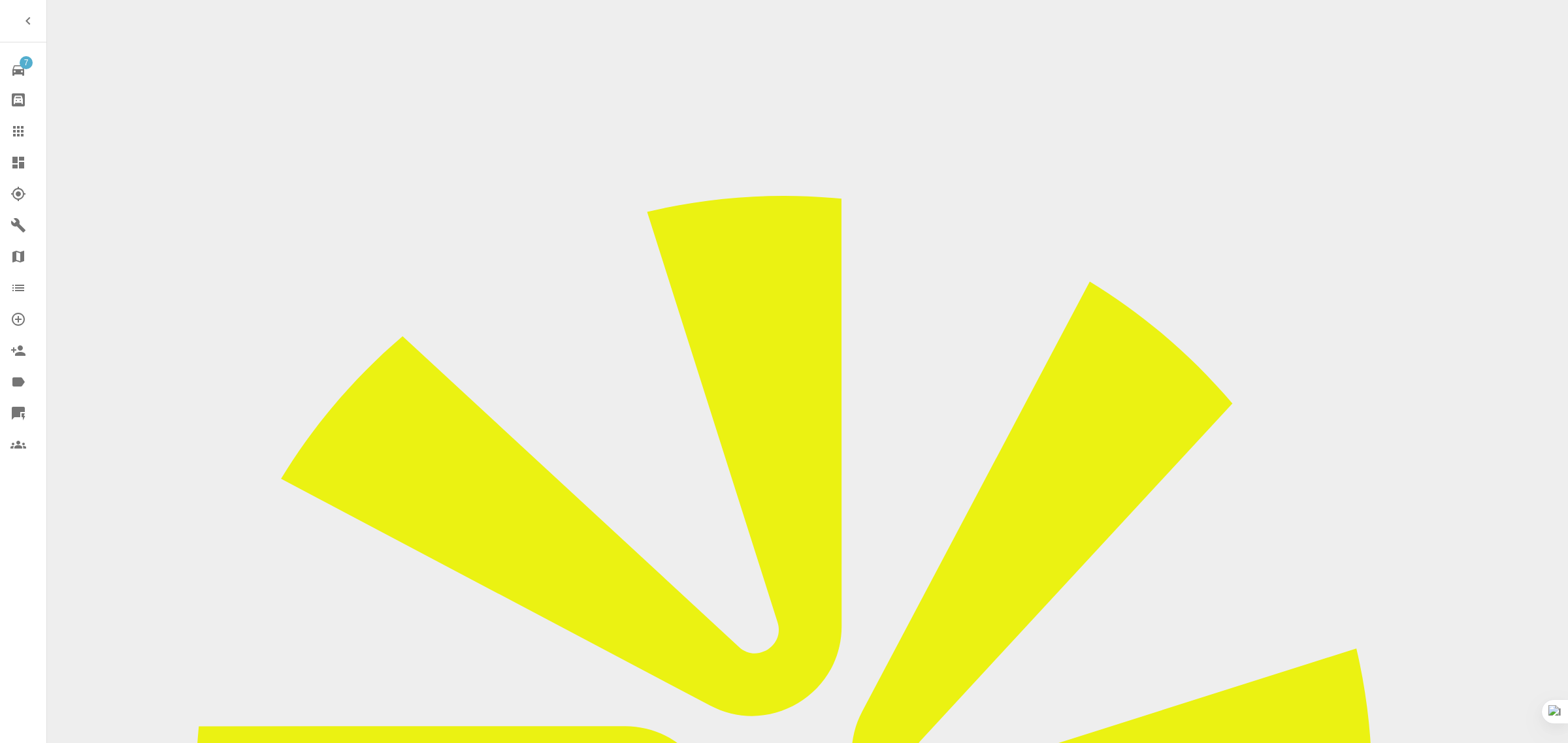
drag, startPoint x: 897, startPoint y: 464, endPoint x: 903, endPoint y: 463, distance: 6.1
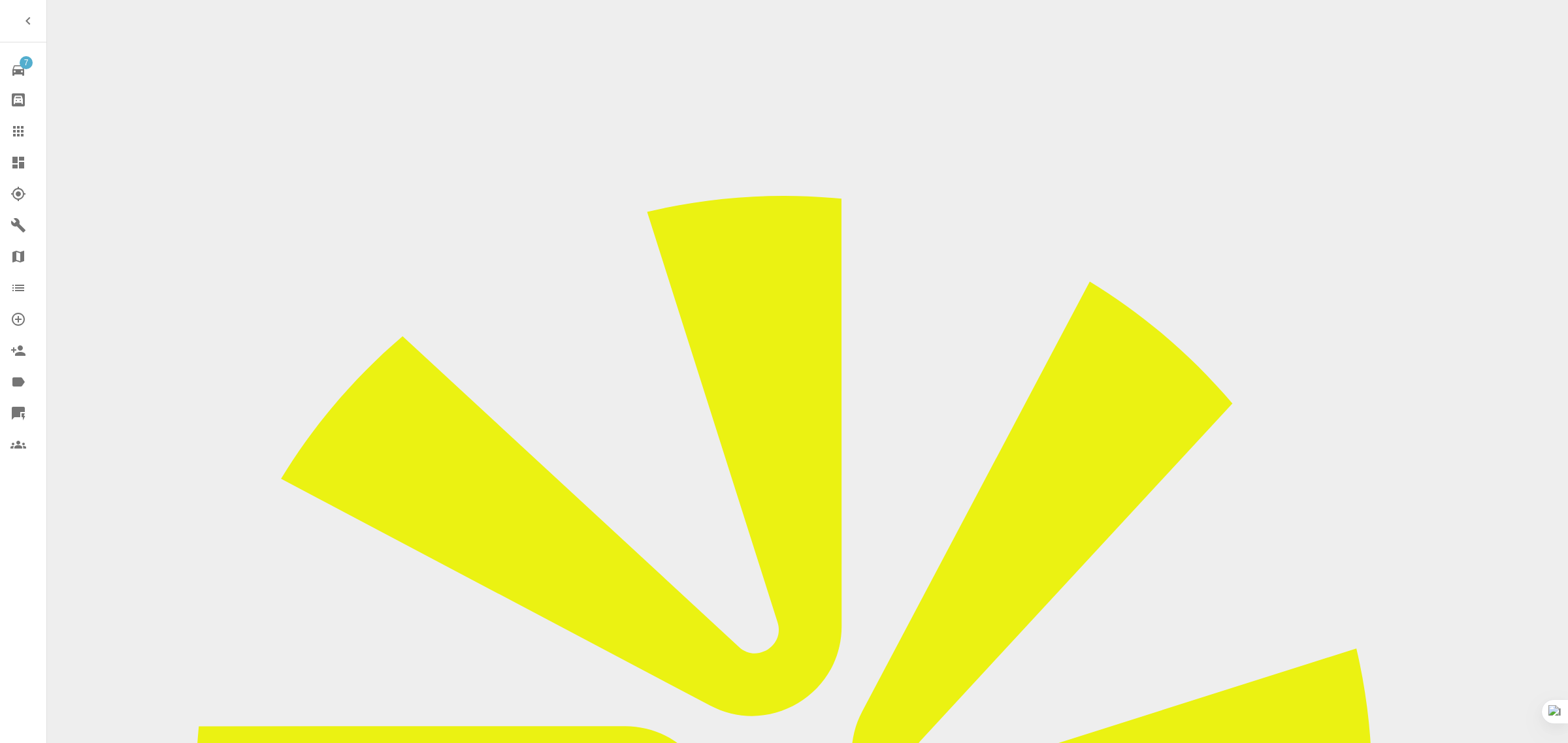
click at [15, 123] on link "Claims" at bounding box center [23, 131] width 46 height 32
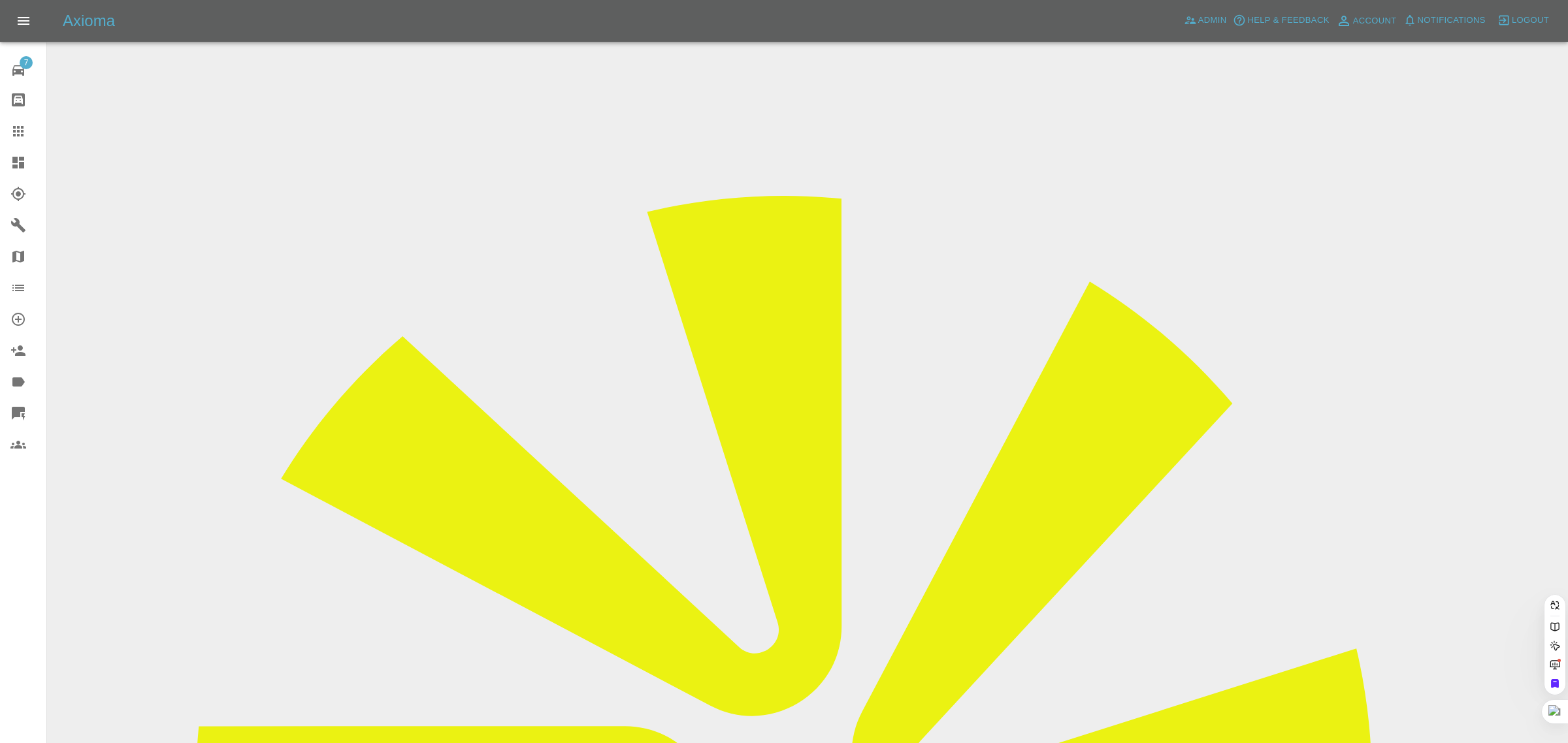
paste input "jasonjay245@gmail.com"
type input "jasonjay245@gmail.com"
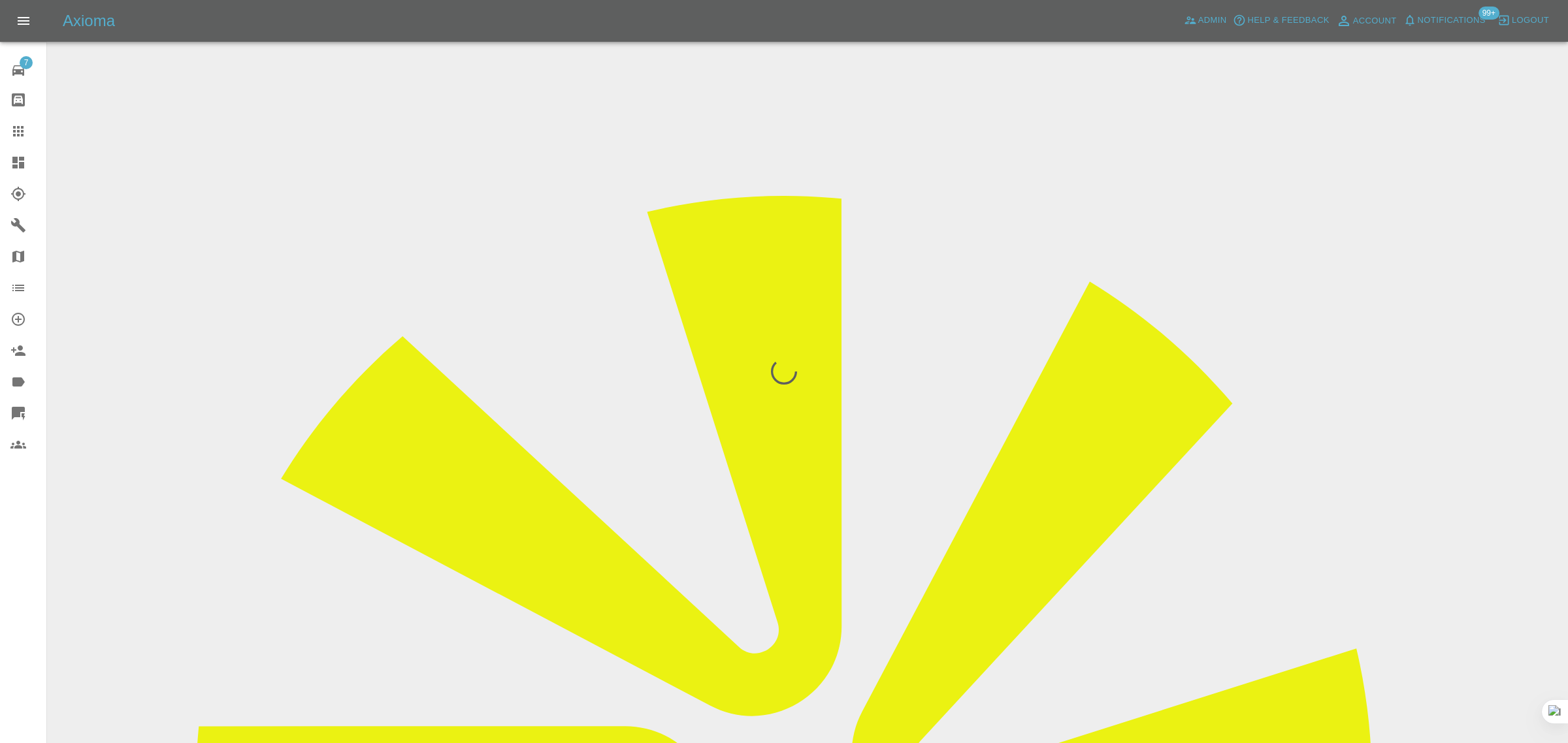
click at [7, 546] on div "7 Repair home Bodyshop home Claims Dashboard Explorer Garages Map Organization …" at bounding box center [24, 372] width 47 height 743
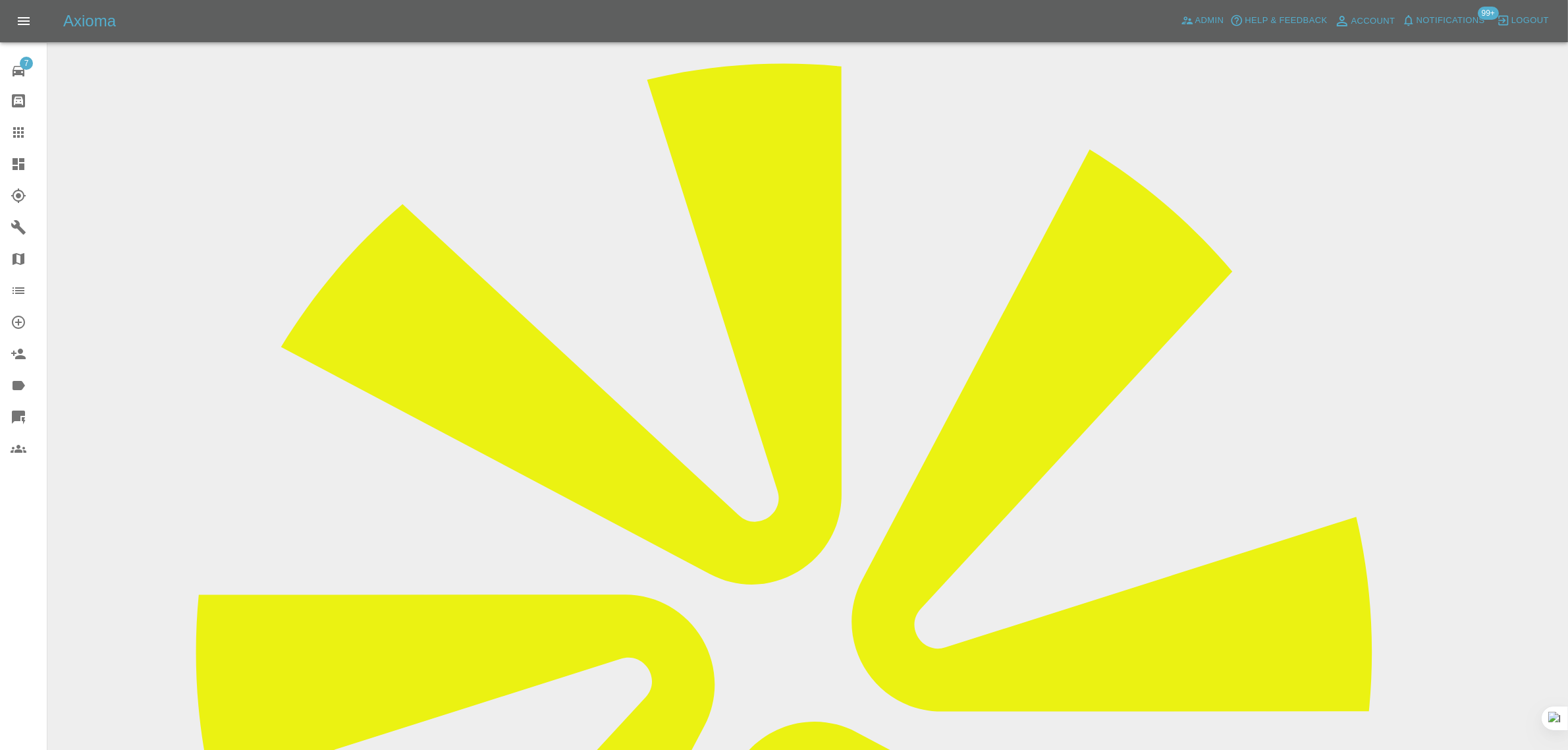
scroll to position [165, 0]
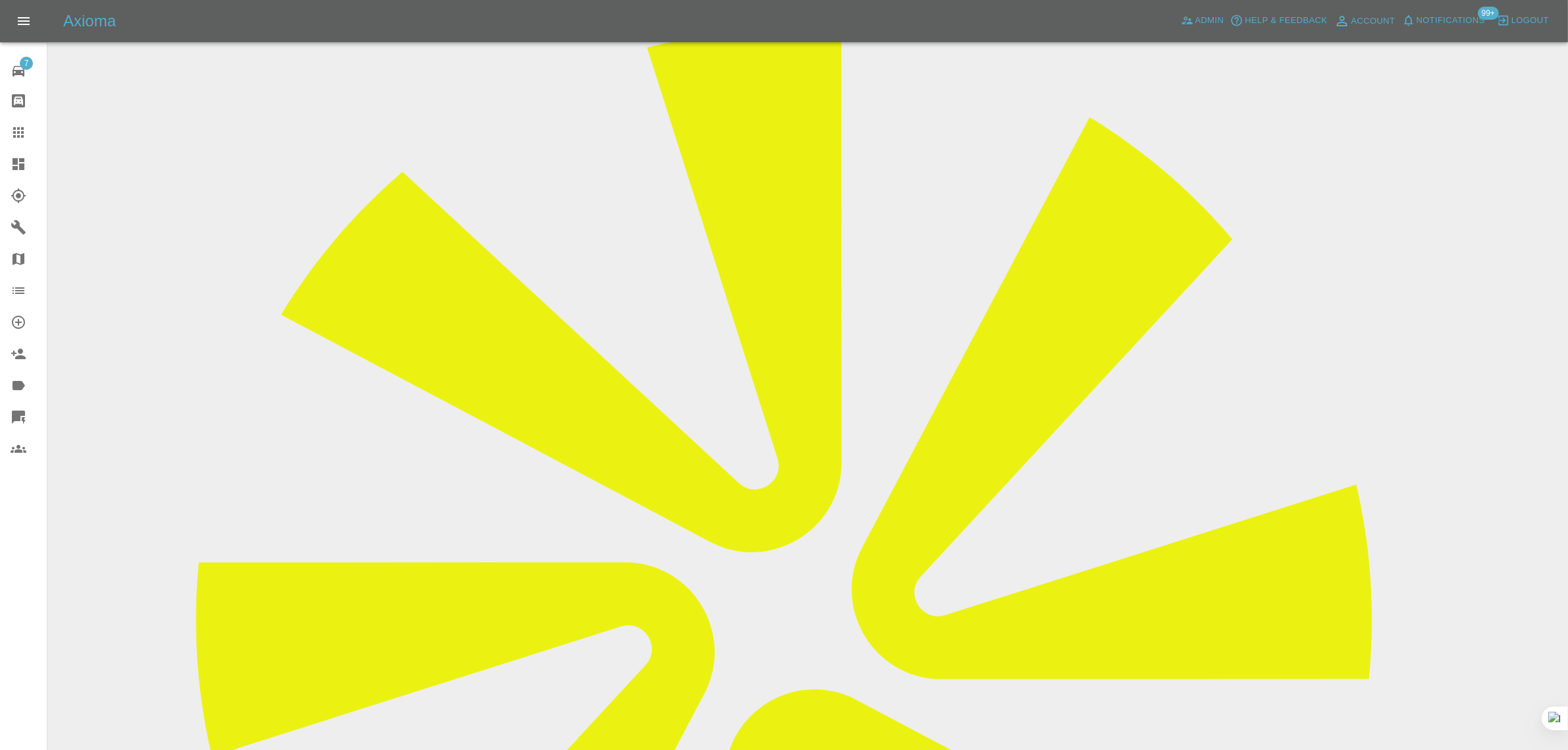
drag, startPoint x: 871, startPoint y: 394, endPoint x: 903, endPoint y: 389, distance: 32.4
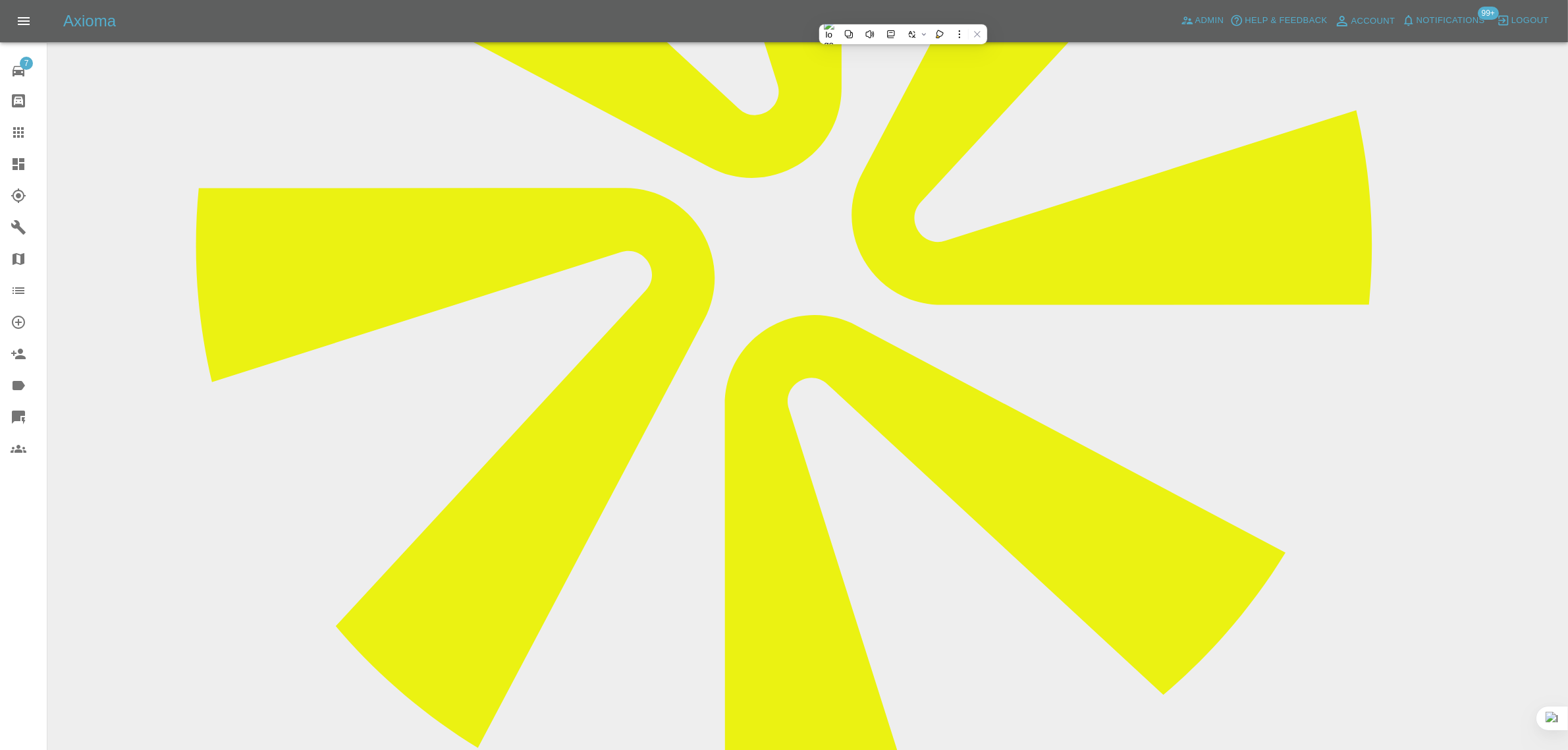
scroll to position [695, 0]
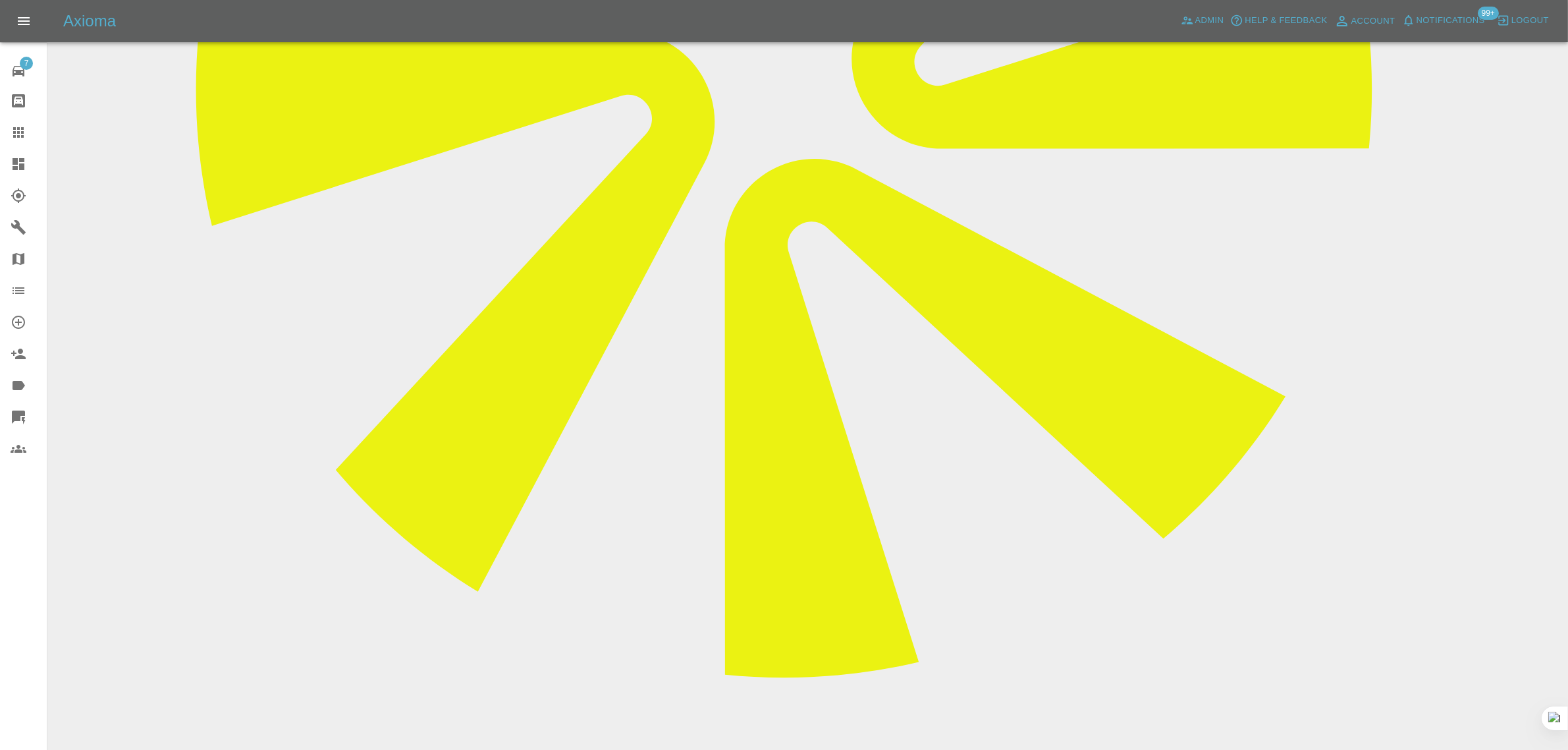
drag, startPoint x: 1439, startPoint y: 575, endPoint x: 1479, endPoint y: 577, distance: 40.0
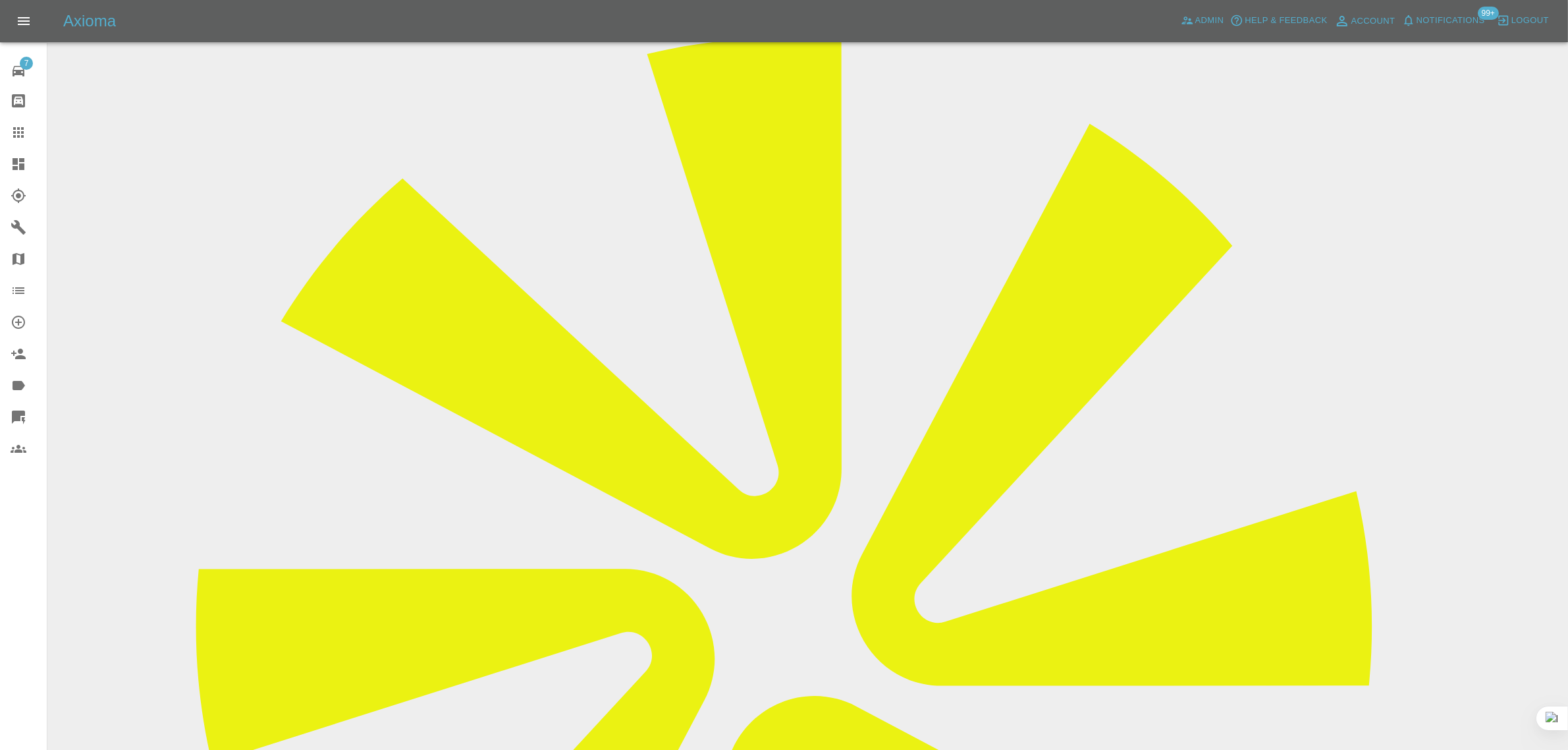
scroll to position [119, 0]
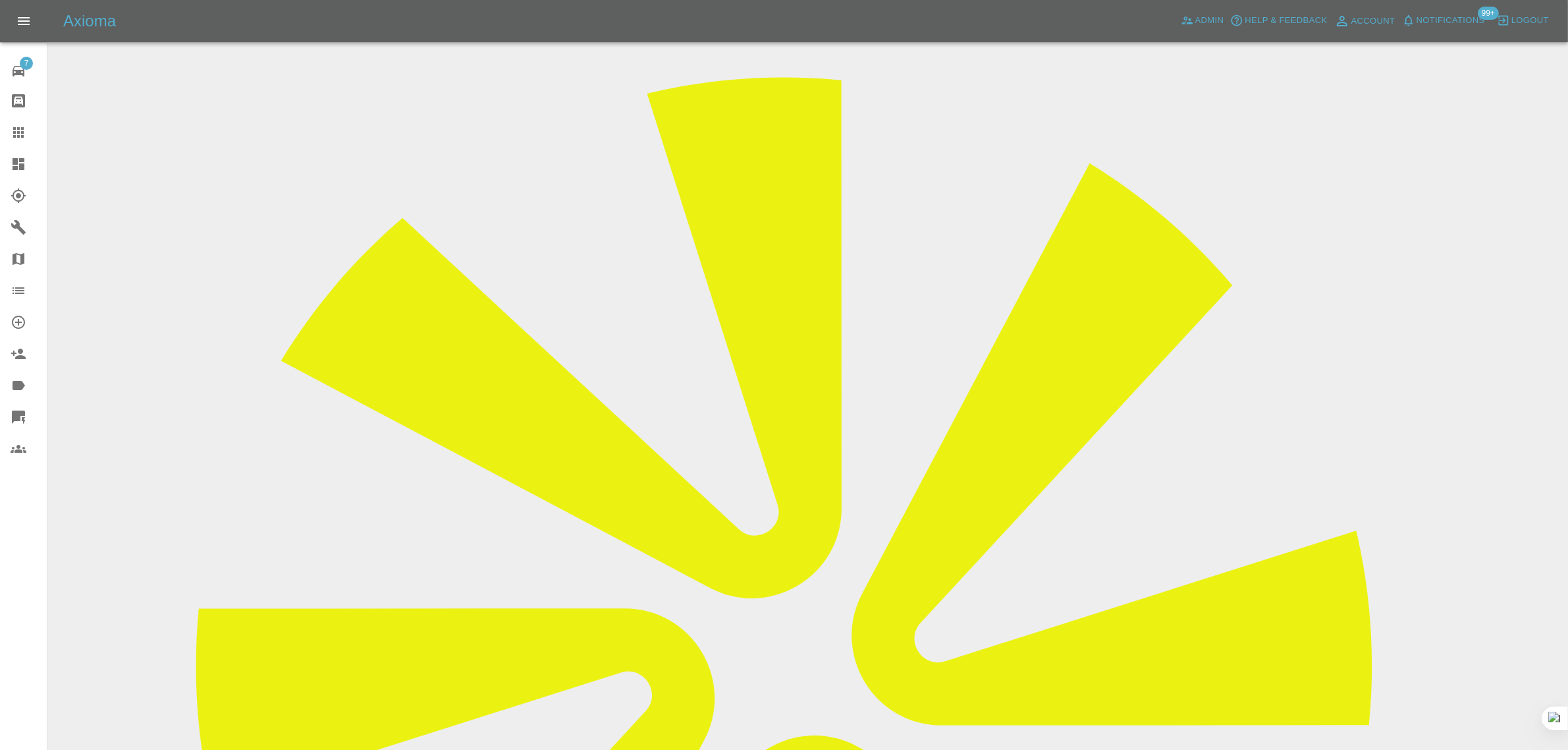
drag, startPoint x: 873, startPoint y: 439, endPoint x: 894, endPoint y: 439, distance: 21.0
